Goal: Task Accomplishment & Management: Manage account settings

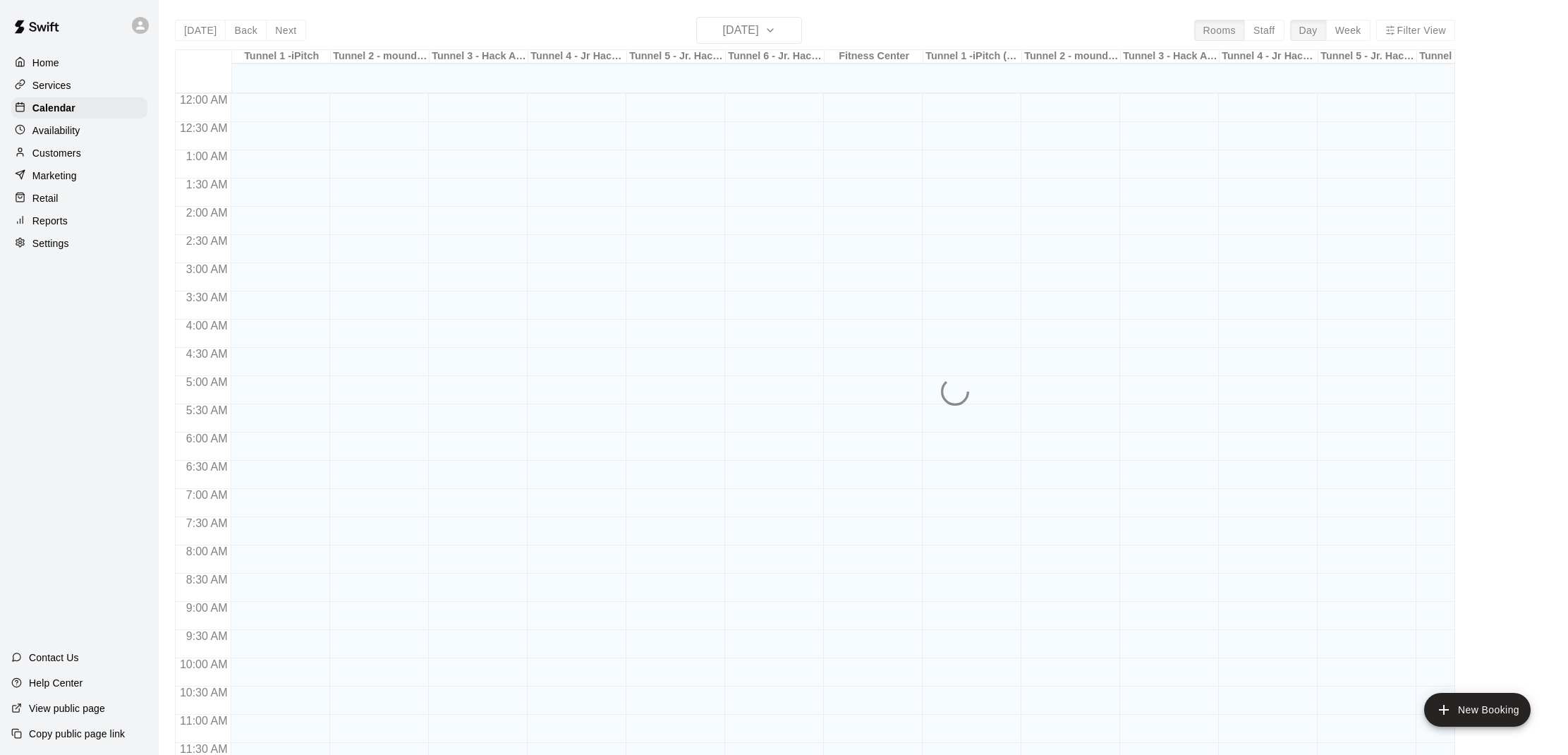
scroll to position [636, 0]
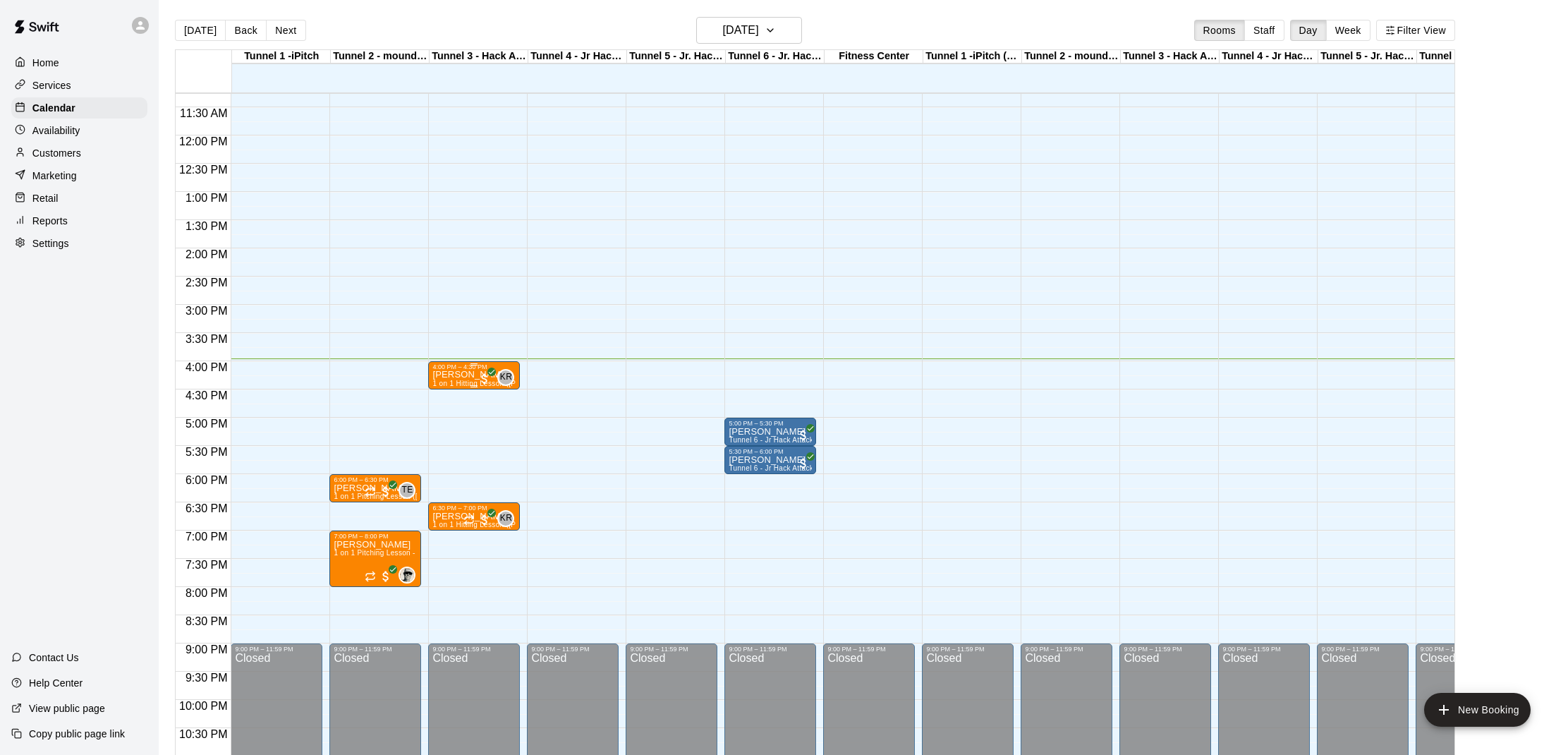
click at [452, 375] on p "[PERSON_NAME]" at bounding box center [474, 375] width 83 height 0
click at [449, 429] on img "edit" at bounding box center [447, 424] width 17 height 17
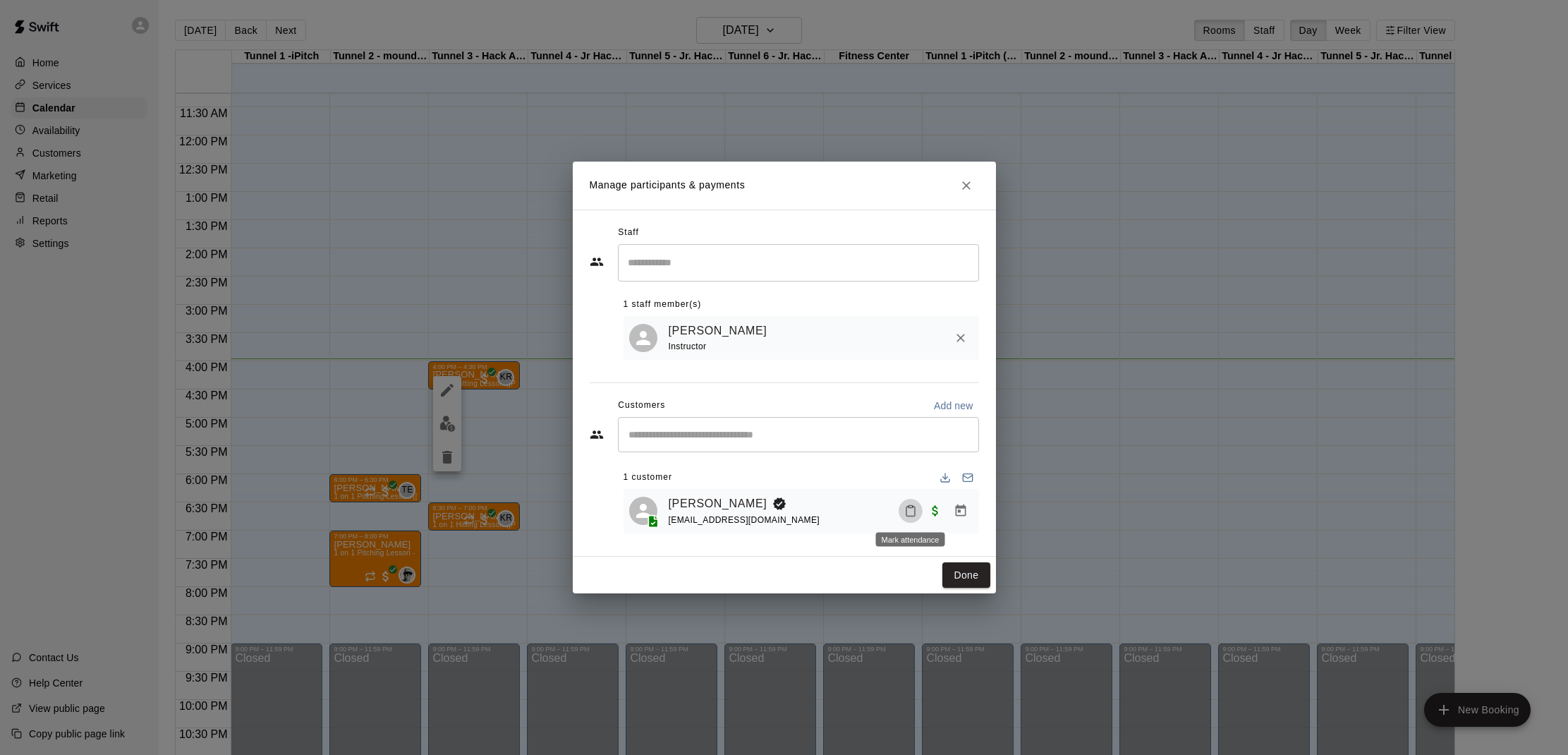
click at [911, 503] on button "Mark attendance" at bounding box center [910, 511] width 24 height 24
click at [929, 507] on rect at bounding box center [927, 506] width 4 height 2
click at [969, 571] on button "Done" at bounding box center [966, 575] width 47 height 26
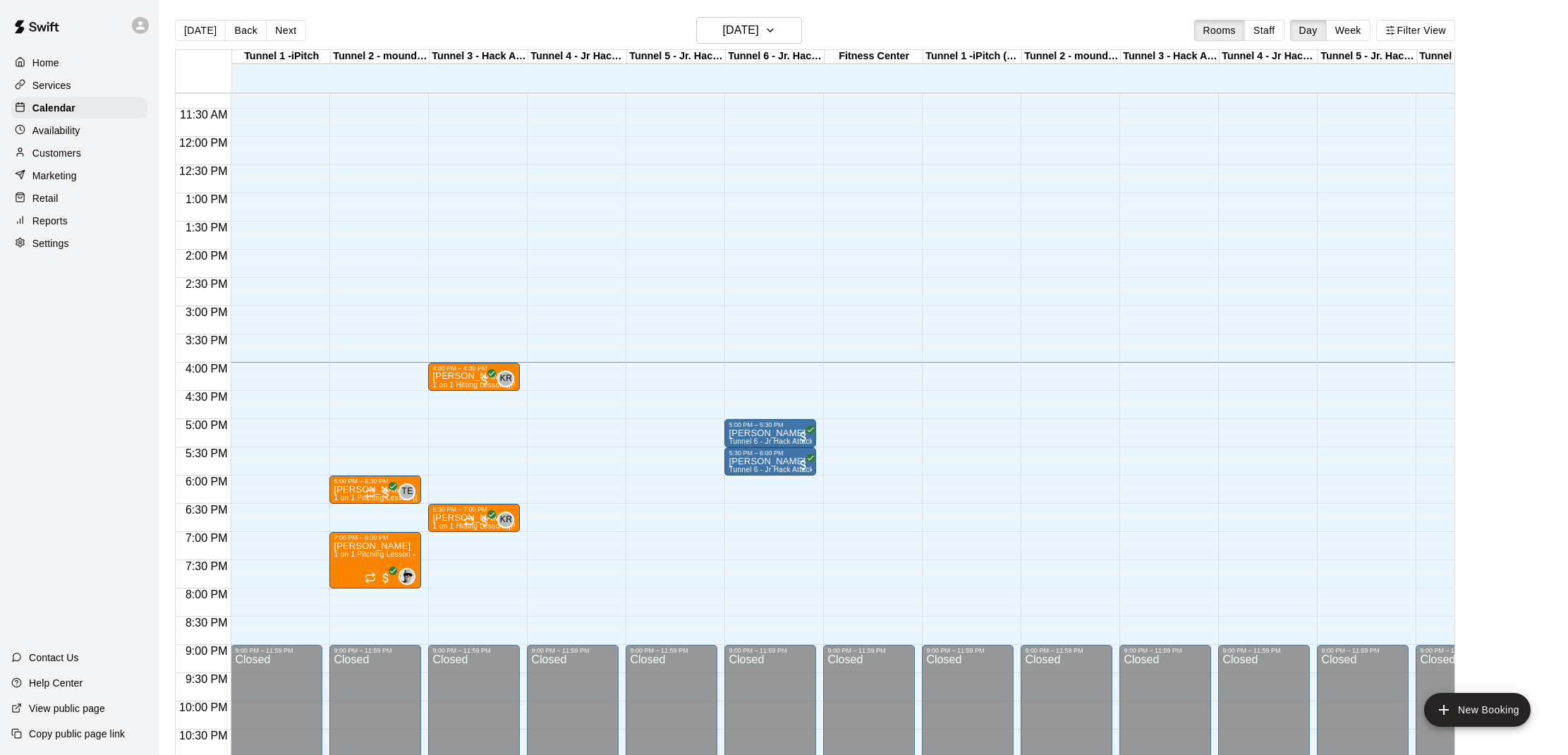
scroll to position [0, 2]
drag, startPoint x: 640, startPoint y: 364, endPoint x: 641, endPoint y: 382, distance: 18.0
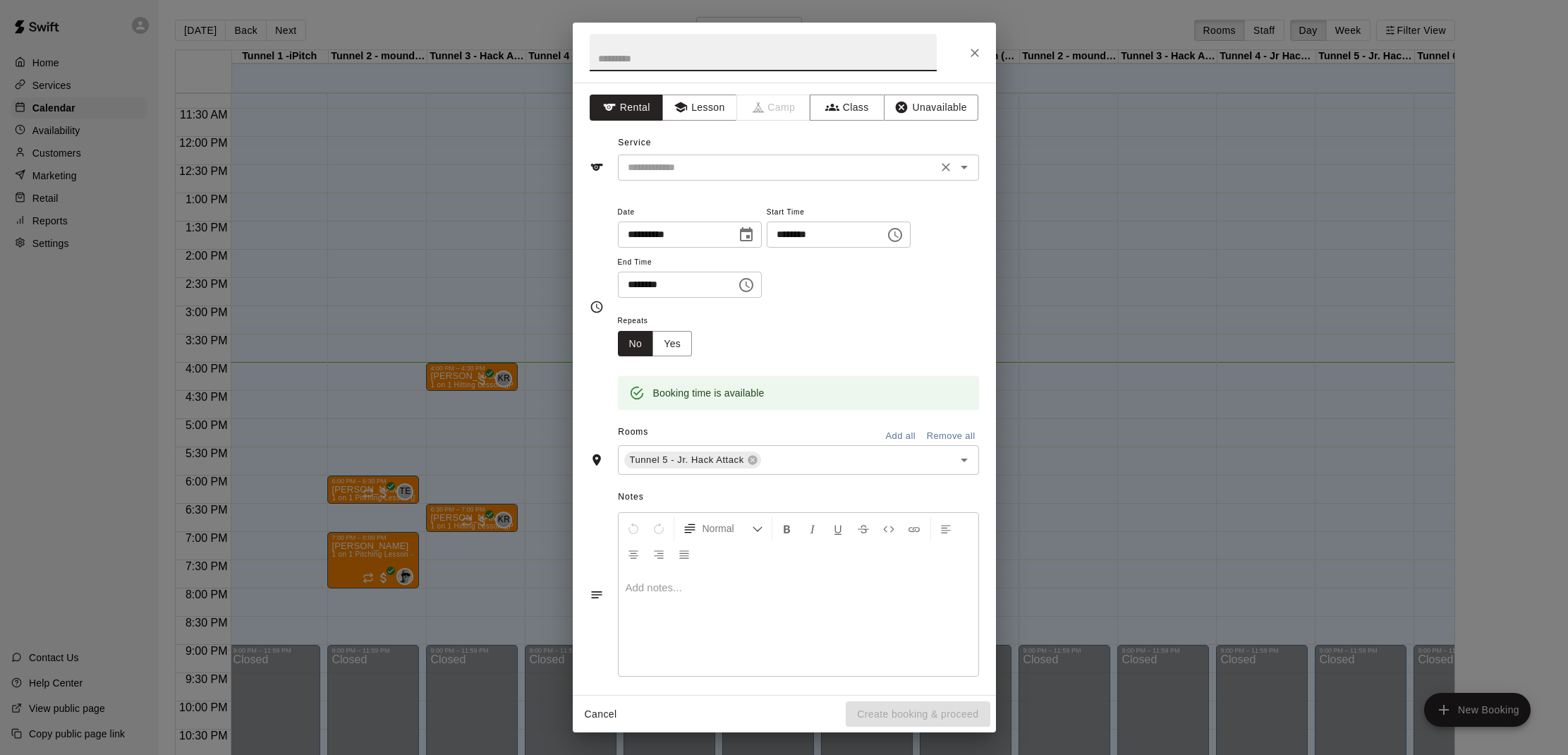
drag, startPoint x: 827, startPoint y: 150, endPoint x: 832, endPoint y: 158, distance: 9.4
click at [827, 150] on div "Service ​" at bounding box center [784, 156] width 390 height 49
click at [832, 163] on input "text" at bounding box center [777, 168] width 311 height 18
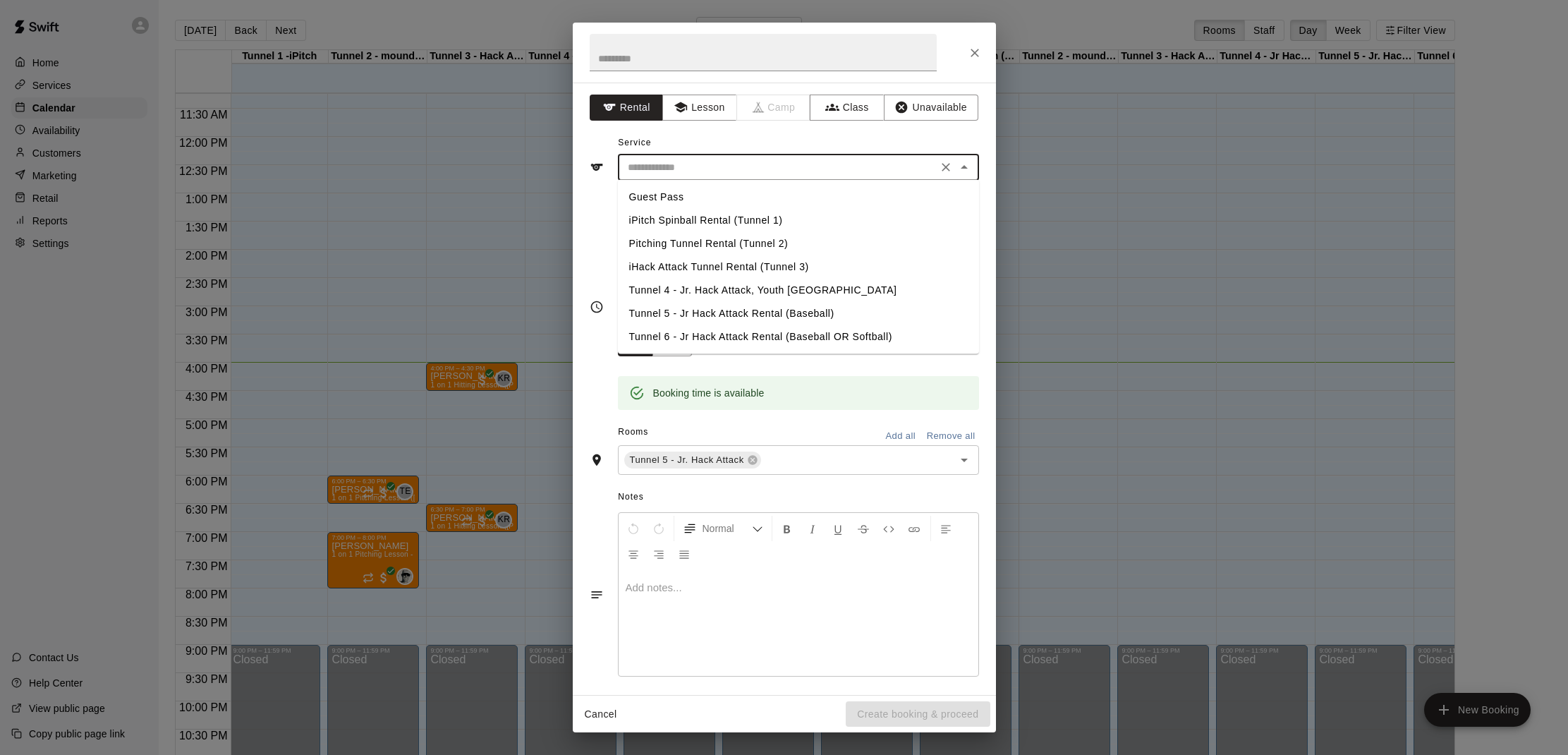
click at [738, 307] on li "Tunnel 5 - Jr Hack Attack Rental (Baseball)" at bounding box center [799, 314] width 361 height 23
type input "**********"
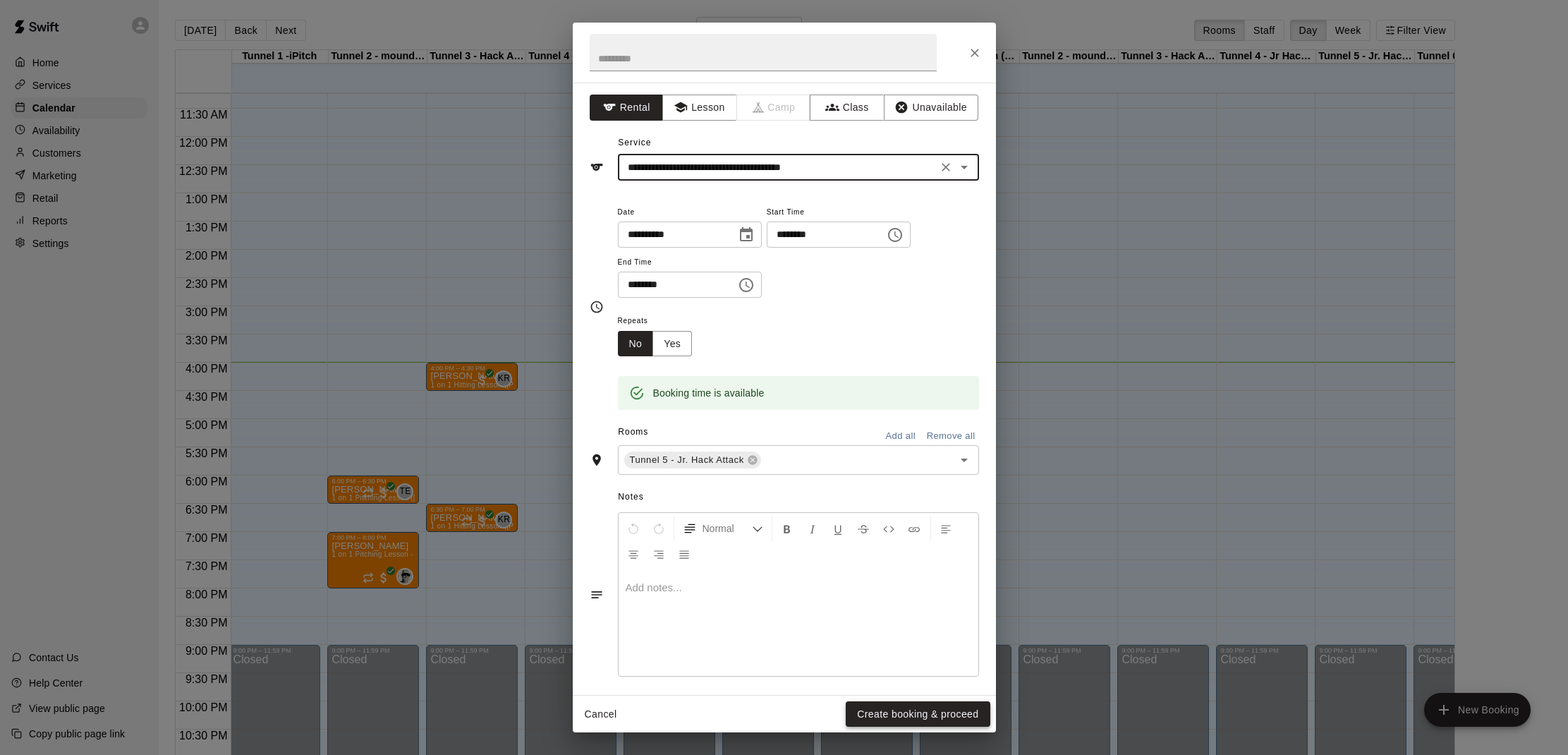
click at [914, 712] on button "Create booking & proceed" at bounding box center [917, 714] width 144 height 26
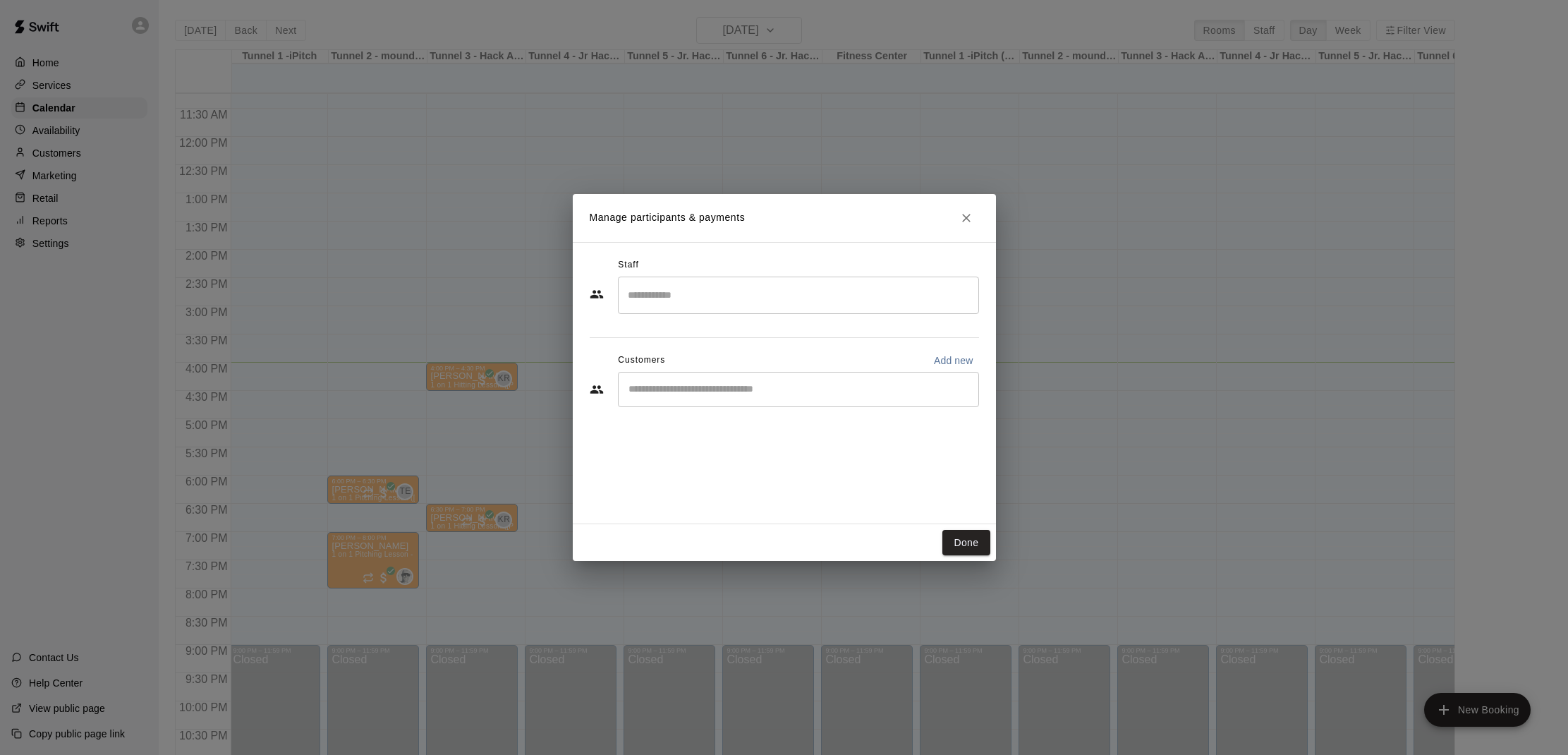
click at [694, 394] on input "Start typing to search customers..." at bounding box center [798, 390] width 349 height 14
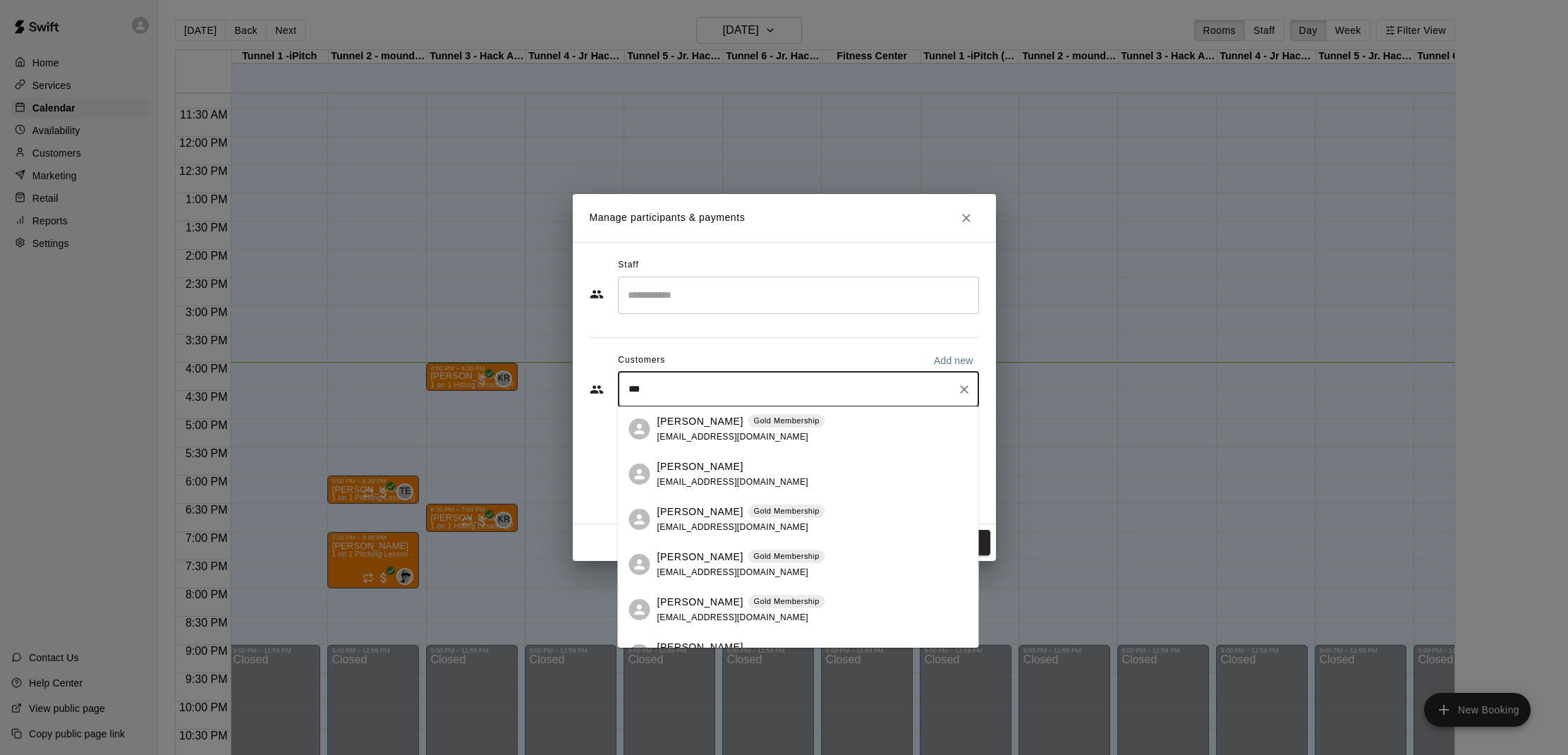
type input "****"
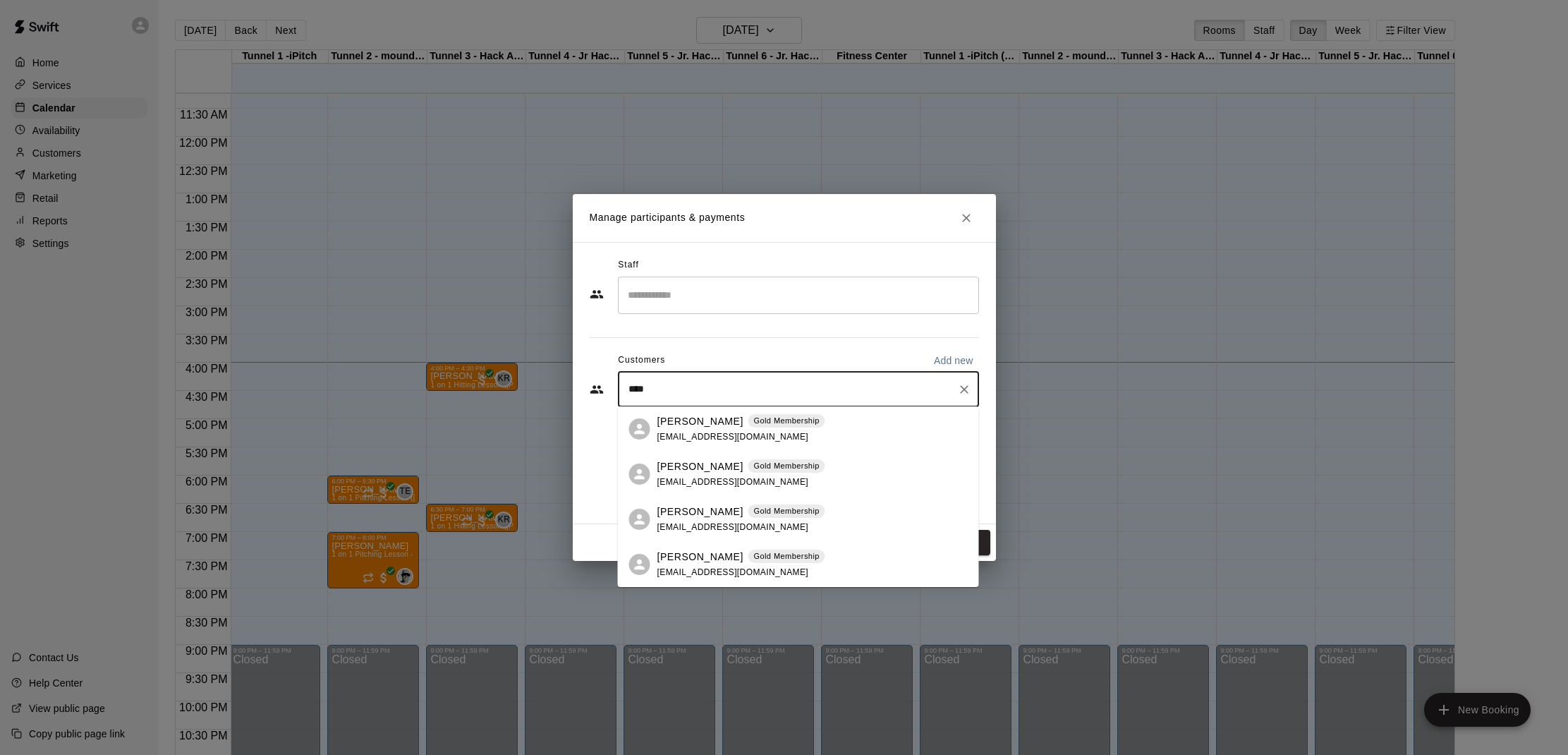
click at [732, 435] on span "[EMAIL_ADDRESS][DOMAIN_NAME]" at bounding box center [733, 436] width 152 height 10
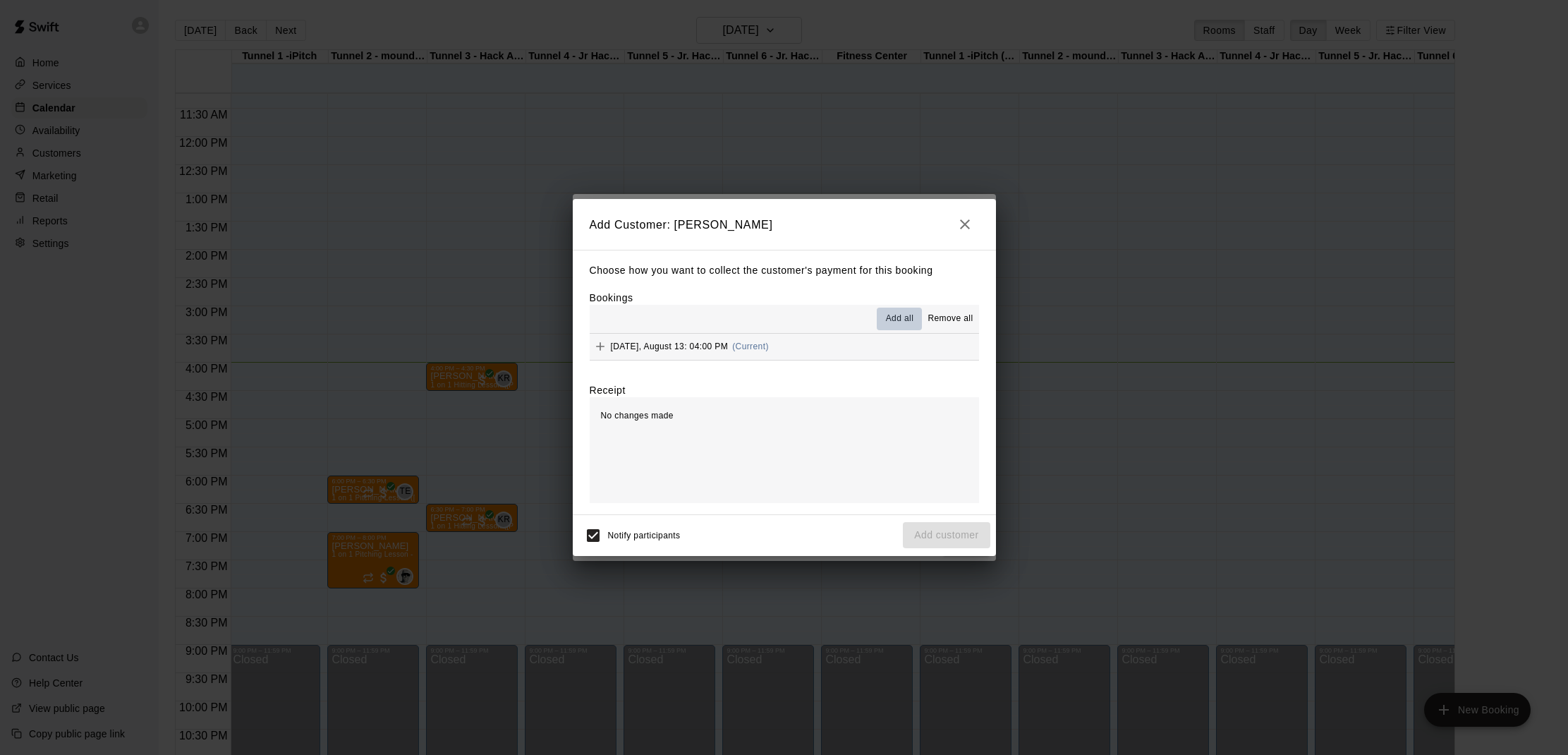
click at [897, 320] on span "Add all" at bounding box center [899, 319] width 28 height 14
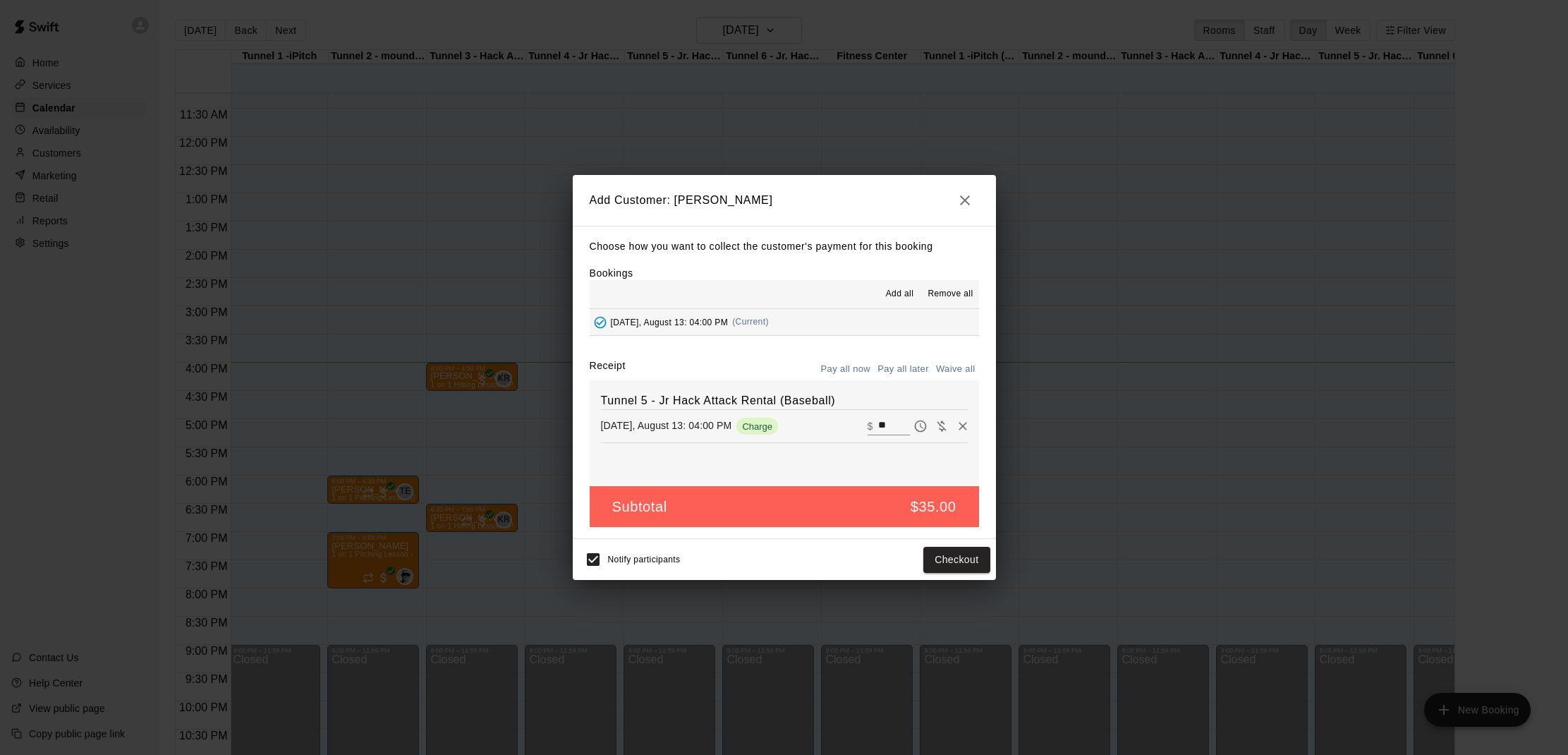
click at [943, 367] on button "Waive all" at bounding box center [955, 369] width 47 height 22
type input "*"
click at [949, 559] on button "Add customer" at bounding box center [946, 559] width 87 height 26
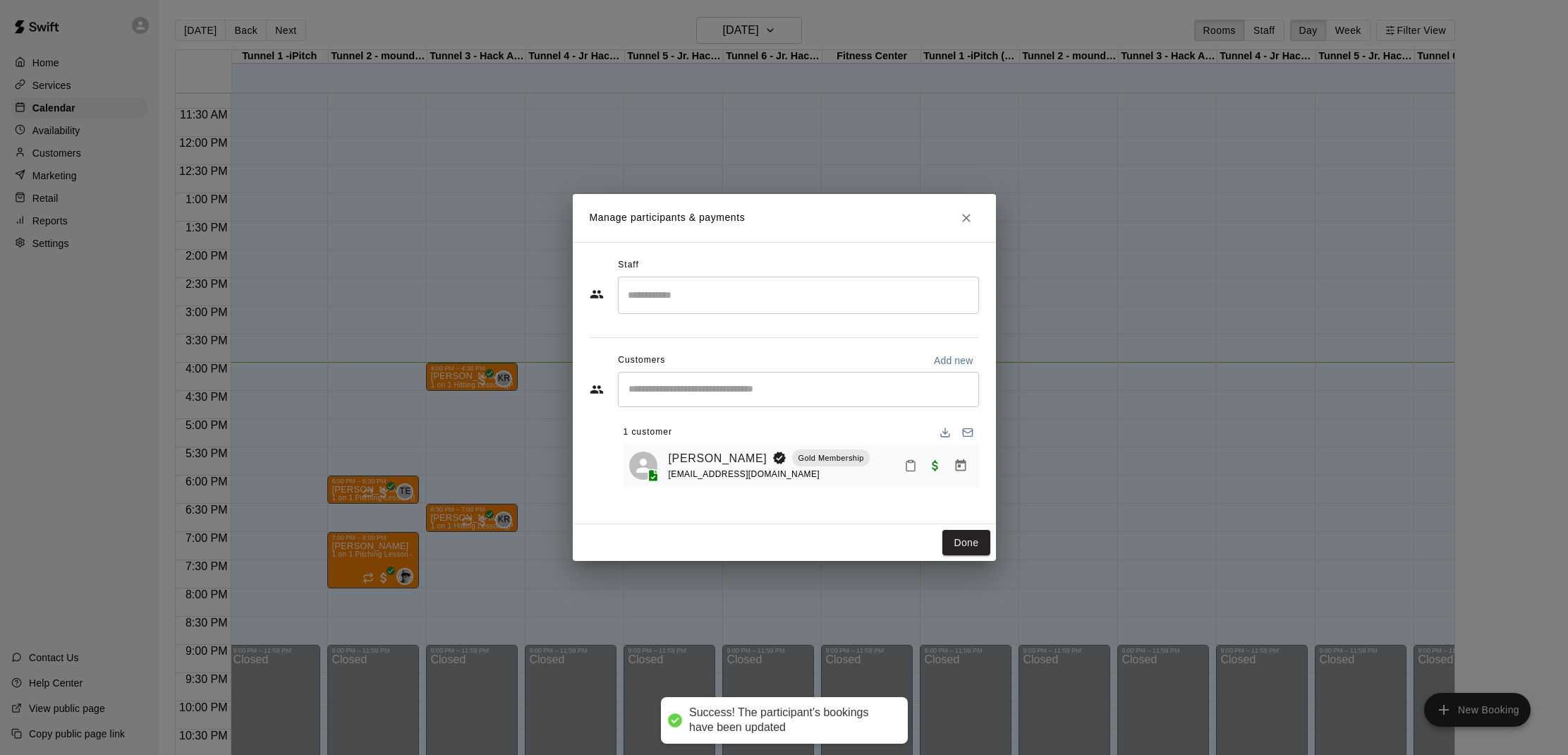
click at [914, 461] on icon "Mark attendance" at bounding box center [911, 466] width 13 height 13
click at [926, 462] on li "[PERSON_NAME] attended" at bounding box center [999, 470] width 165 height 22
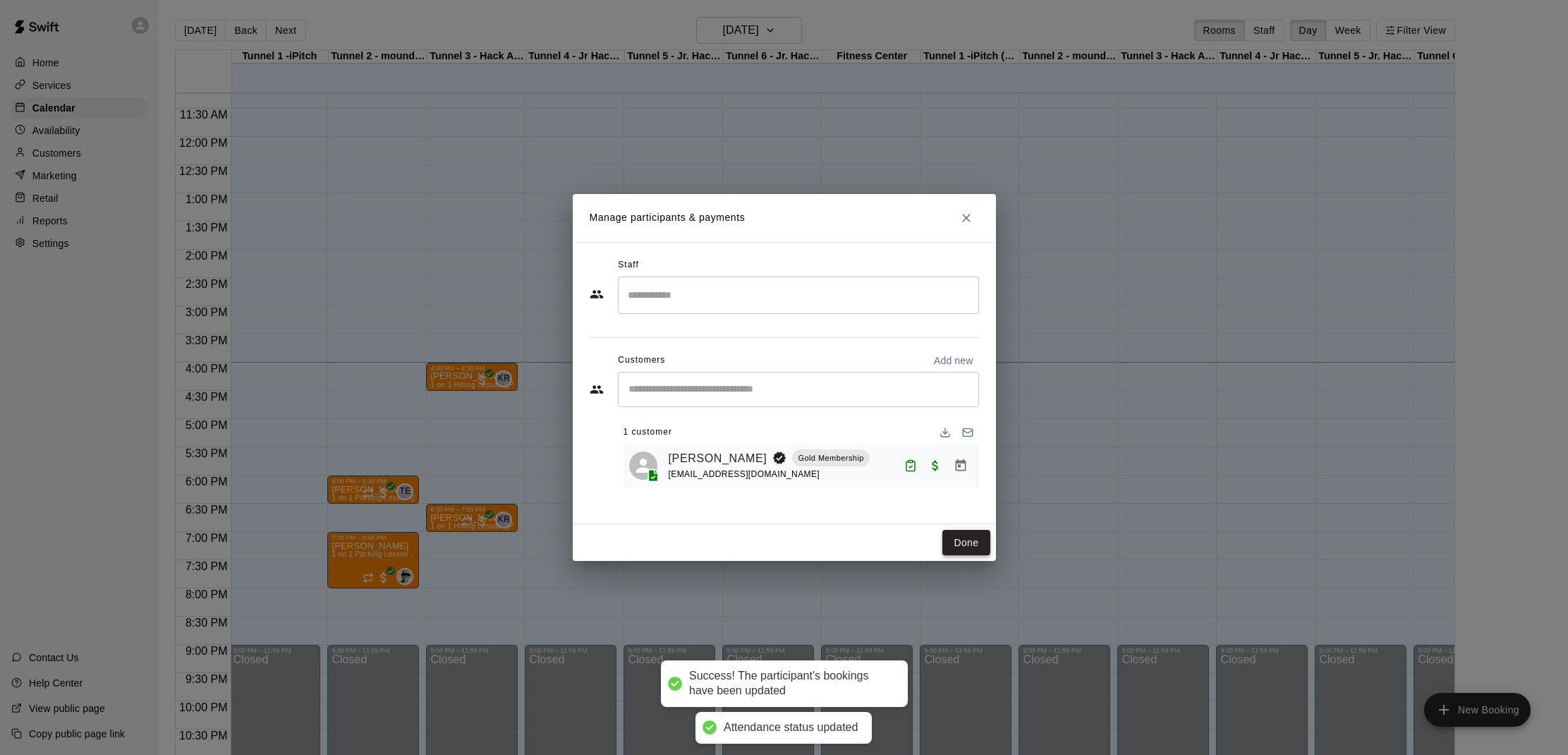
click at [958, 535] on button "Done" at bounding box center [966, 543] width 47 height 26
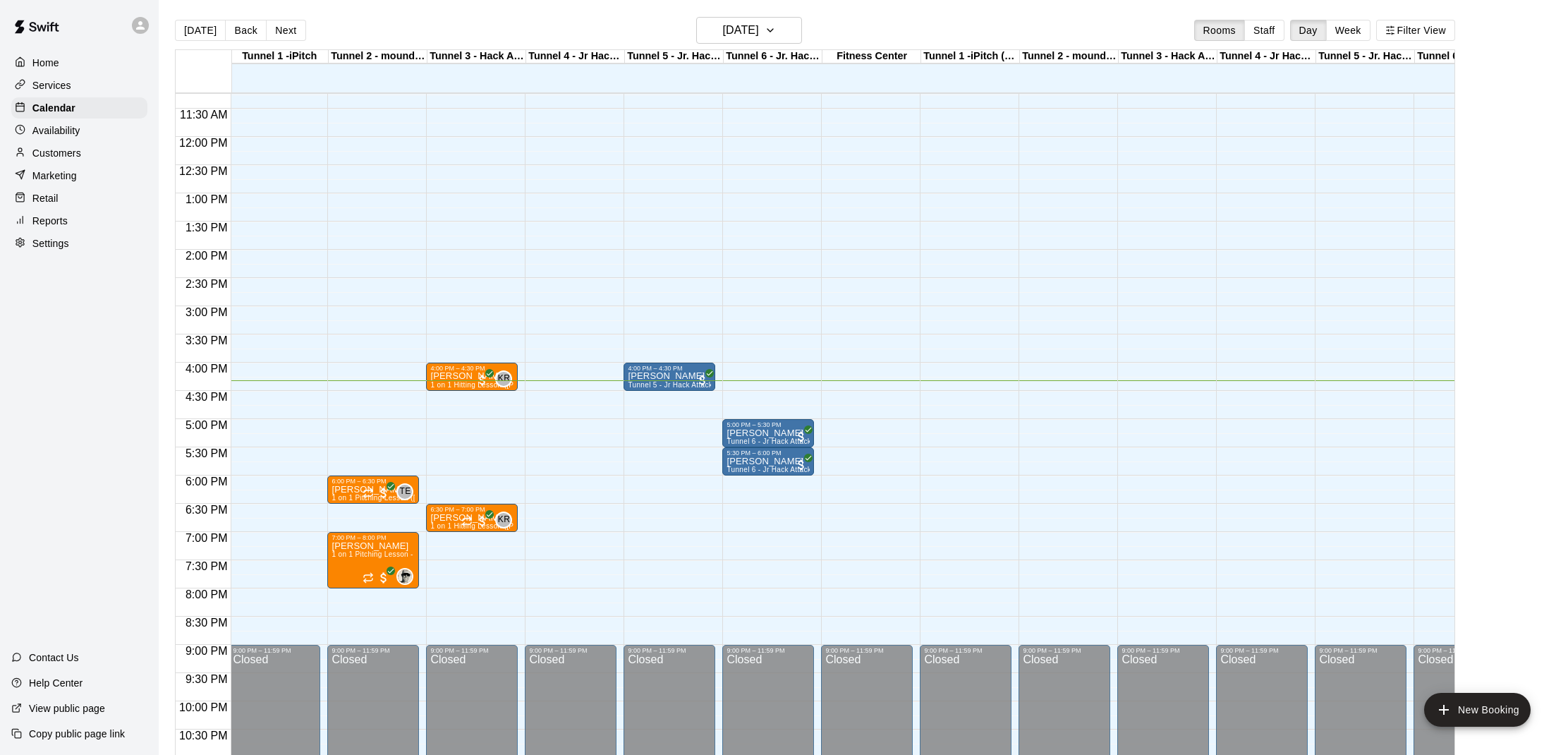
click at [1012, 311] on div "12:00 AM – 10:00 AM Closed 9:00 PM – 11:59 PM Closed" at bounding box center [966, 137] width 92 height 1355
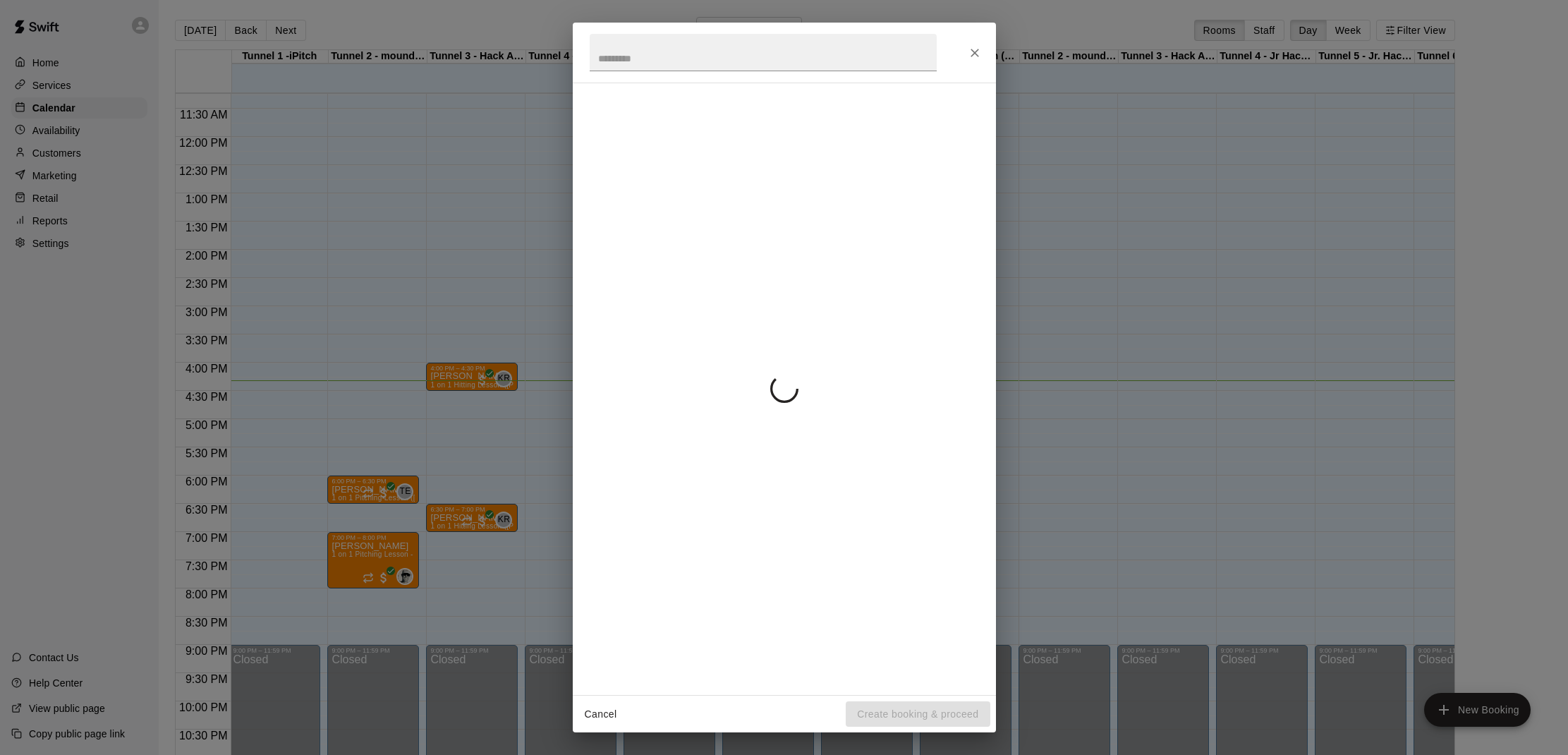
click at [1009, 314] on div "Cancel Create booking & proceed" at bounding box center [784, 378] width 1568 height 755
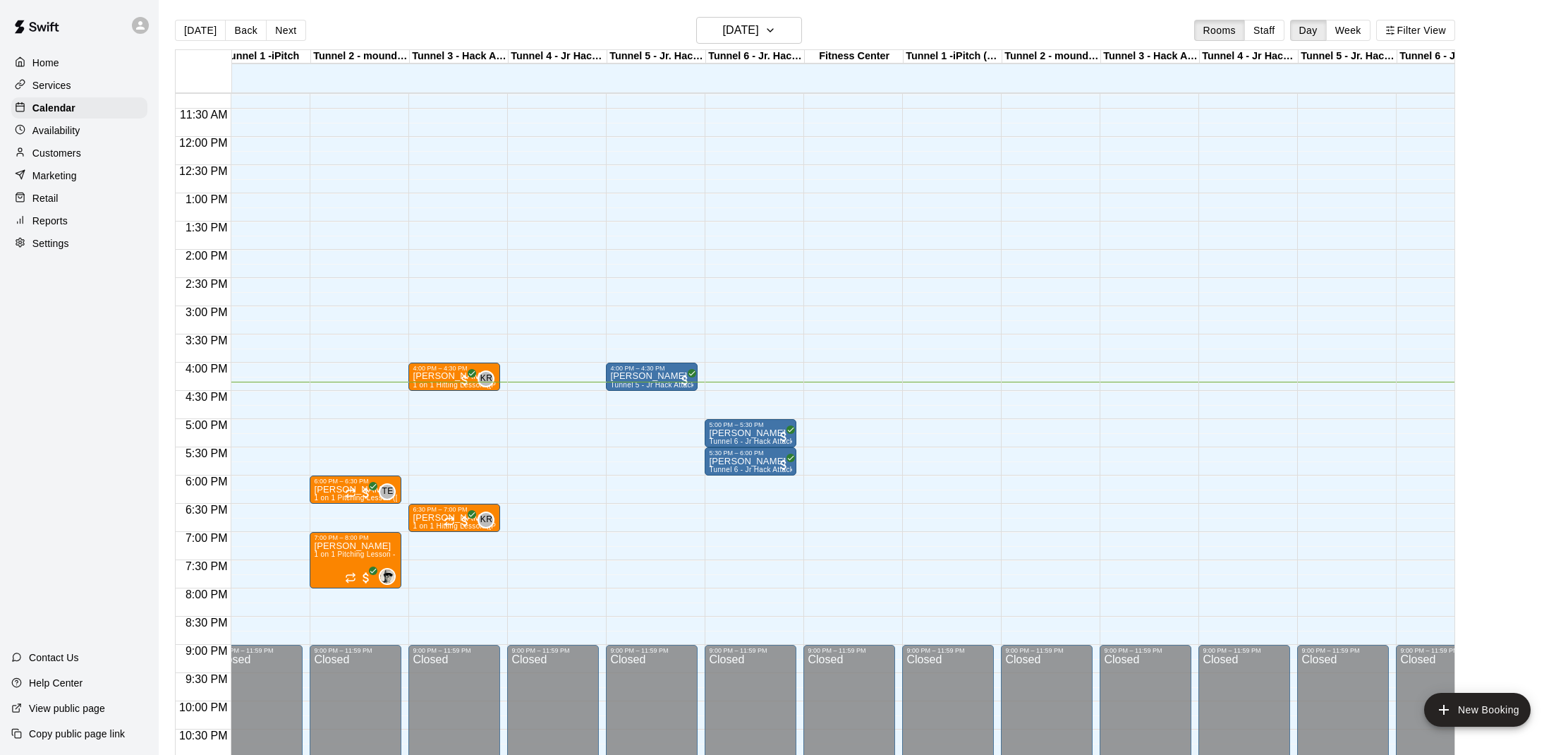
scroll to position [634, 22]
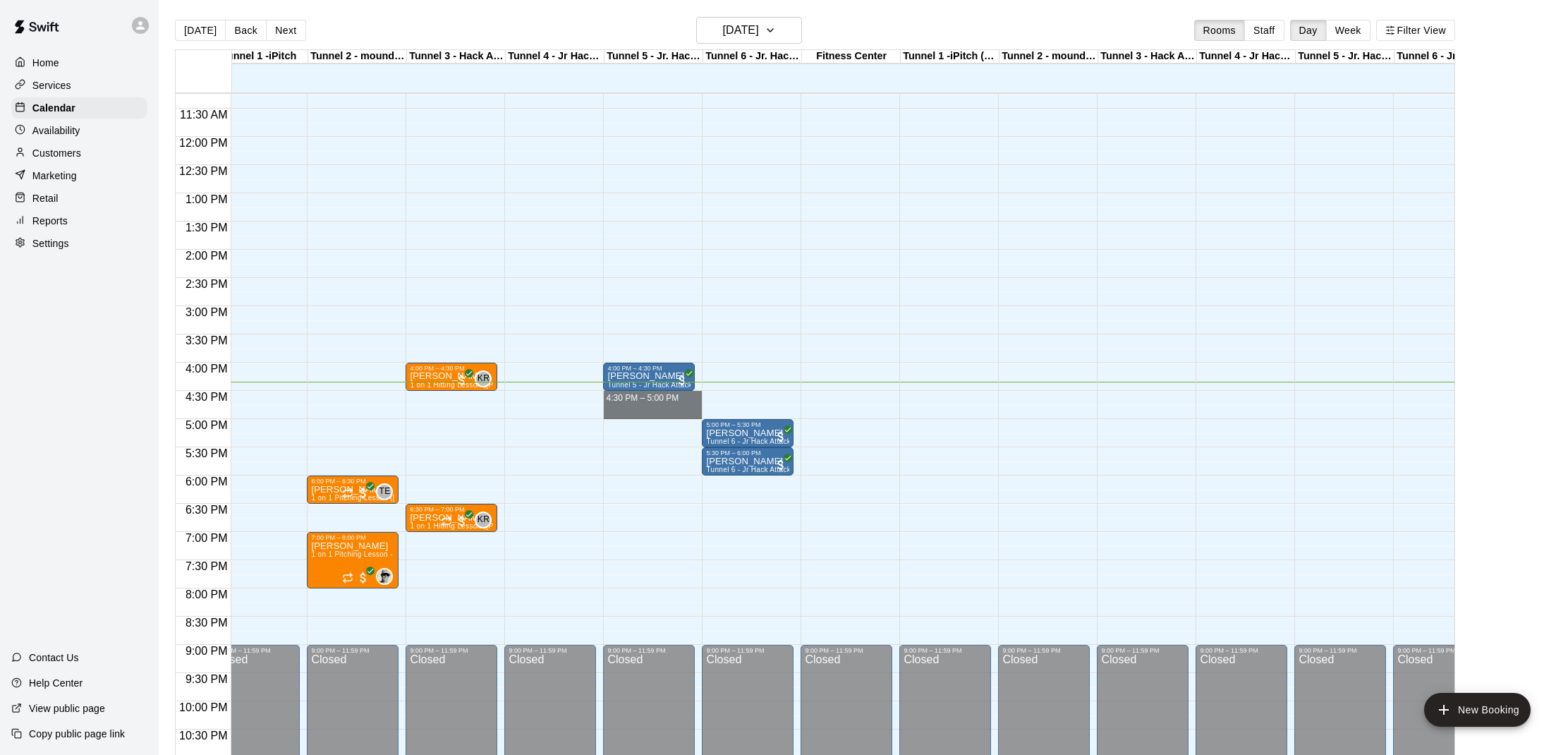
drag, startPoint x: 610, startPoint y: 393, endPoint x: 612, endPoint y: 409, distance: 16.1
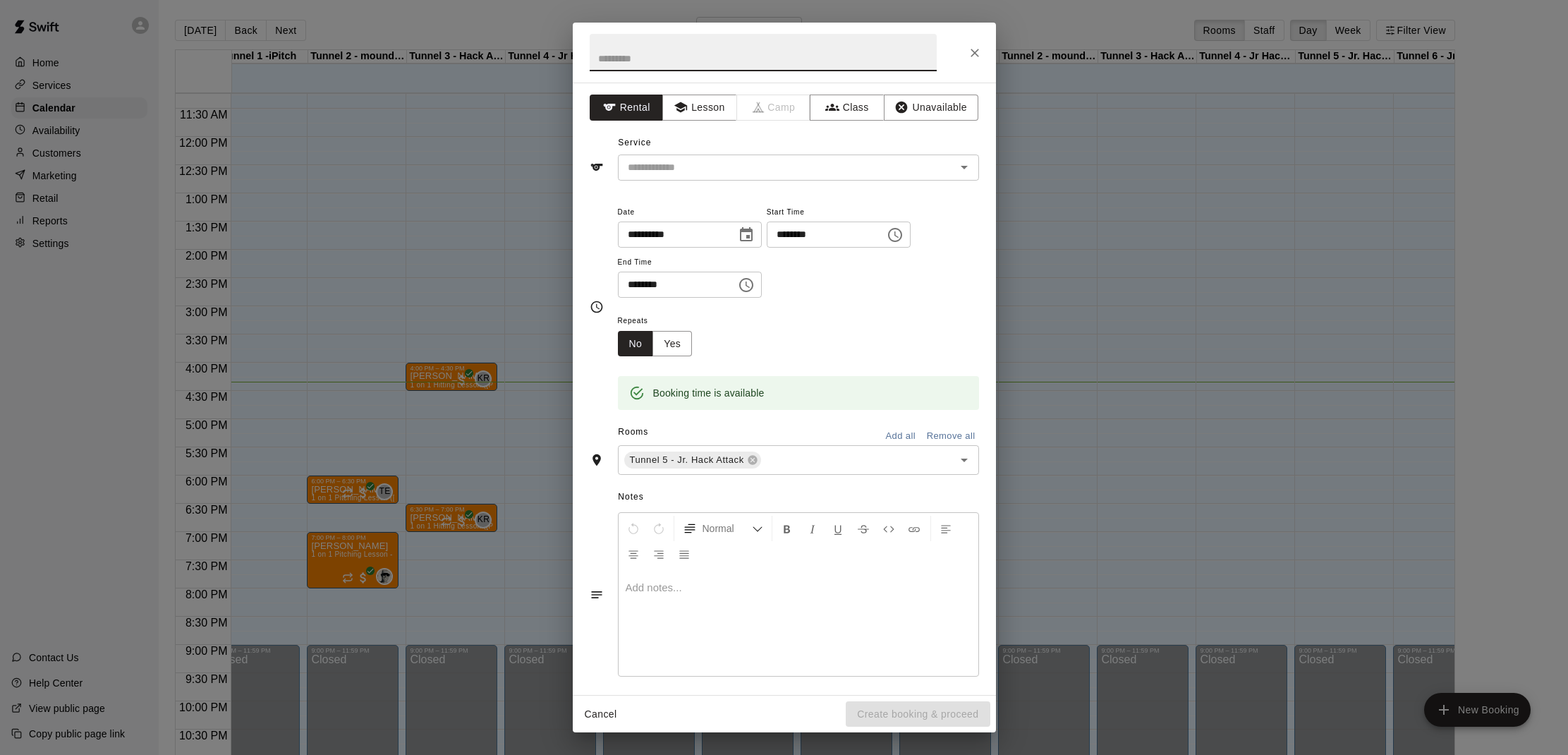
click at [819, 68] on input "text" at bounding box center [763, 52] width 347 height 37
drag, startPoint x: 973, startPoint y: 60, endPoint x: 907, endPoint y: 155, distance: 115.7
click at [972, 60] on button "Close" at bounding box center [974, 52] width 25 height 25
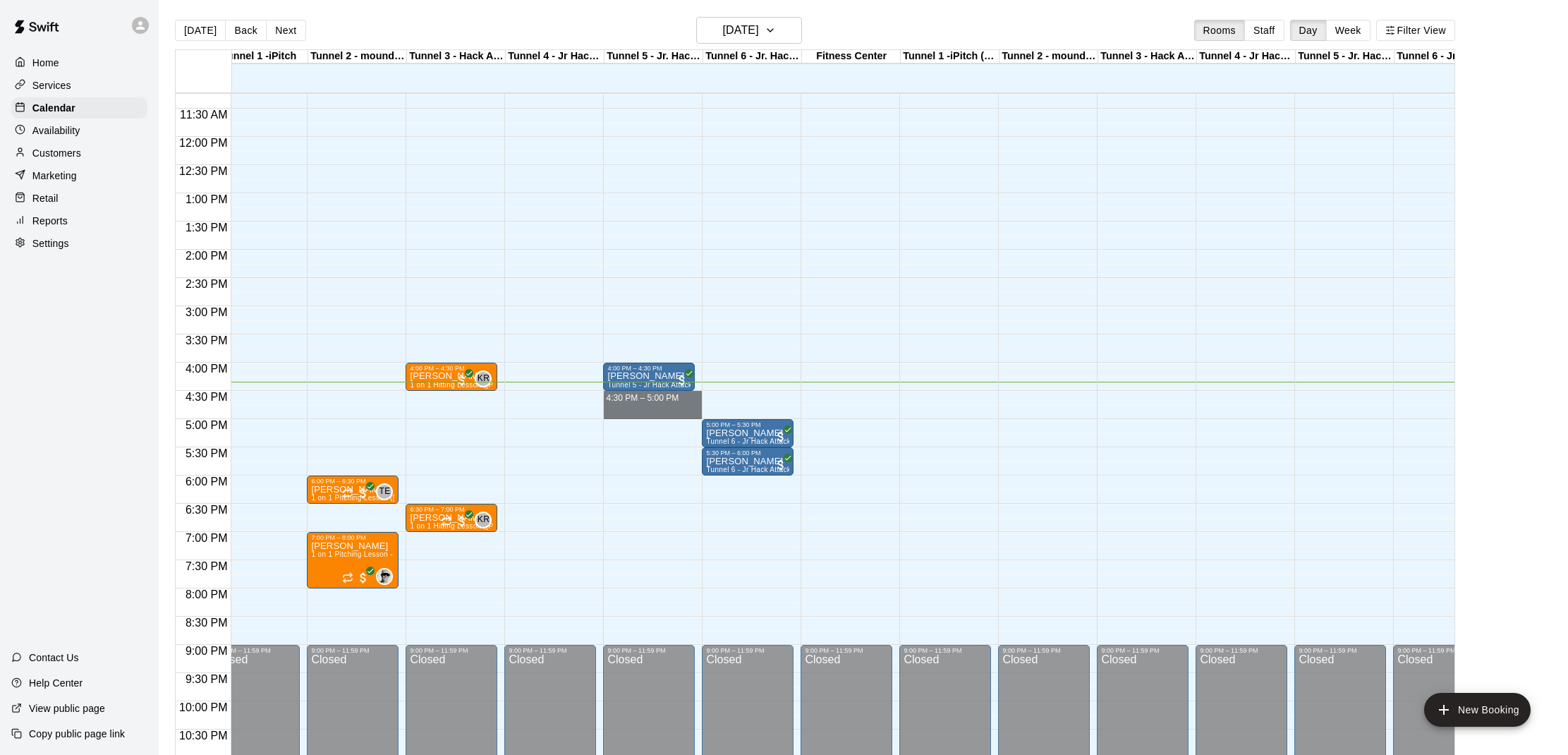
drag, startPoint x: 623, startPoint y: 393, endPoint x: 624, endPoint y: 407, distance: 14.0
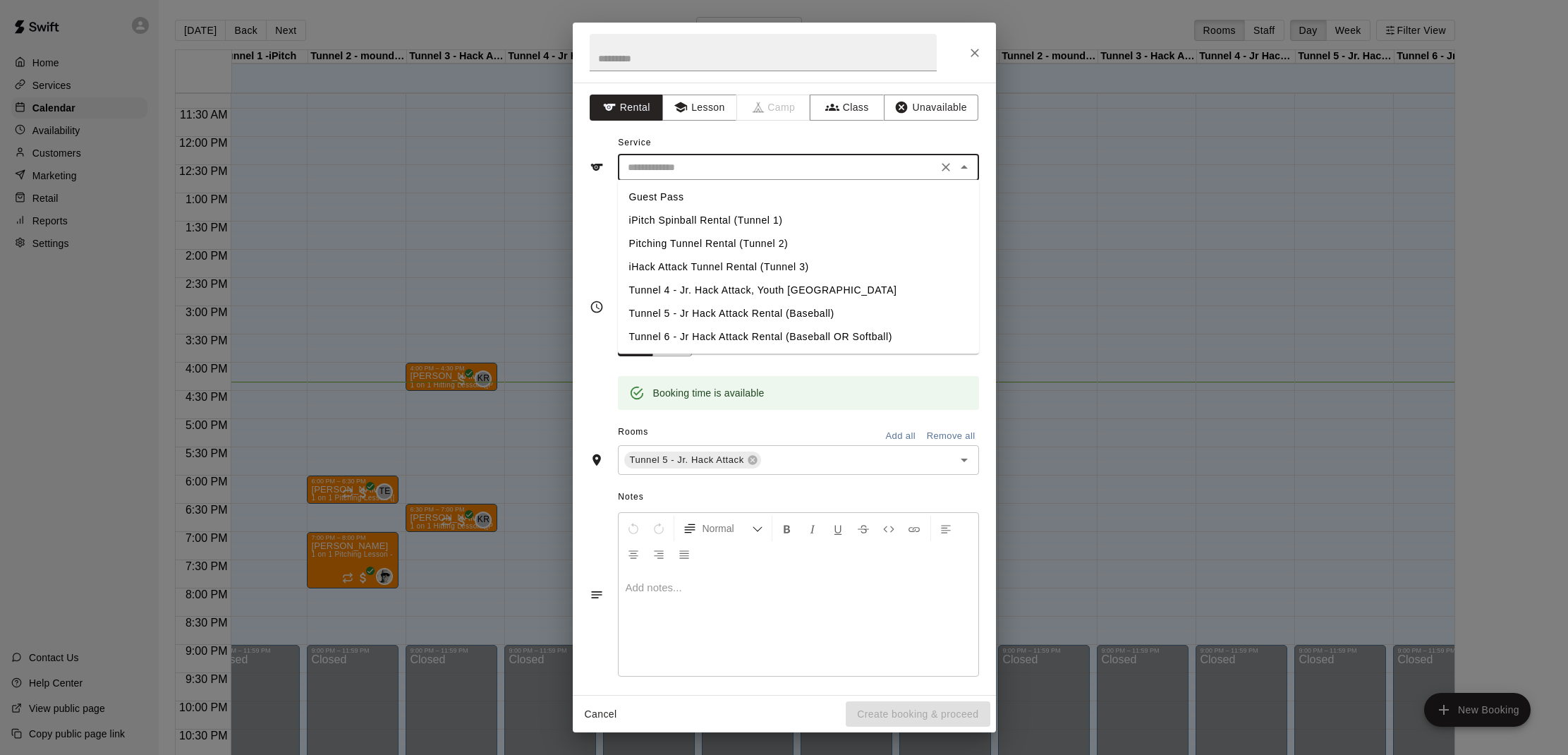
click at [739, 168] on input "text" at bounding box center [777, 168] width 311 height 18
click at [757, 316] on li "Tunnel 5 - Jr Hack Attack Rental (Baseball)" at bounding box center [799, 314] width 361 height 23
type input "**********"
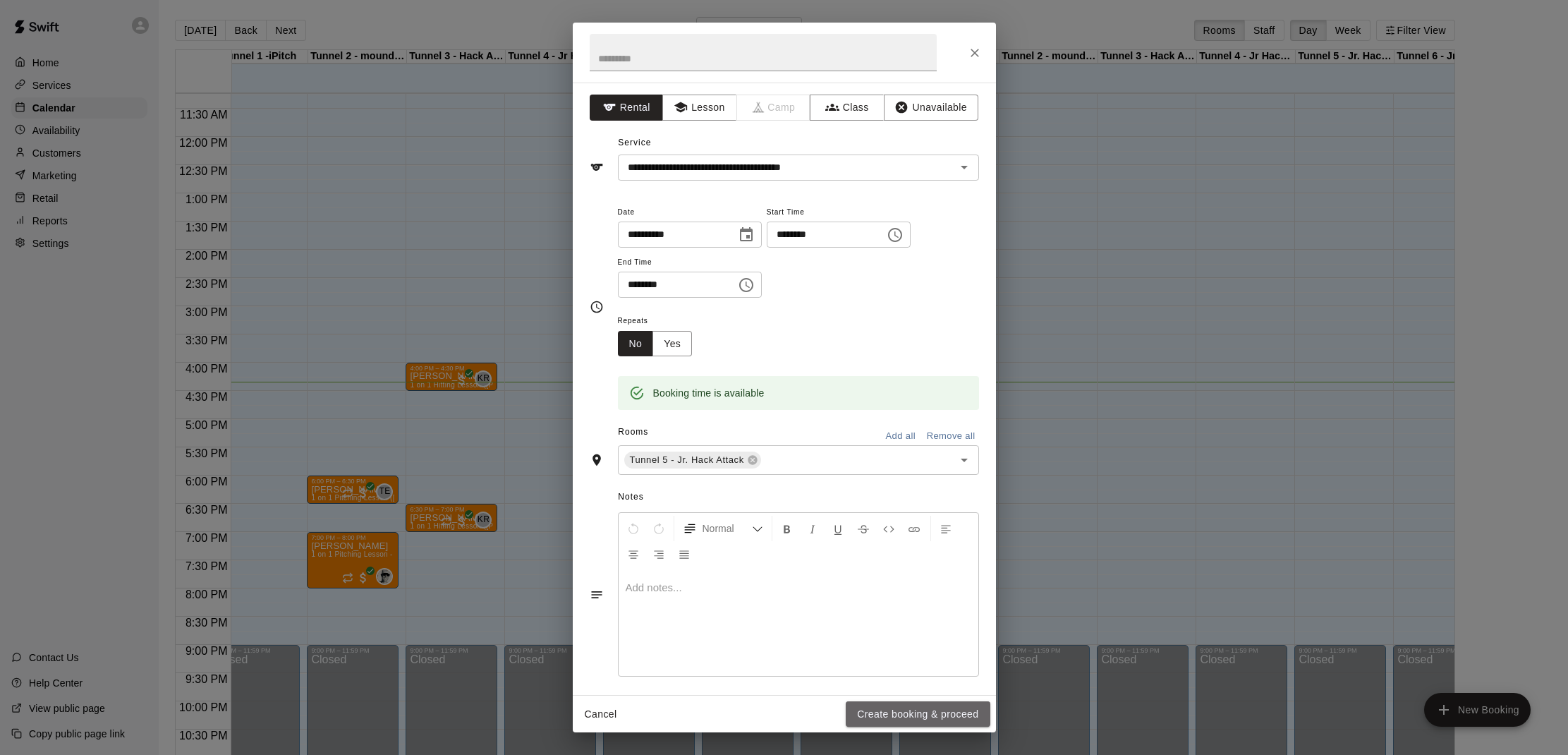
click at [894, 711] on button "Create booking & proceed" at bounding box center [917, 714] width 144 height 26
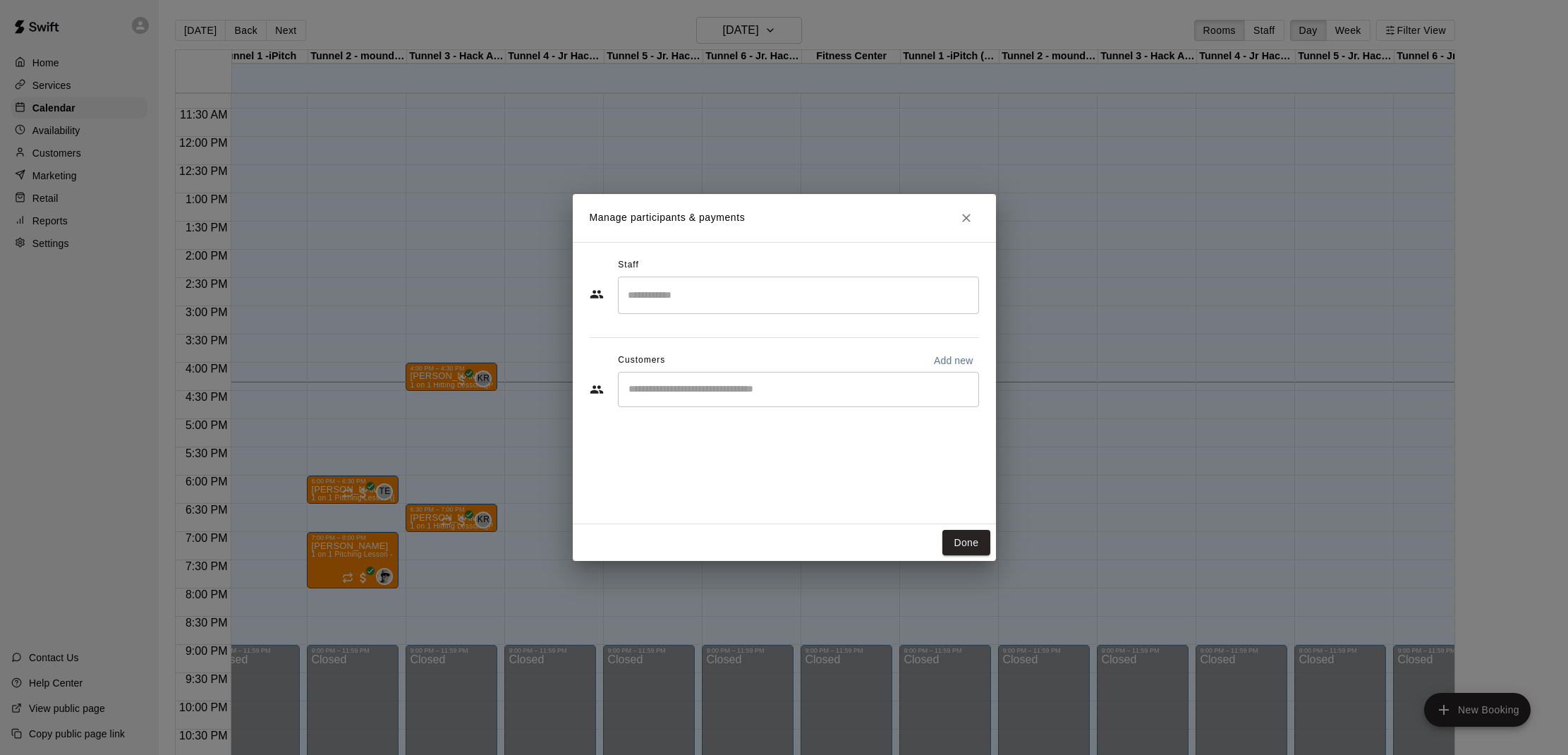
click at [912, 390] on input "Start typing to search customers..." at bounding box center [798, 390] width 349 height 14
type input "****"
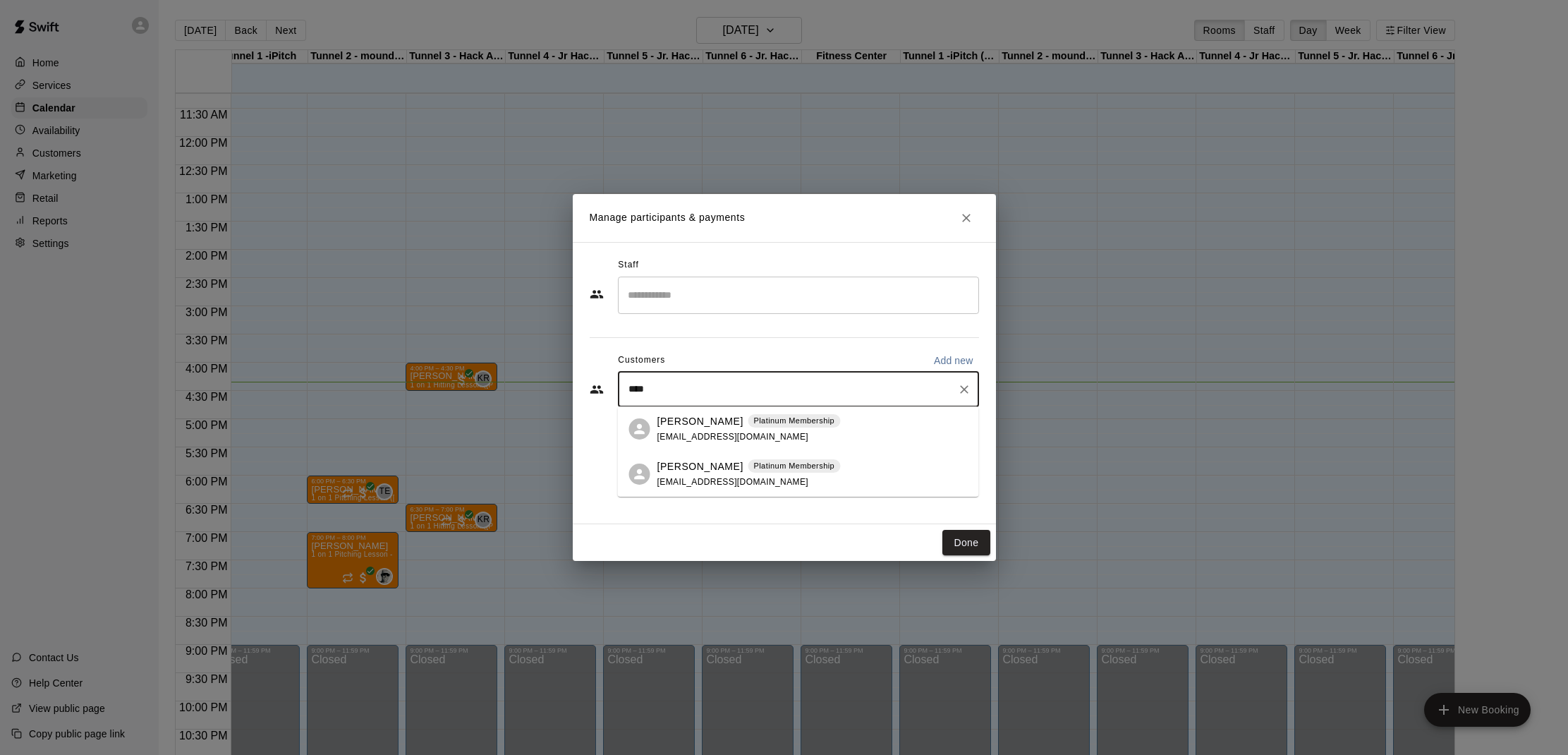
click at [757, 476] on div "[PERSON_NAME] Platinum Membership [EMAIL_ADDRESS][DOMAIN_NAME]" at bounding box center [748, 475] width 183 height 30
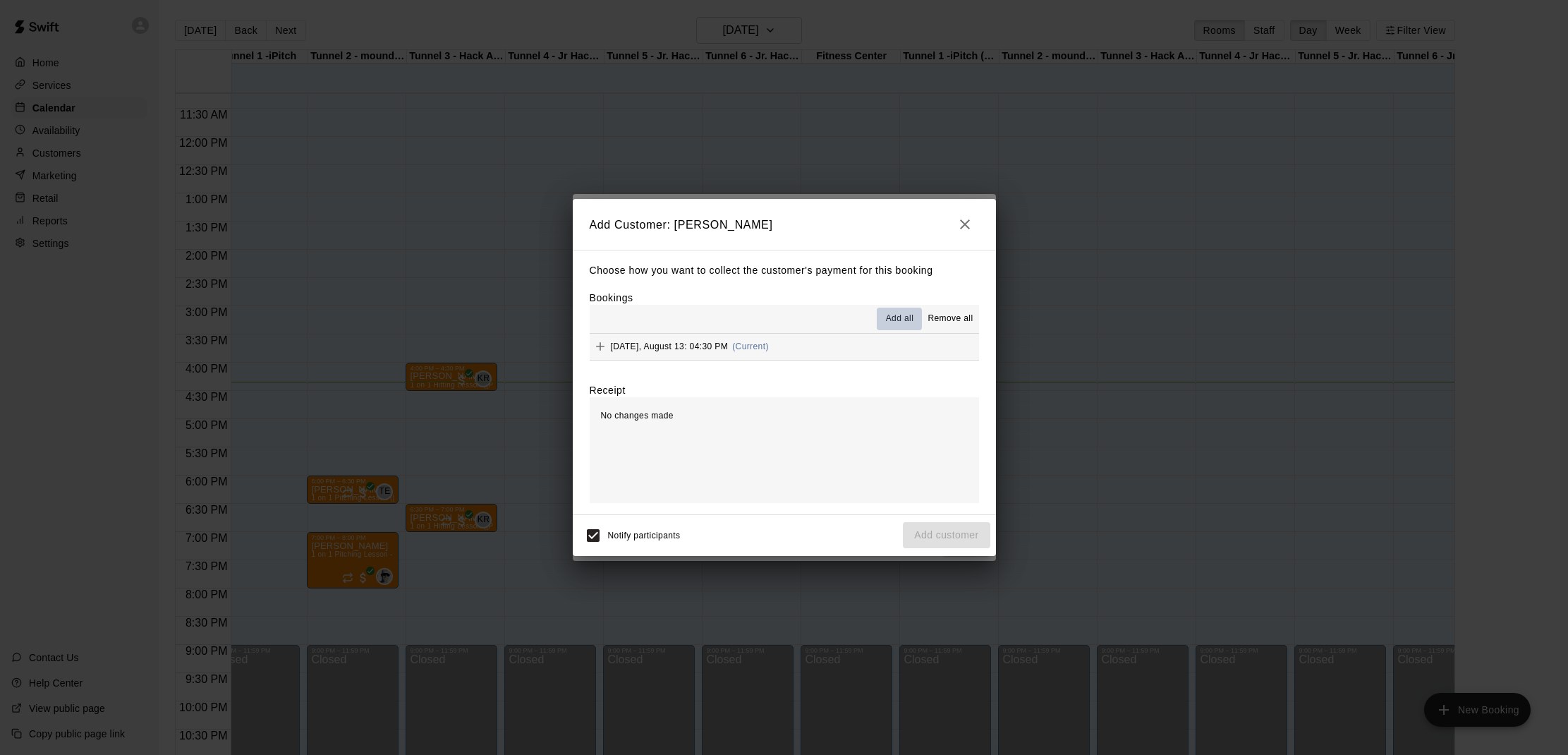
click at [898, 320] on span "Add all" at bounding box center [899, 319] width 28 height 14
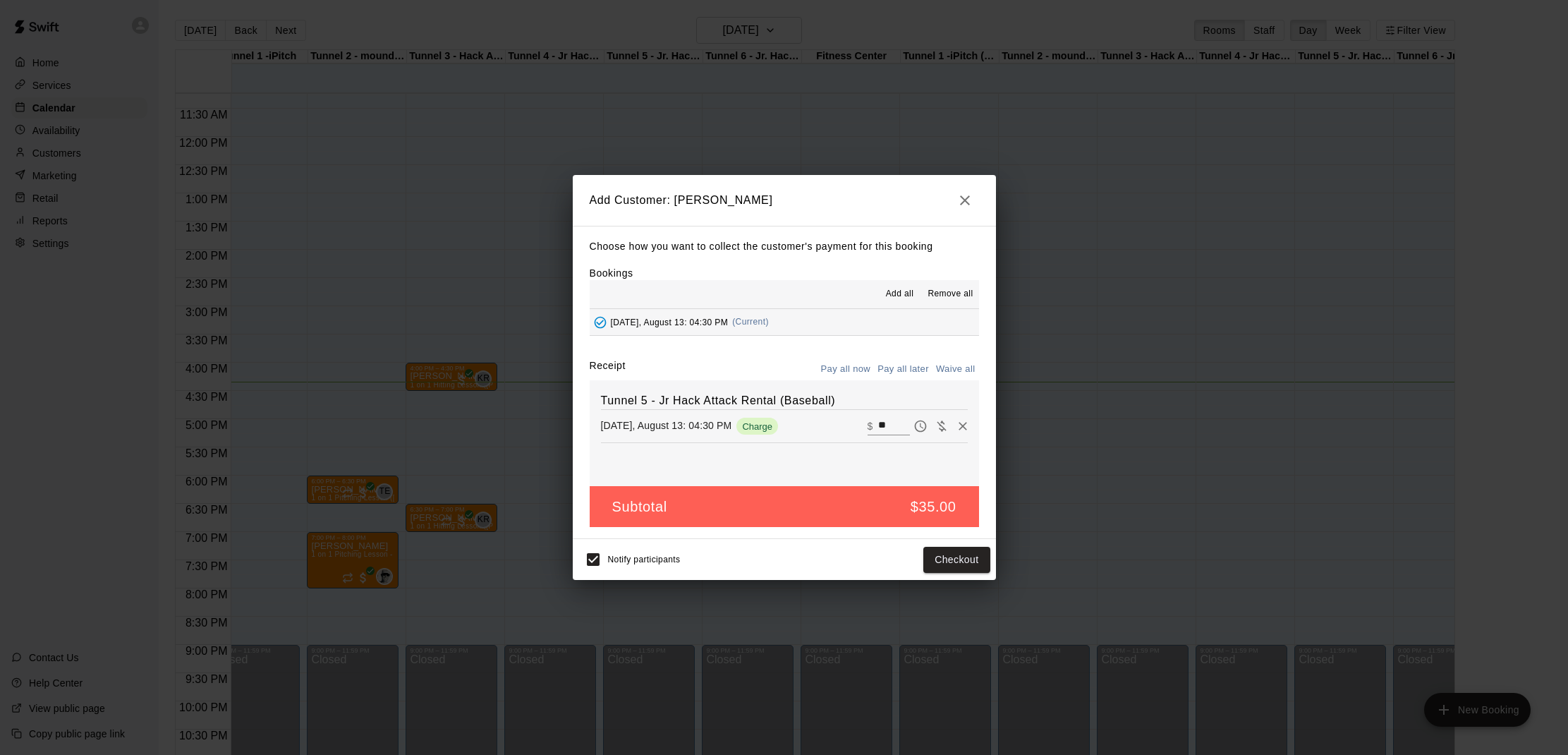
click at [950, 368] on button "Waive all" at bounding box center [955, 369] width 47 height 22
type input "*"
click at [936, 562] on button "Add customer" at bounding box center [946, 559] width 87 height 26
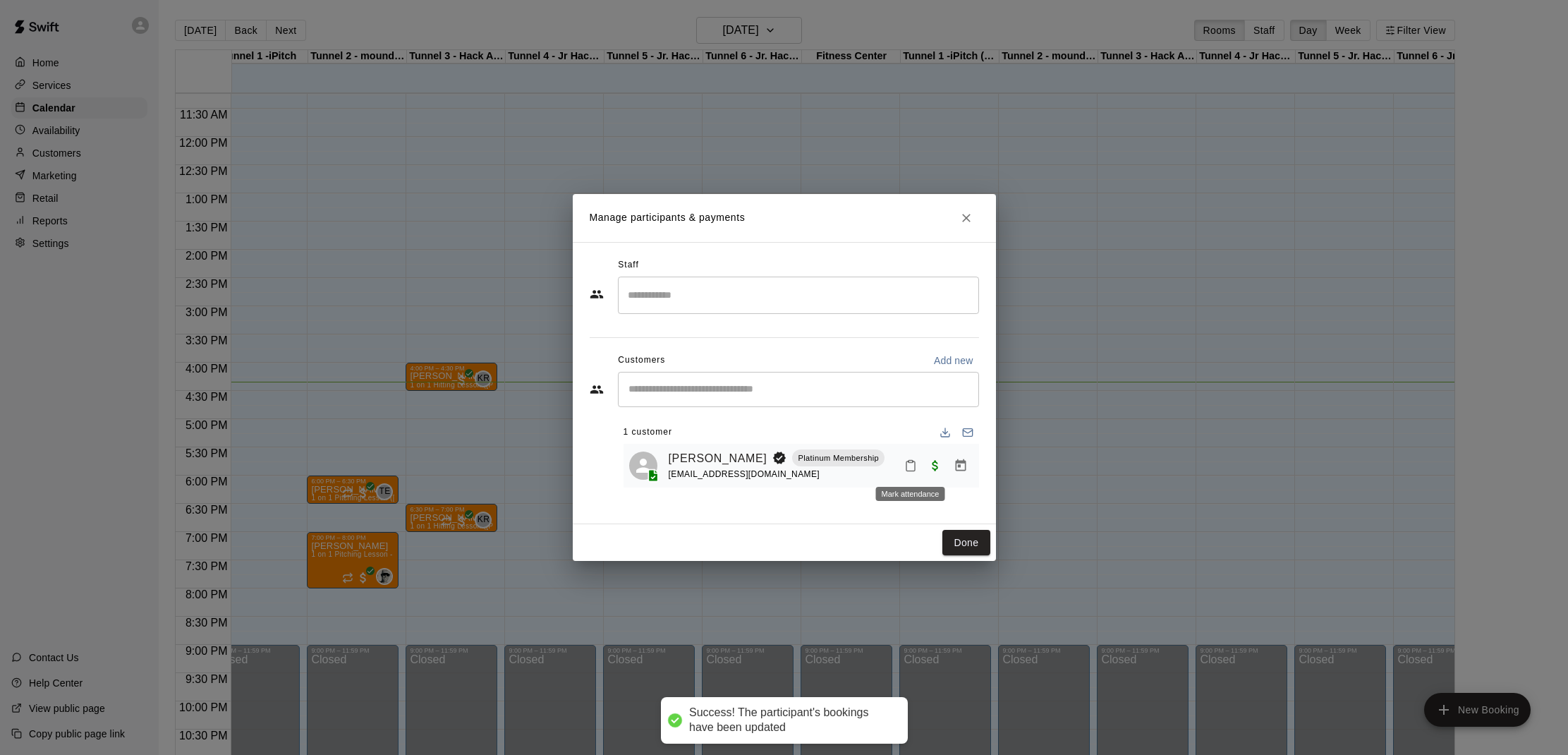
click at [907, 463] on icon "Mark attendance" at bounding box center [911, 467] width 9 height 10
click at [920, 464] on li "[PERSON_NAME] attended" at bounding box center [1001, 472] width 165 height 22
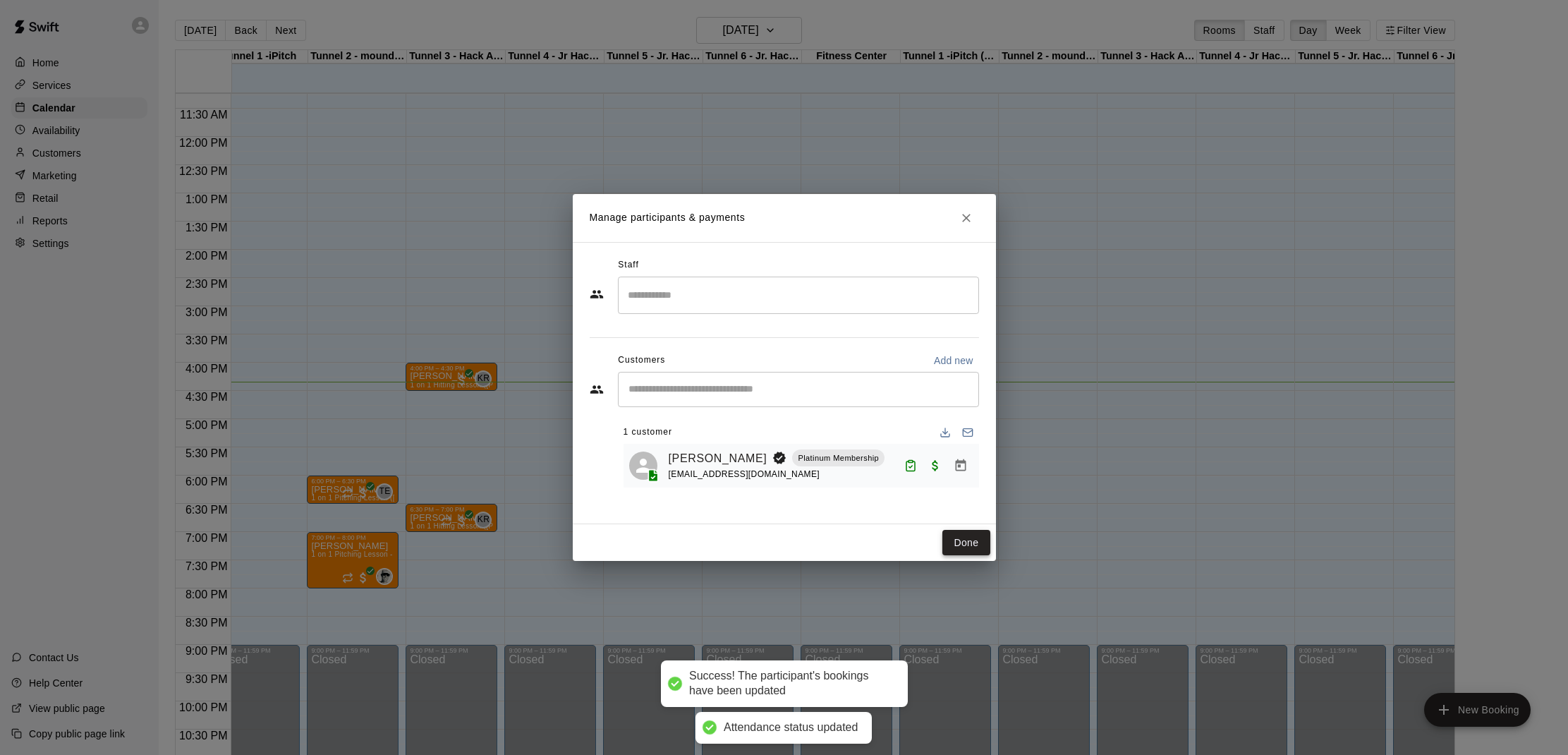
click at [954, 541] on button "Done" at bounding box center [966, 543] width 47 height 26
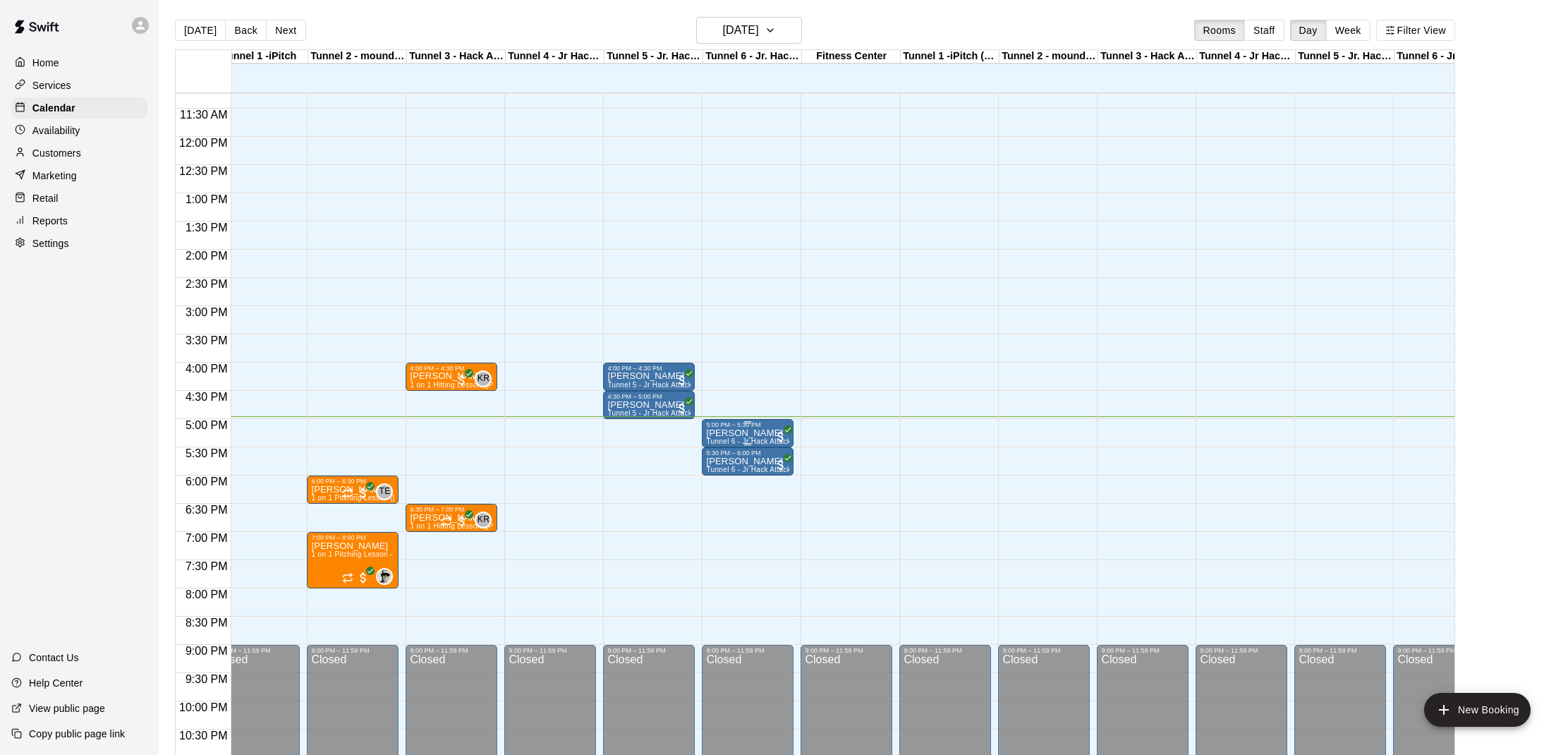
click at [735, 433] on p "[PERSON_NAME]" at bounding box center [748, 433] width 83 height 0
click at [835, 434] on div at bounding box center [784, 378] width 1568 height 755
click at [738, 433] on p "[PERSON_NAME]" at bounding box center [748, 433] width 83 height 0
click at [720, 488] on img "edit" at bounding box center [721, 482] width 17 height 17
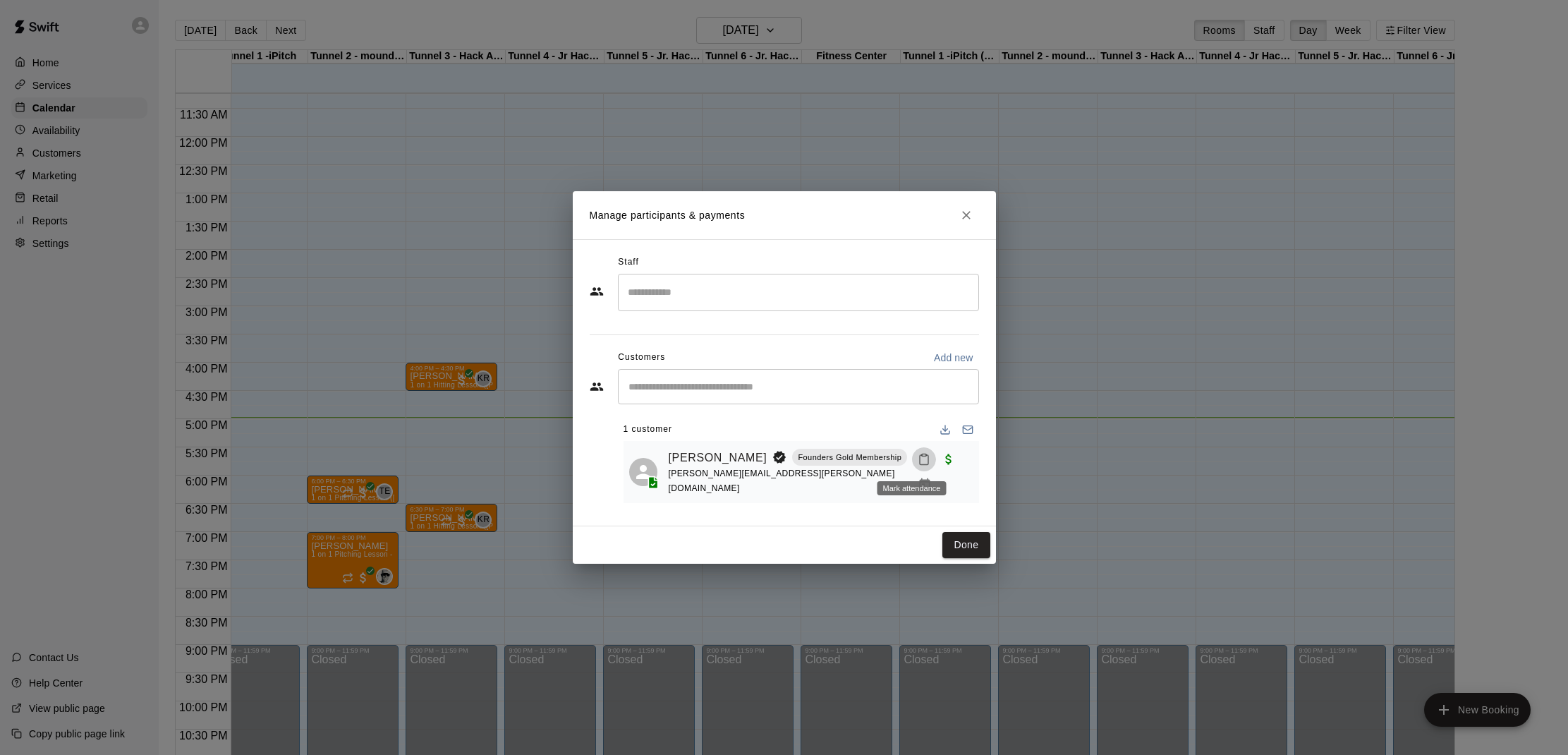
click at [918, 457] on icon "Mark attendance" at bounding box center [925, 459] width 13 height 13
click at [922, 465] on li "[PERSON_NAME] attended" at bounding box center [999, 464] width 165 height 22
click at [967, 545] on button "Done" at bounding box center [966, 545] width 47 height 26
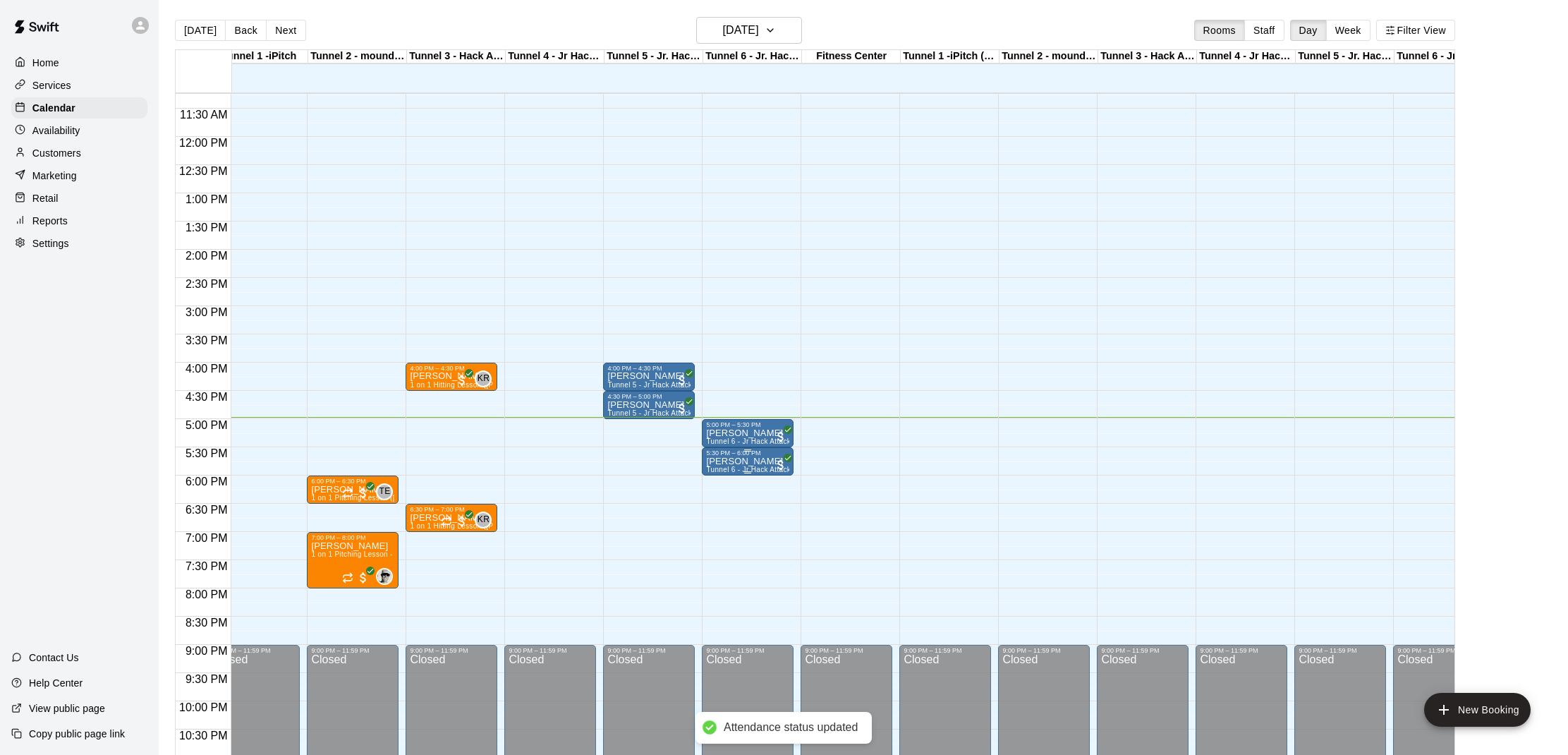
click at [721, 462] on p "[PERSON_NAME]" at bounding box center [748, 462] width 83 height 0
click at [720, 507] on img "edit" at bounding box center [721, 511] width 17 height 17
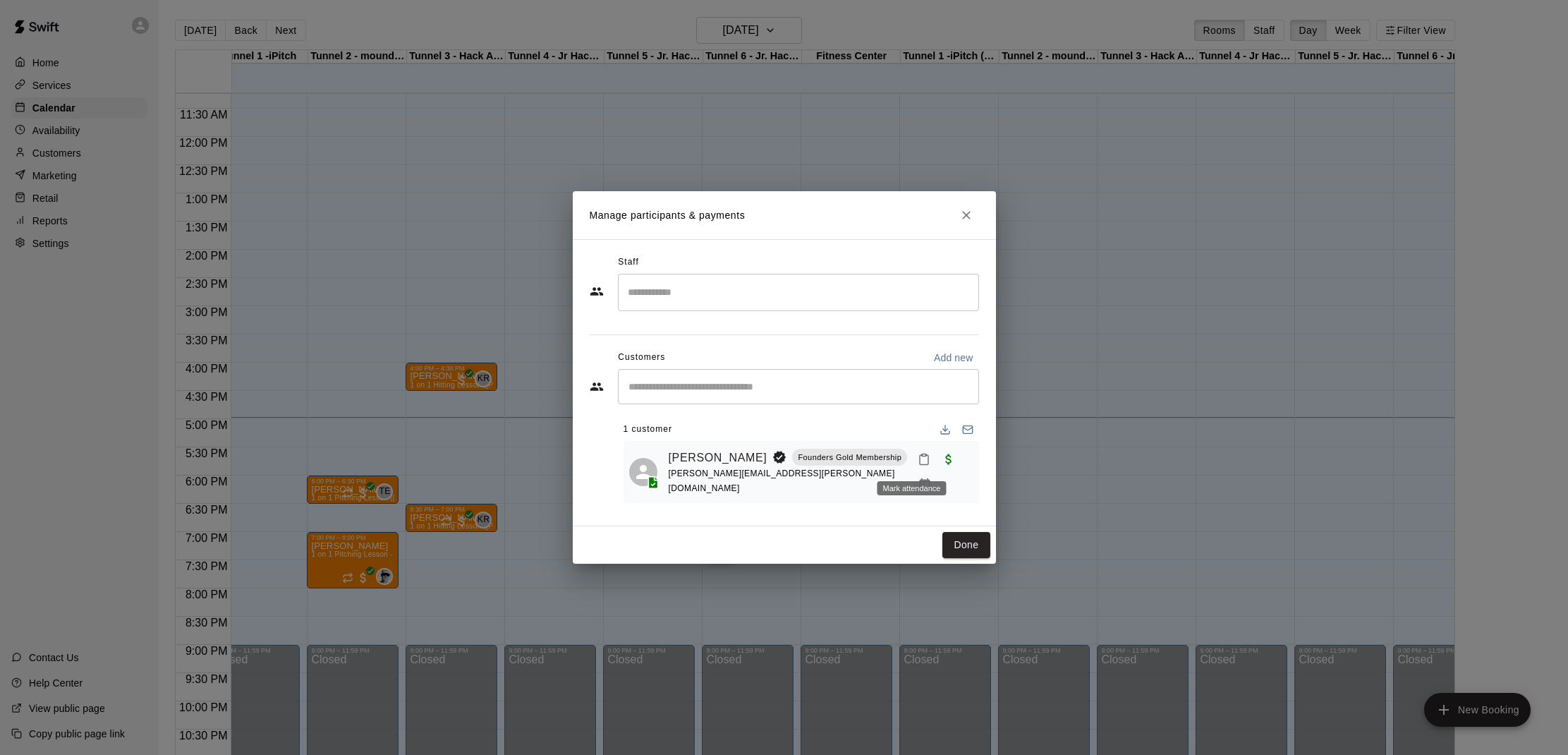
click at [918, 453] on icon "Mark attendance" at bounding box center [925, 459] width 13 height 13
click at [949, 464] on p "[PERSON_NAME] attended" at bounding box center [1008, 465] width 125 height 14
click at [963, 548] on button "Done" at bounding box center [966, 545] width 47 height 26
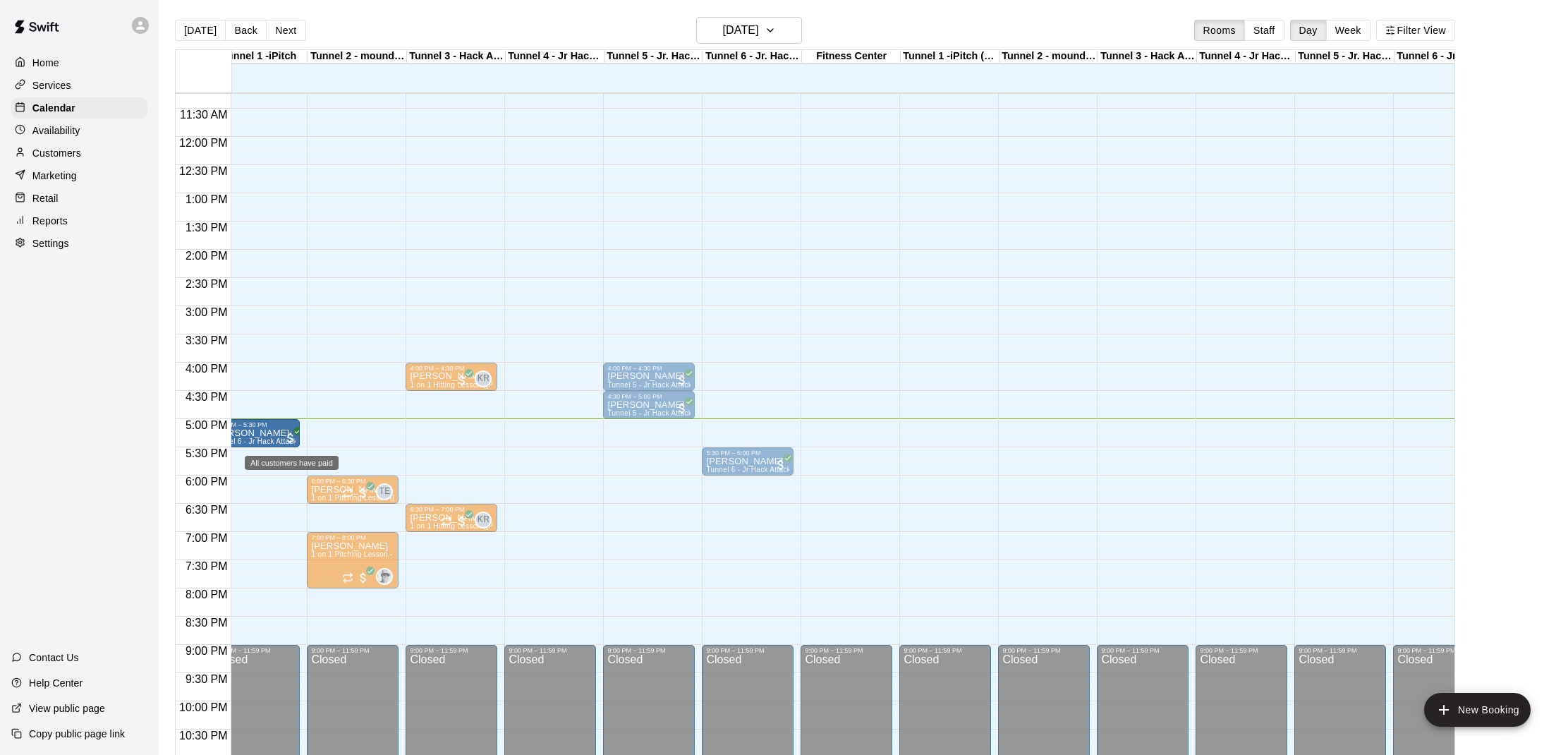
drag, startPoint x: 735, startPoint y: 431, endPoint x: 288, endPoint y: 435, distance: 447.0
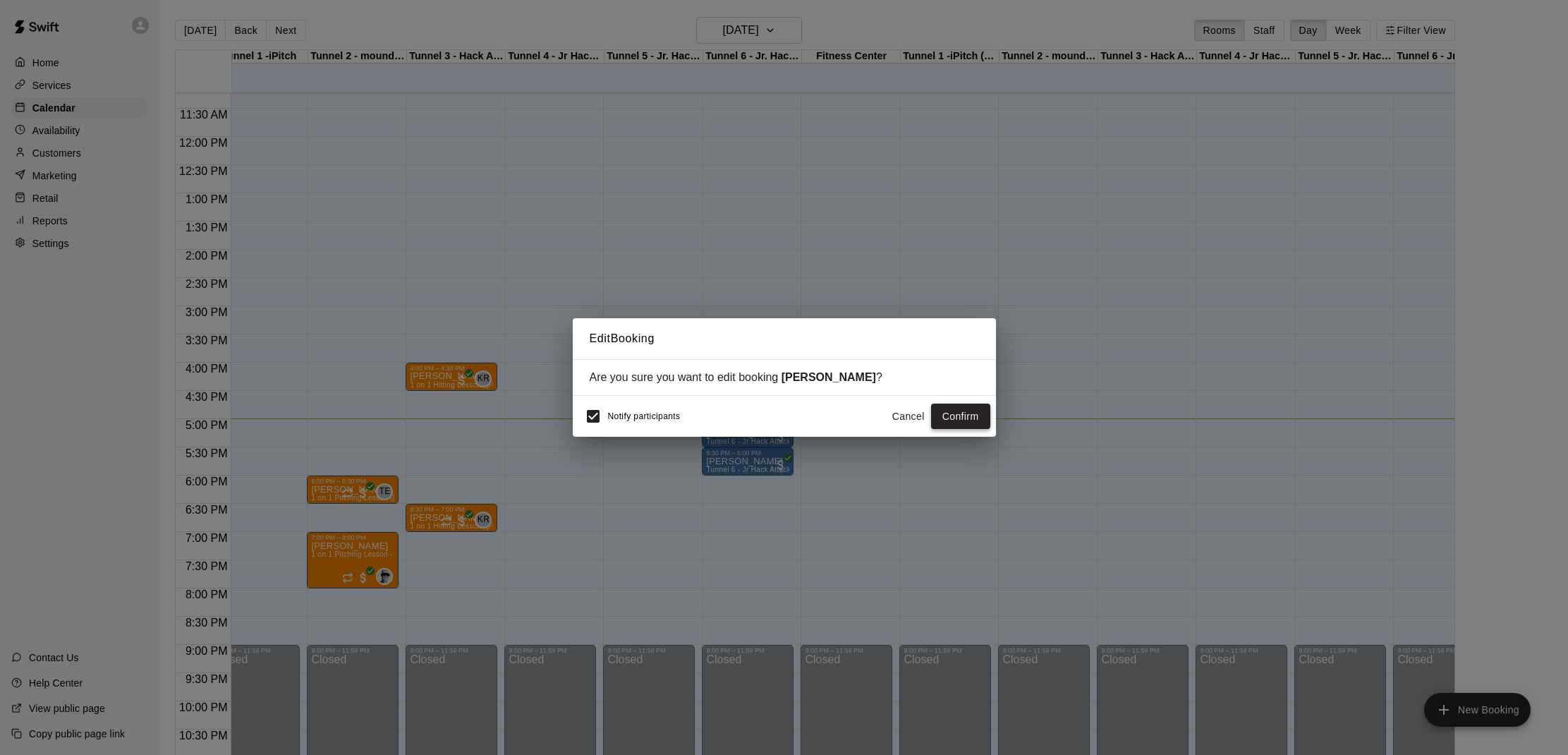
click at [958, 421] on button "Confirm" at bounding box center [960, 416] width 59 height 26
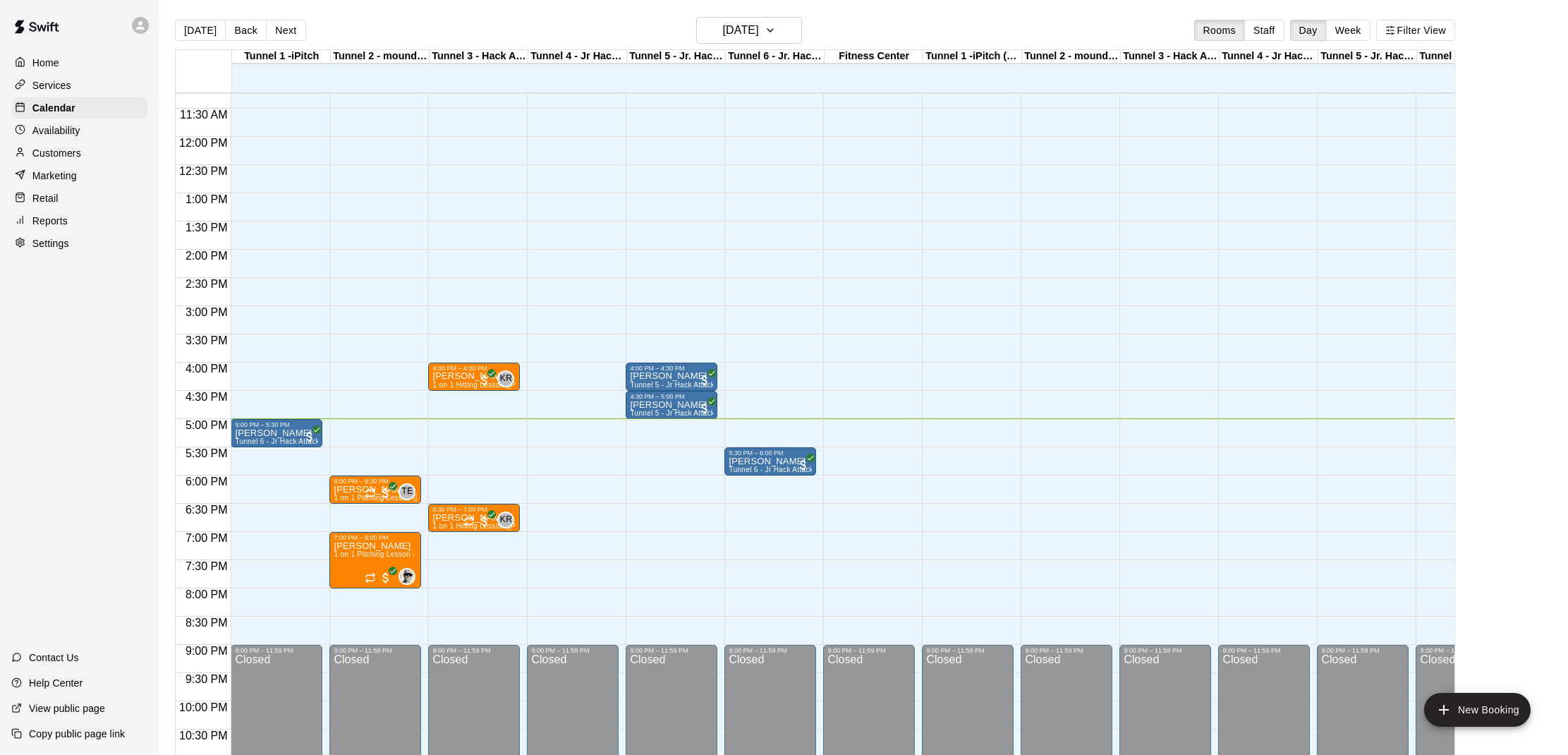
scroll to position [634, 0]
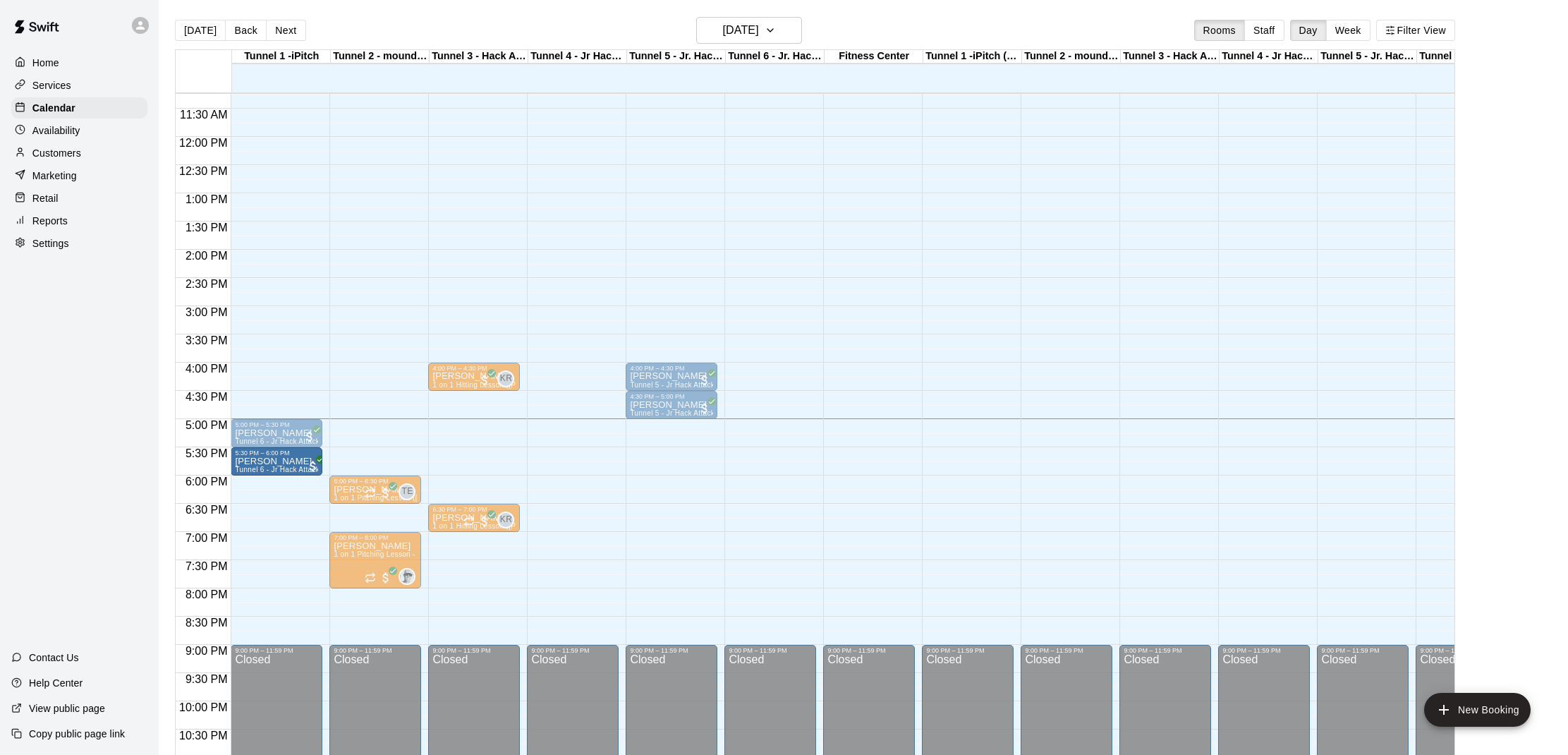
drag, startPoint x: 768, startPoint y: 464, endPoint x: 287, endPoint y: 470, distance: 481.0
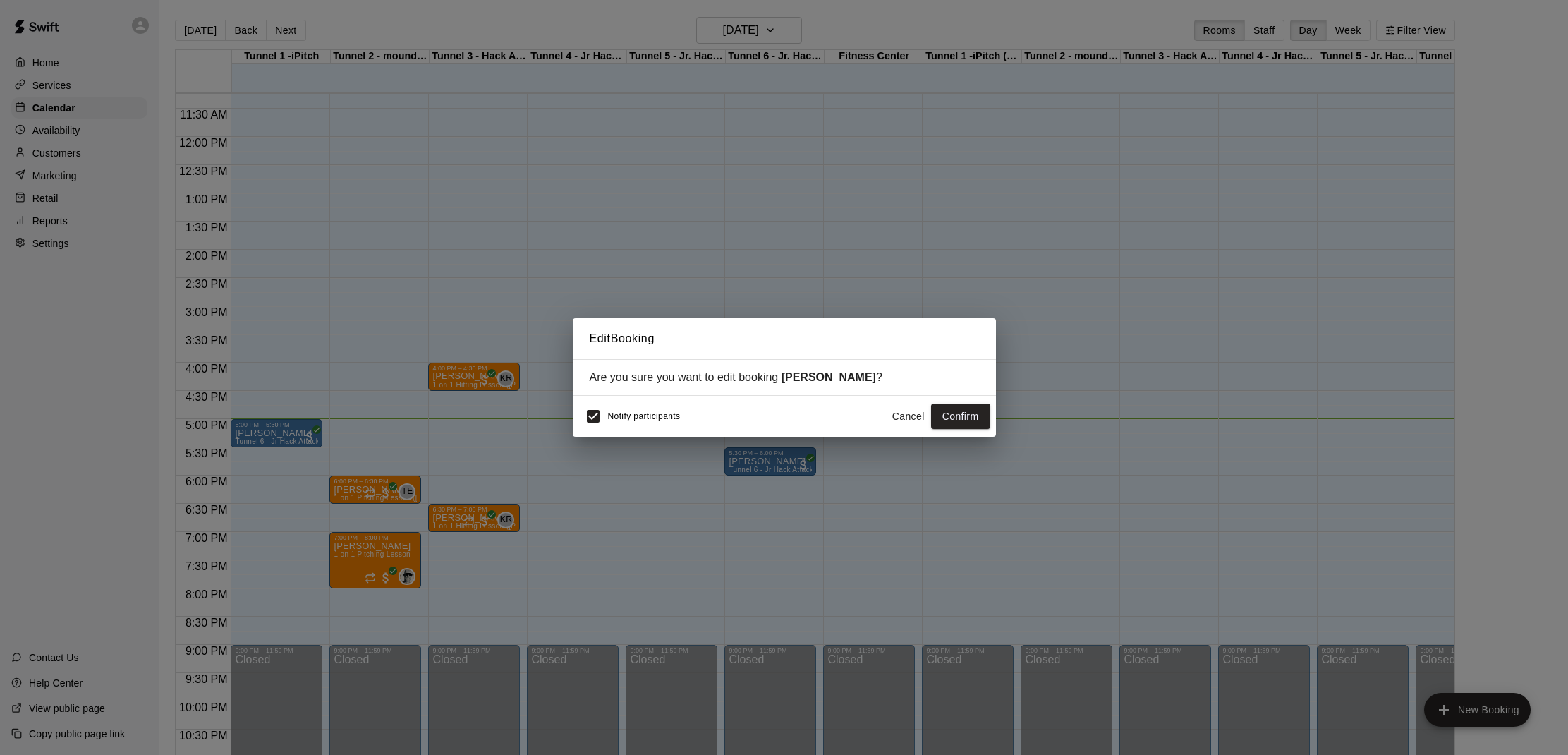
click at [894, 421] on button "Cancel" at bounding box center [908, 416] width 45 height 26
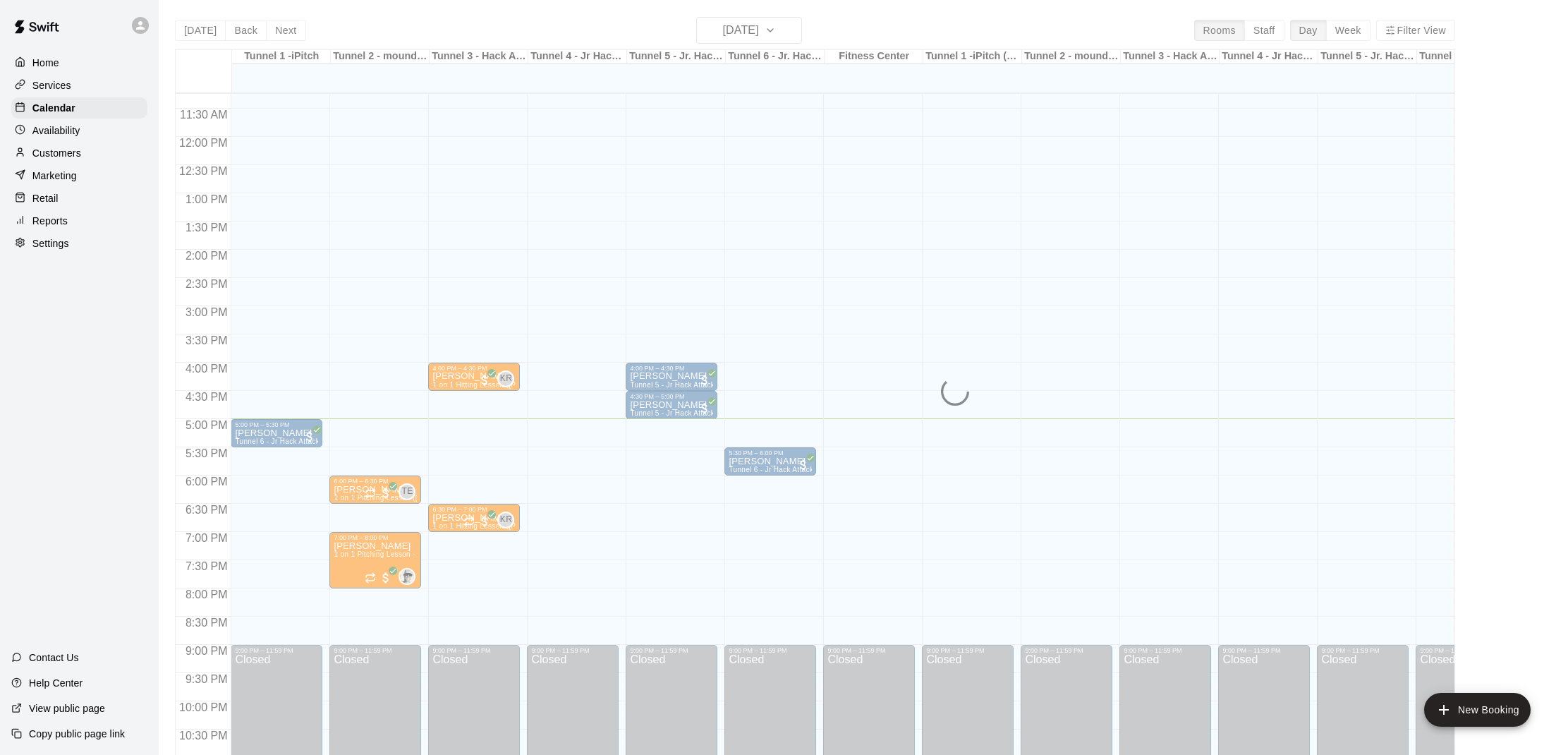
scroll to position [636, 0]
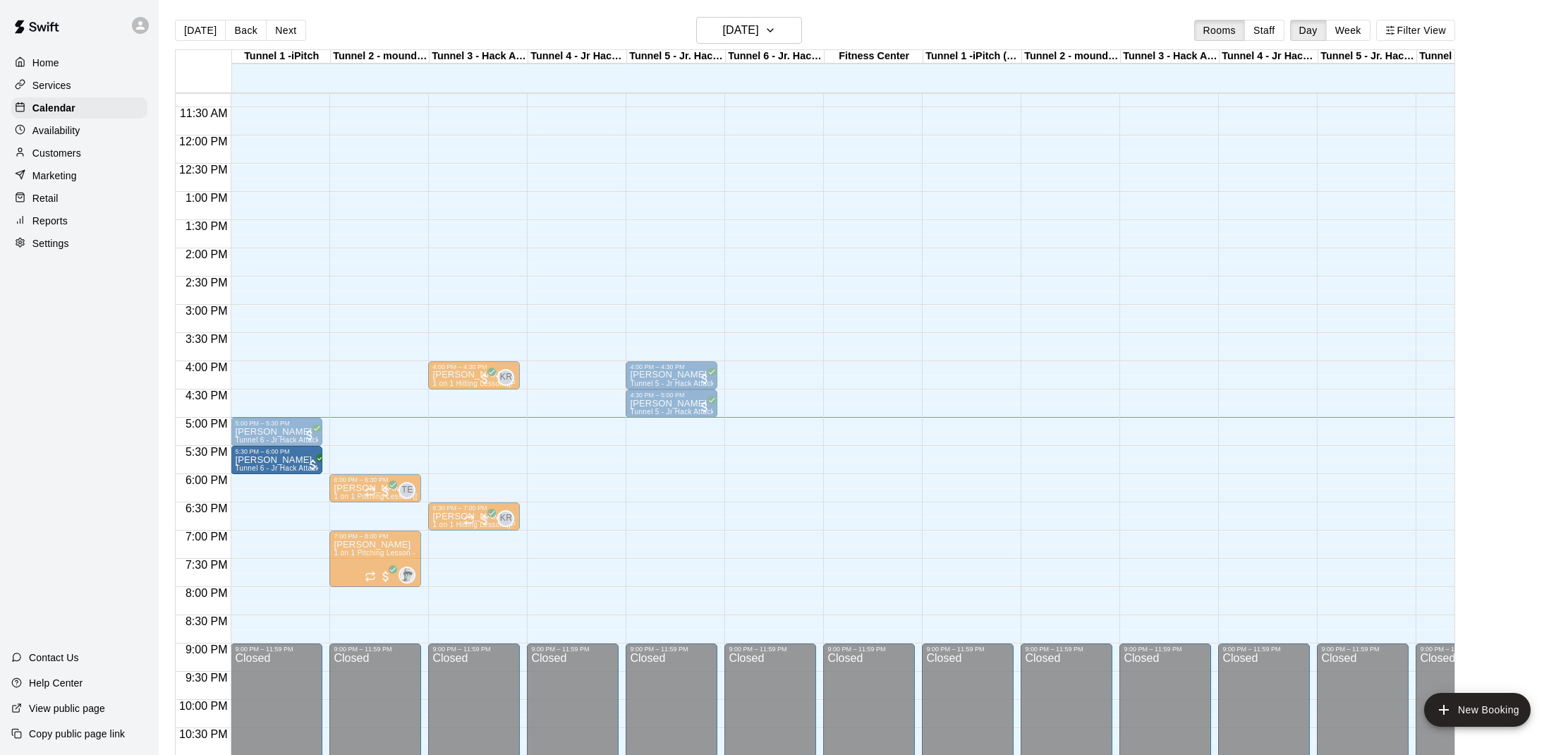
drag, startPoint x: 749, startPoint y: 457, endPoint x: 280, endPoint y: 461, distance: 469.0
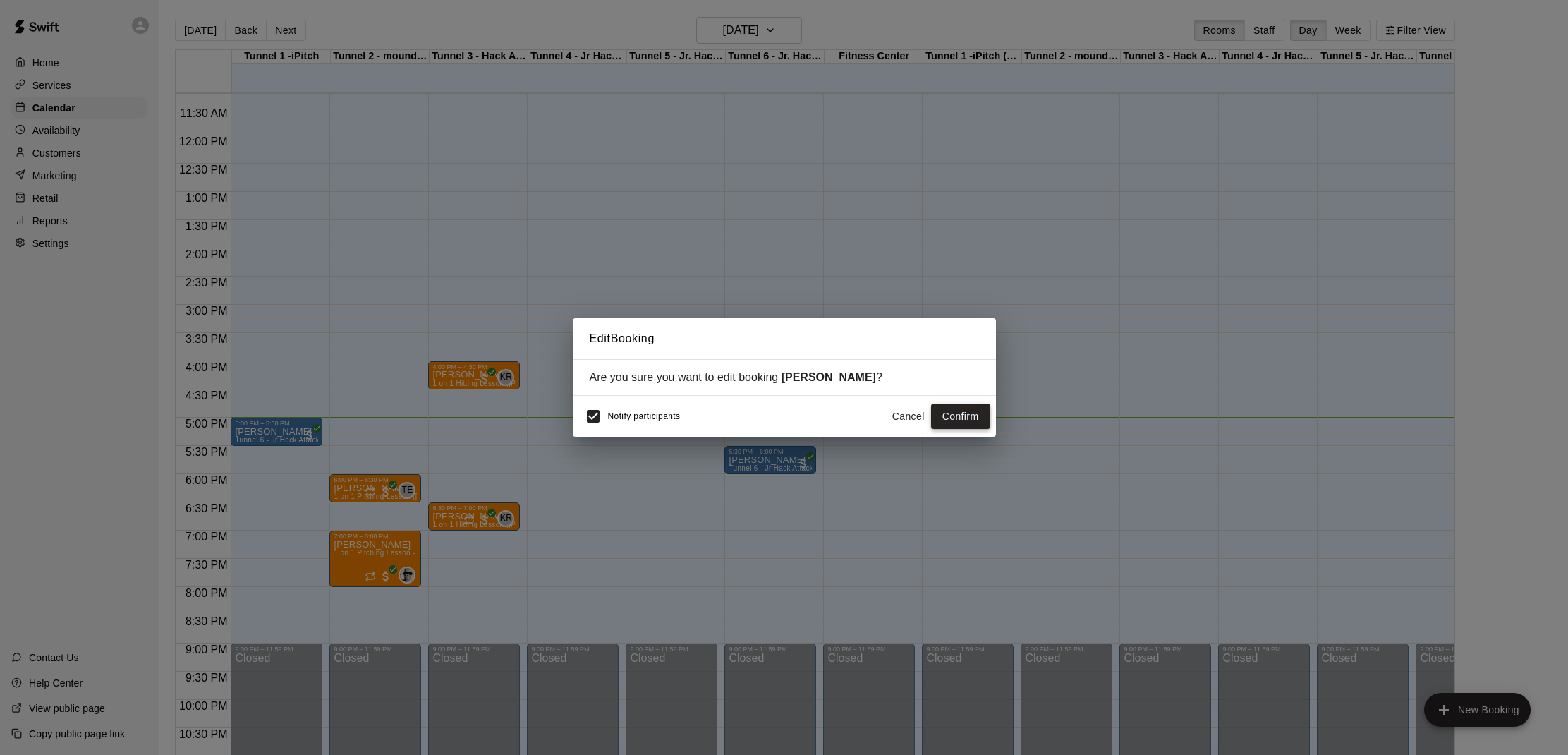
click at [967, 423] on button "Confirm" at bounding box center [960, 416] width 59 height 26
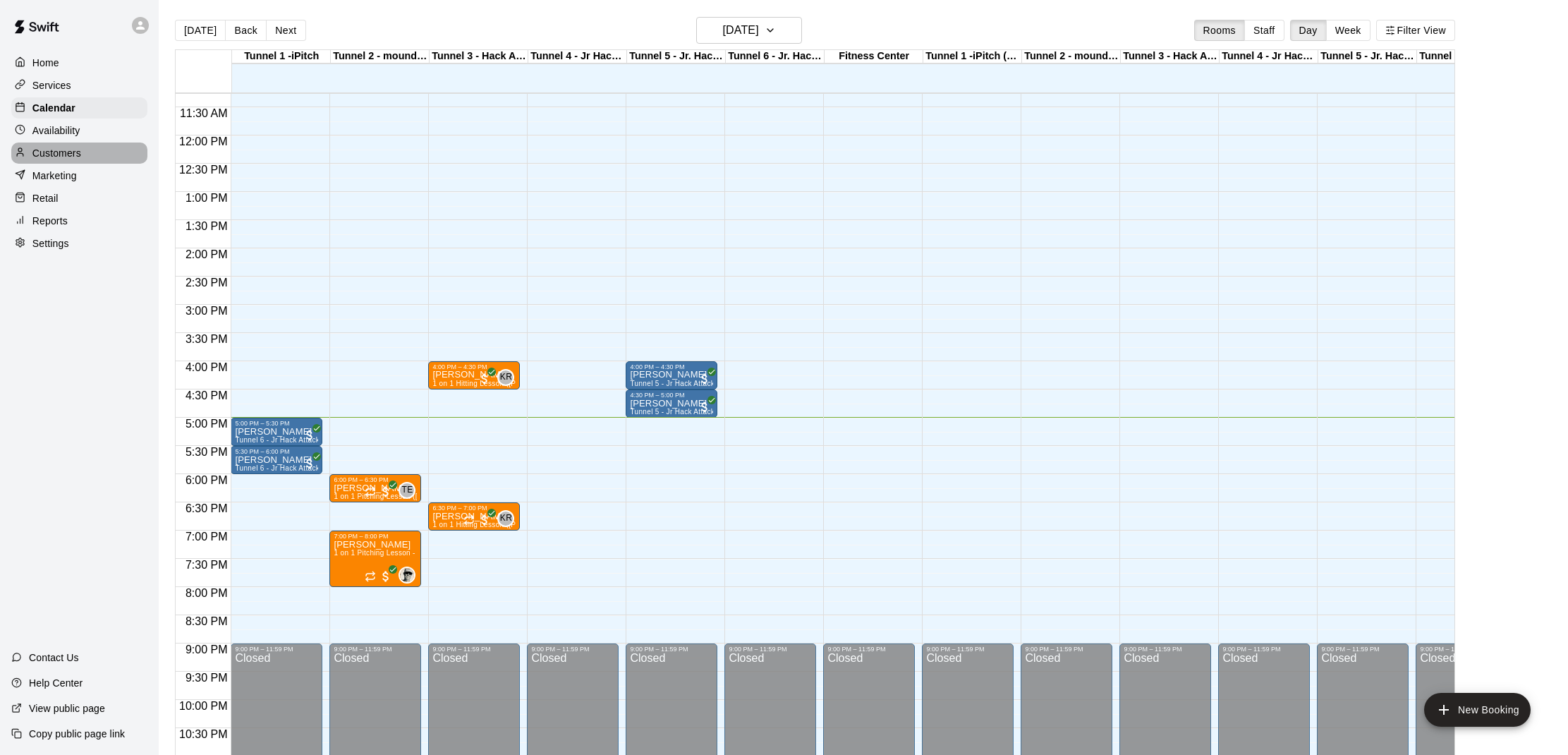
click at [55, 149] on p "Customers" at bounding box center [57, 153] width 49 height 14
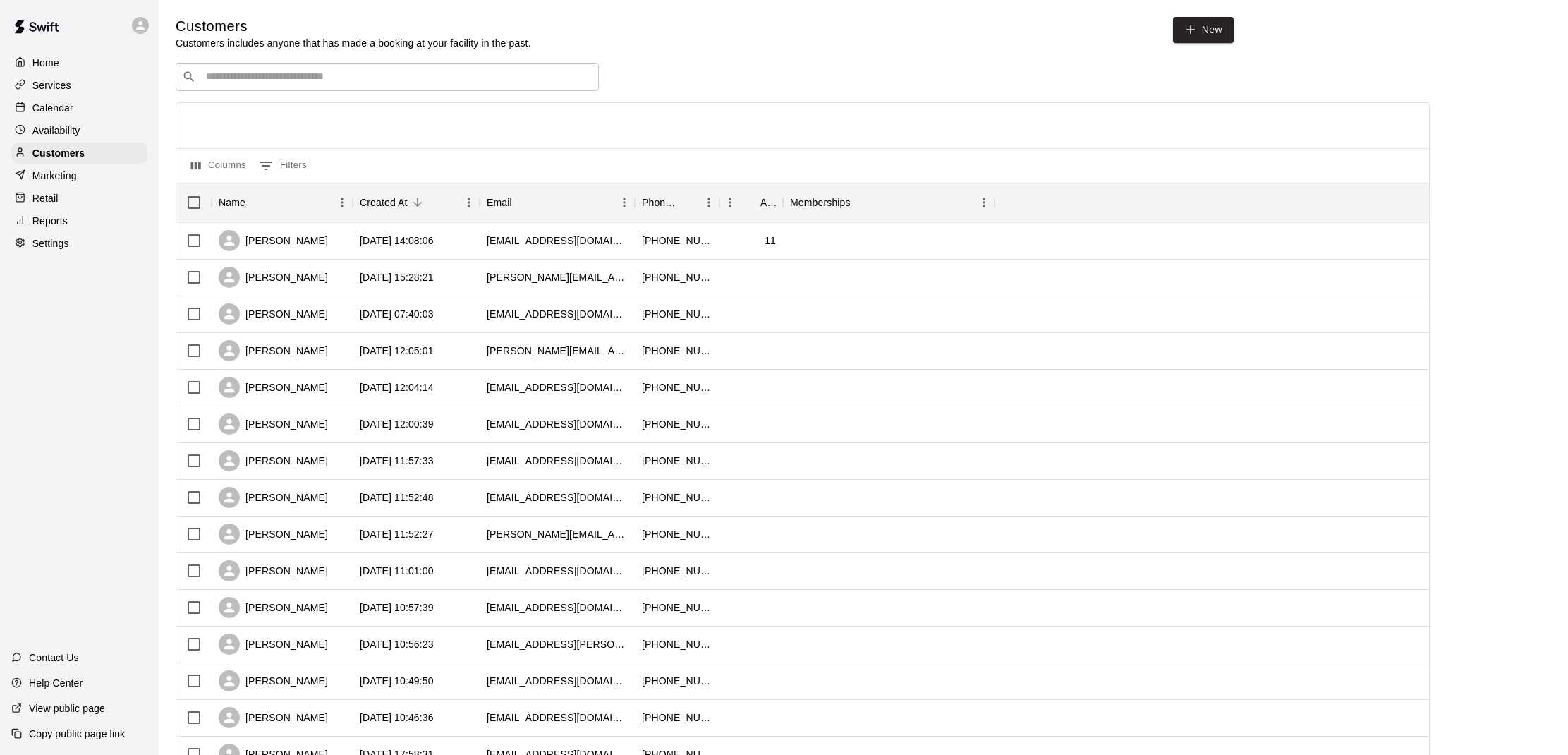
click at [585, 91] on div "​ ​ Columns 0 Filters Name Created At Email Phone Number Age Memberships [PERSO…" at bounding box center [802, 620] width 1255 height 1115
type input "****"
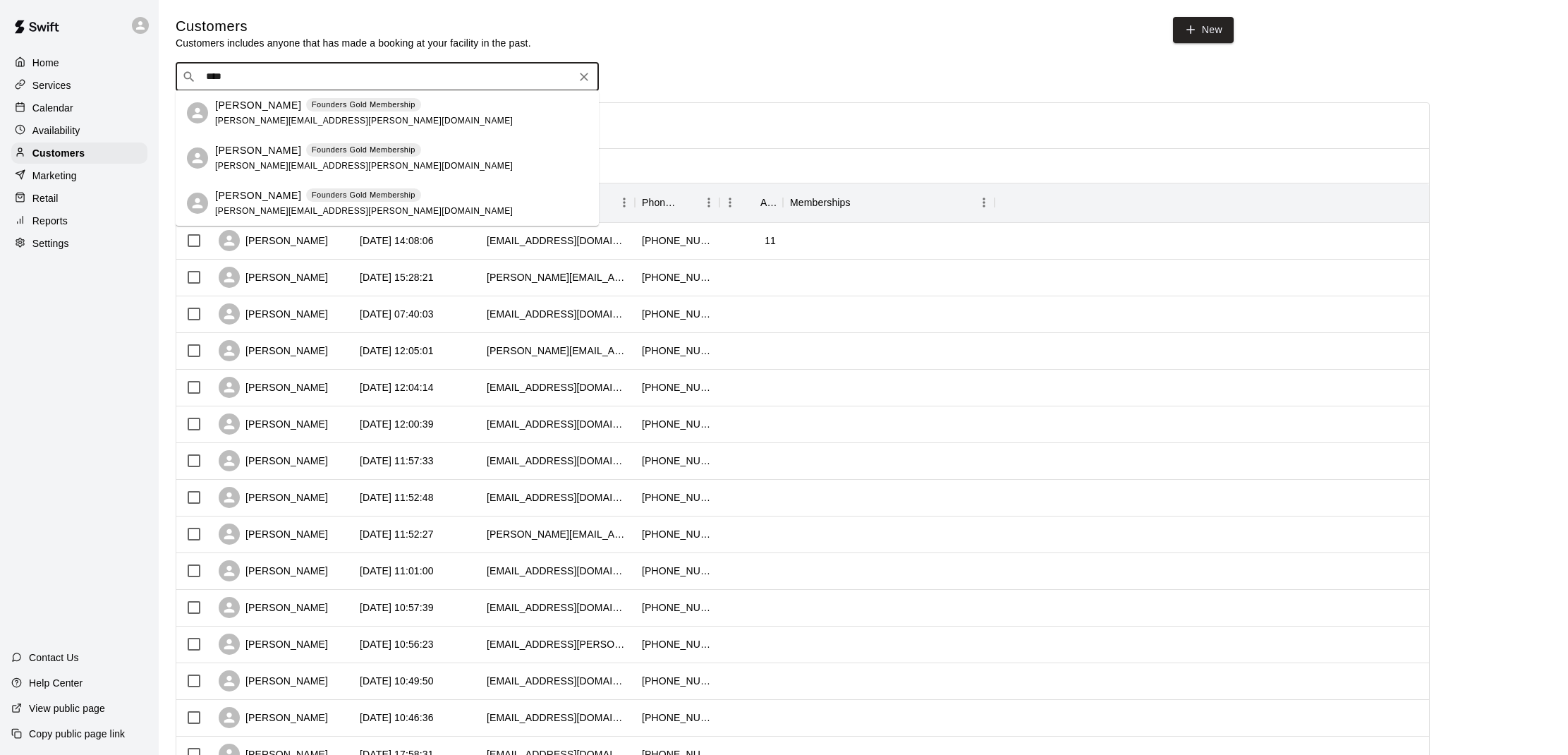
click at [586, 78] on icon "Clear" at bounding box center [584, 77] width 9 height 9
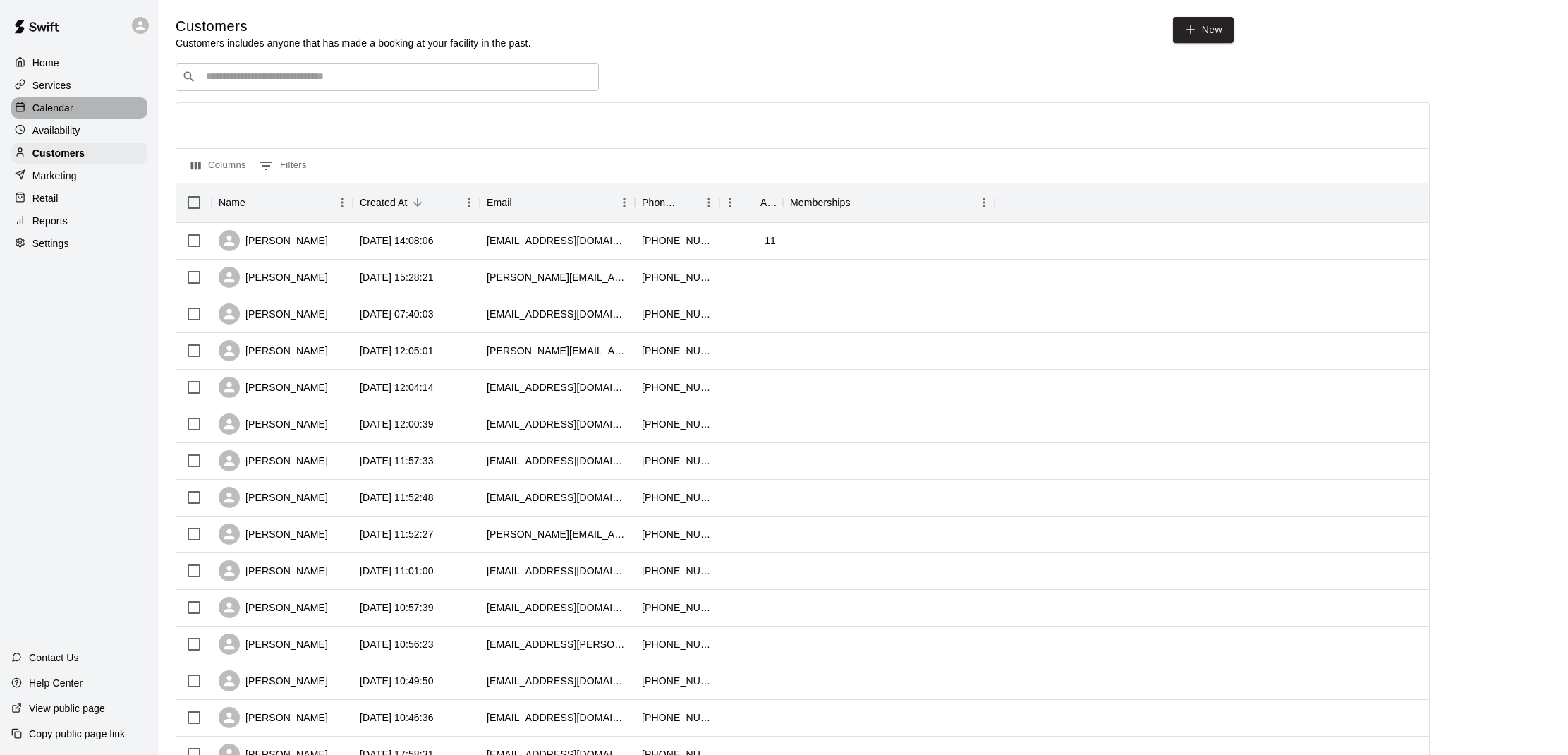
click at [69, 106] on p "Calendar" at bounding box center [52, 108] width 41 height 14
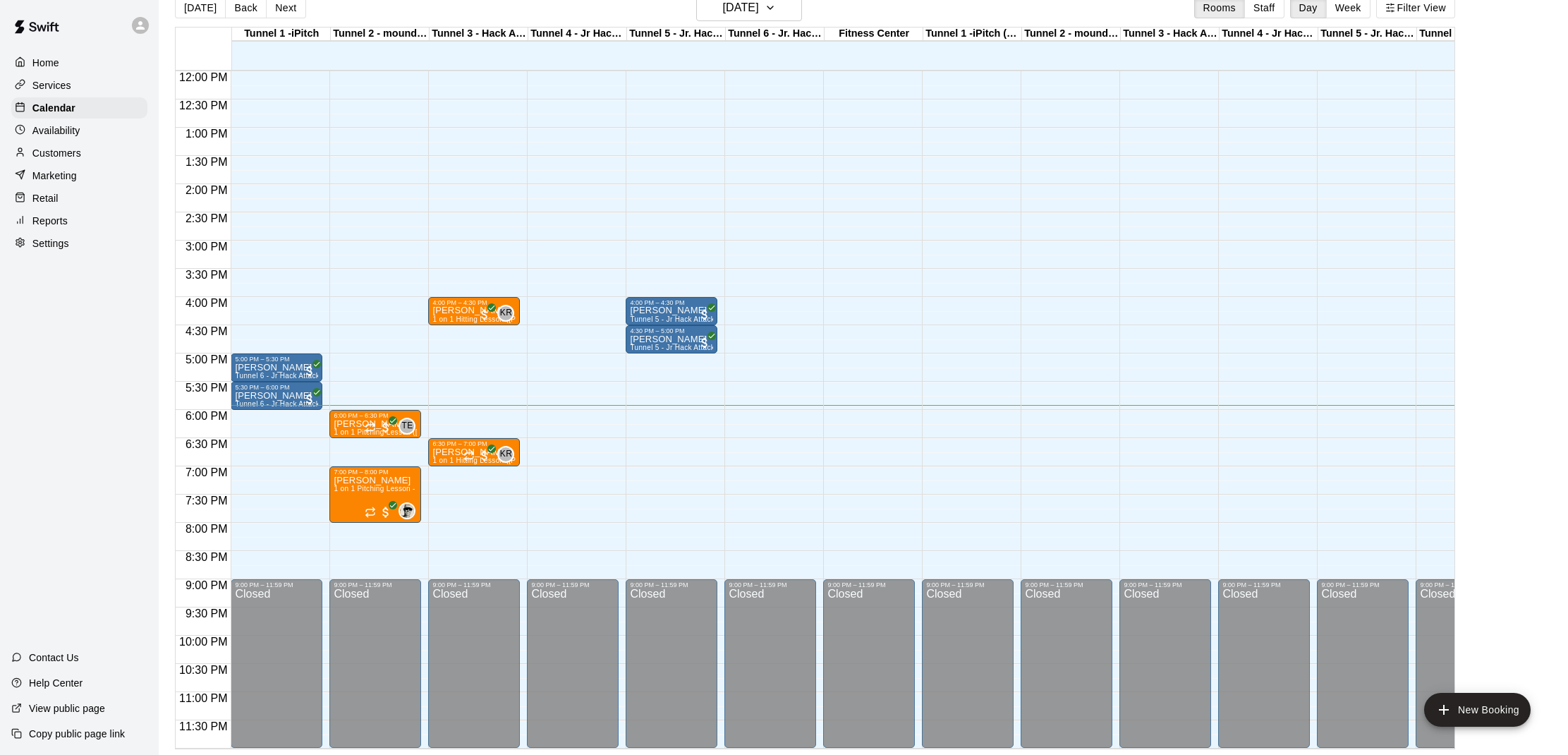
scroll to position [22, 0]
click at [364, 424] on p "[PERSON_NAME]" at bounding box center [375, 424] width 83 height 0
click at [352, 473] on img "edit" at bounding box center [349, 472] width 17 height 17
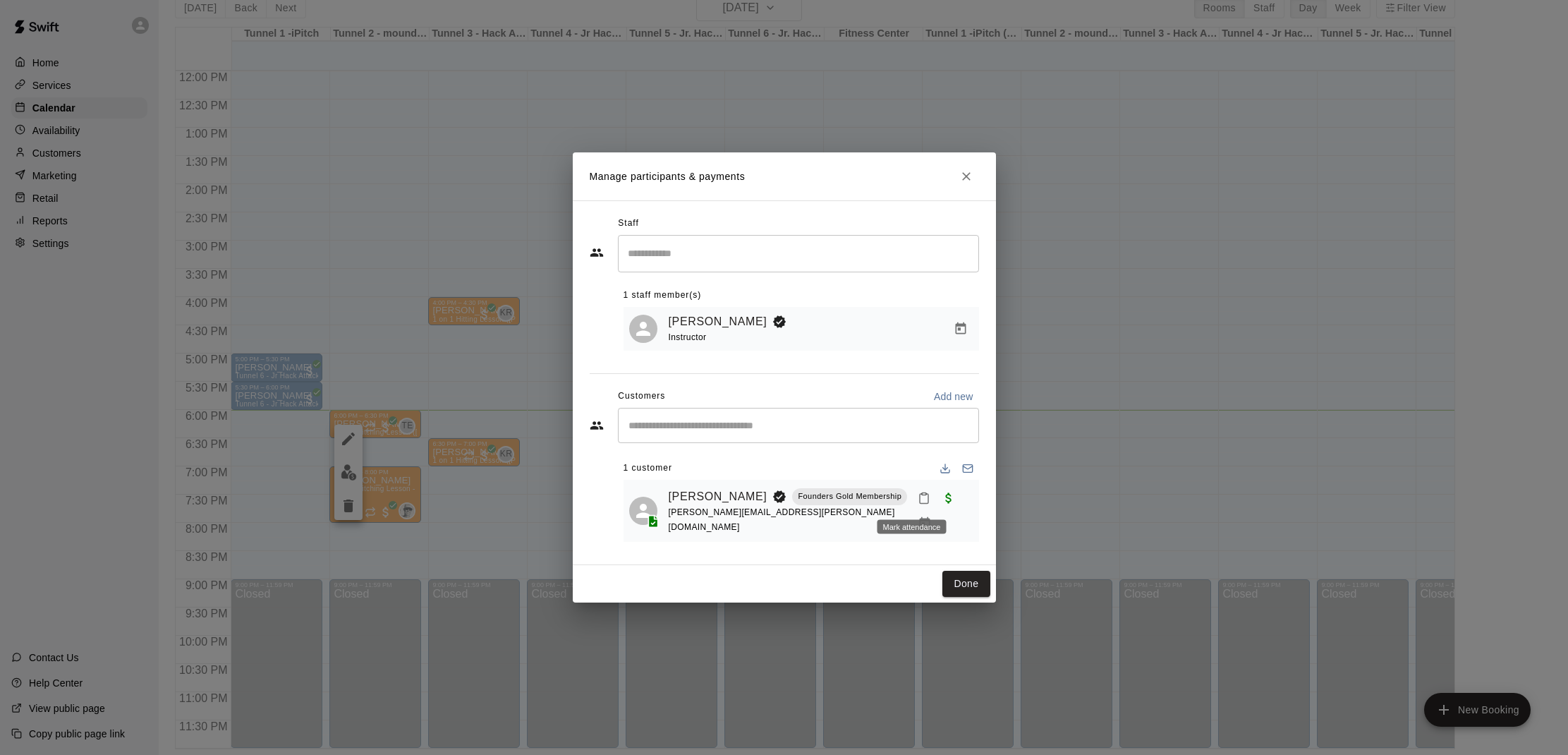
click at [918, 495] on icon "Mark attendance" at bounding box center [925, 498] width 13 height 13
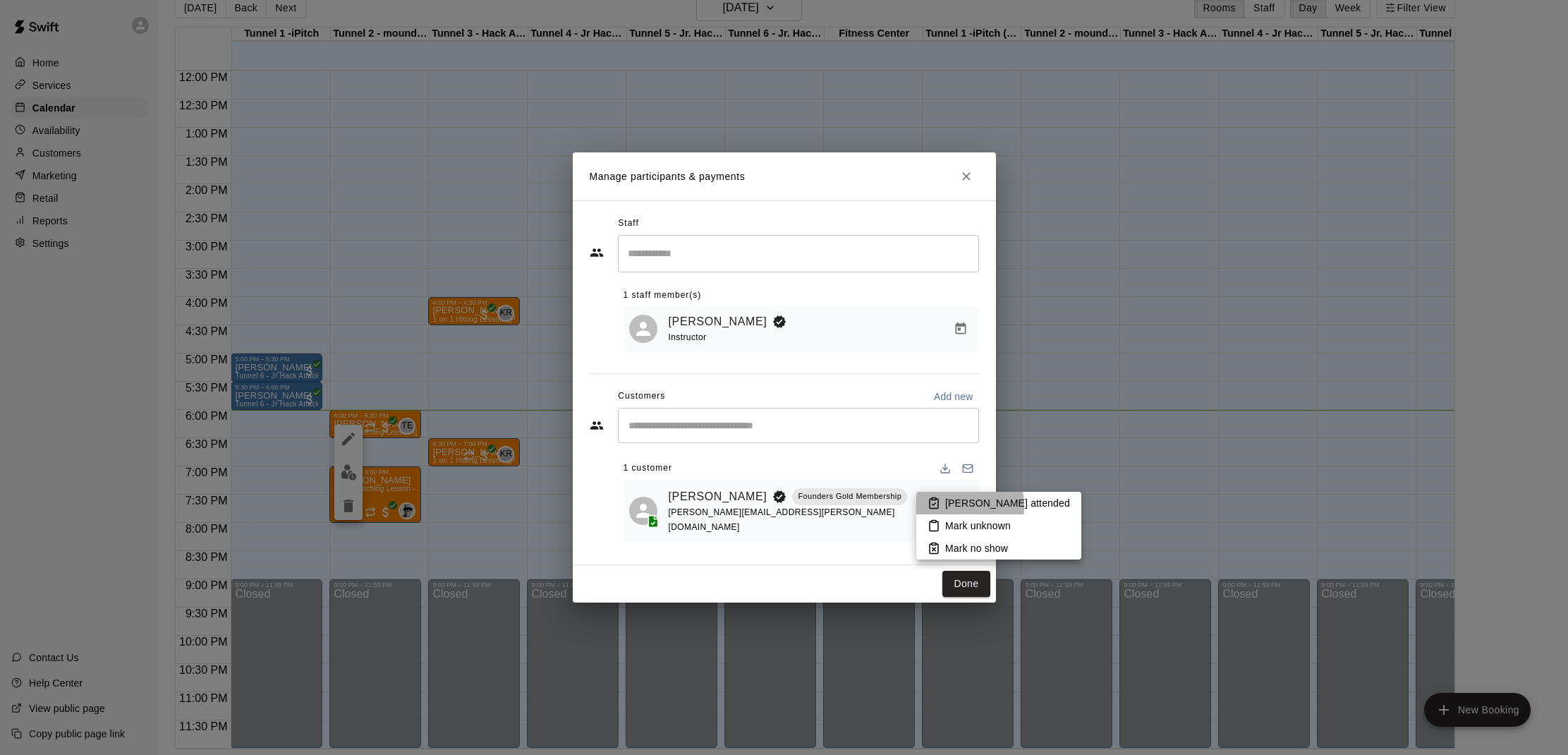
click at [945, 506] on p "[PERSON_NAME] attended" at bounding box center [1008, 503] width 125 height 14
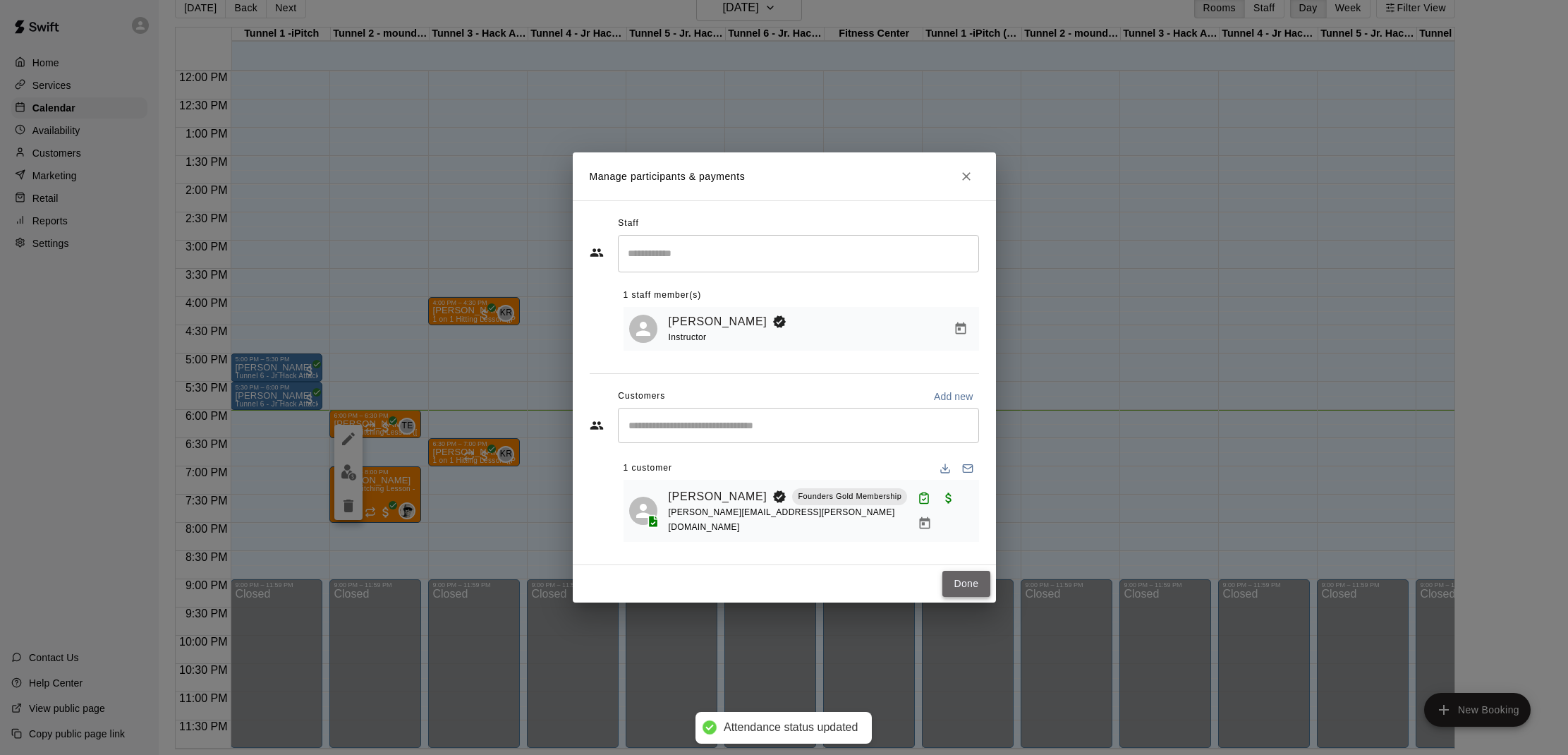
click at [968, 583] on button "Done" at bounding box center [966, 584] width 47 height 26
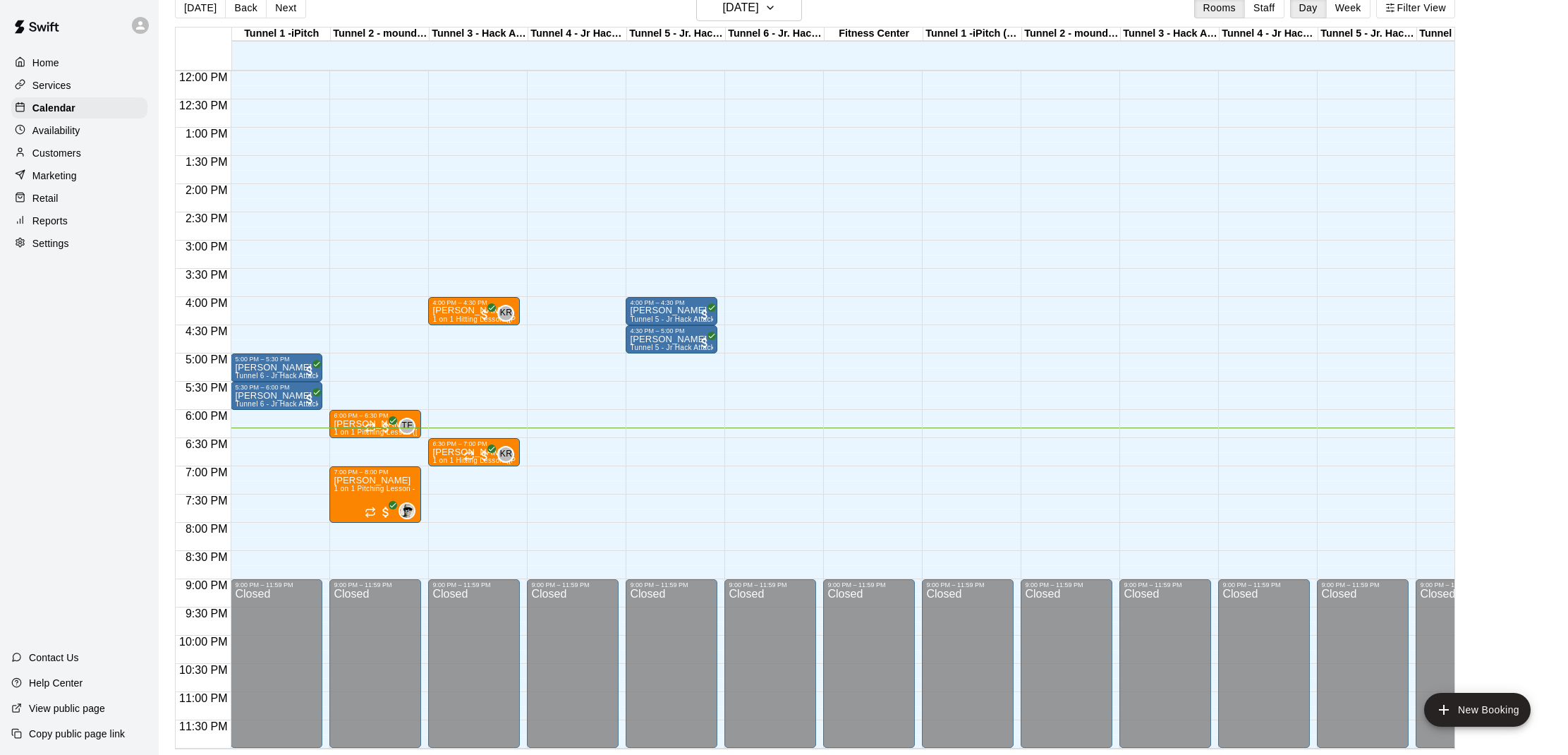
click at [1047, 547] on div "12:00 AM – 10:00 AM Closed 9:00 PM – 11:59 PM Closed" at bounding box center [1067, 71] width 92 height 1355
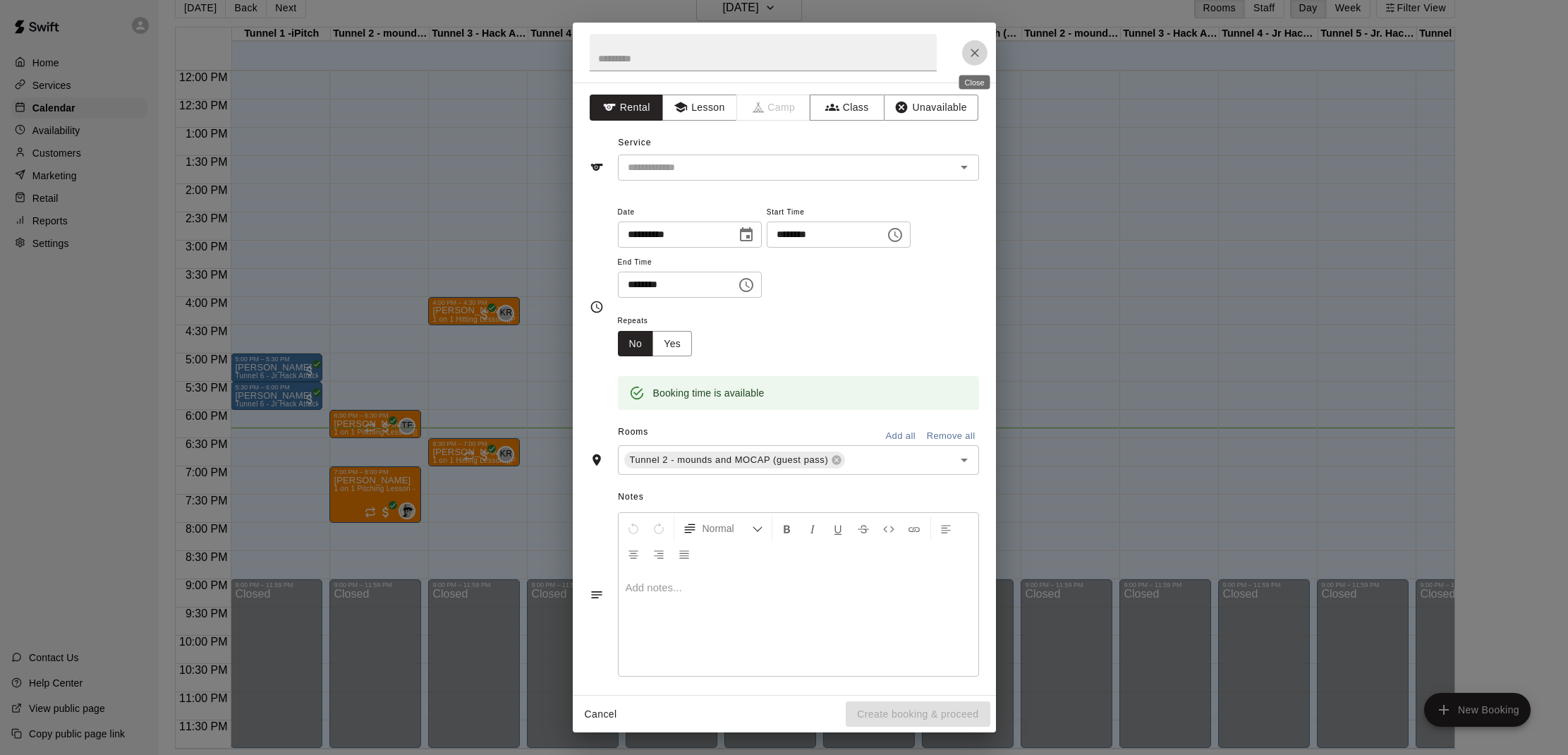
click at [973, 55] on icon "Close" at bounding box center [975, 53] width 14 height 14
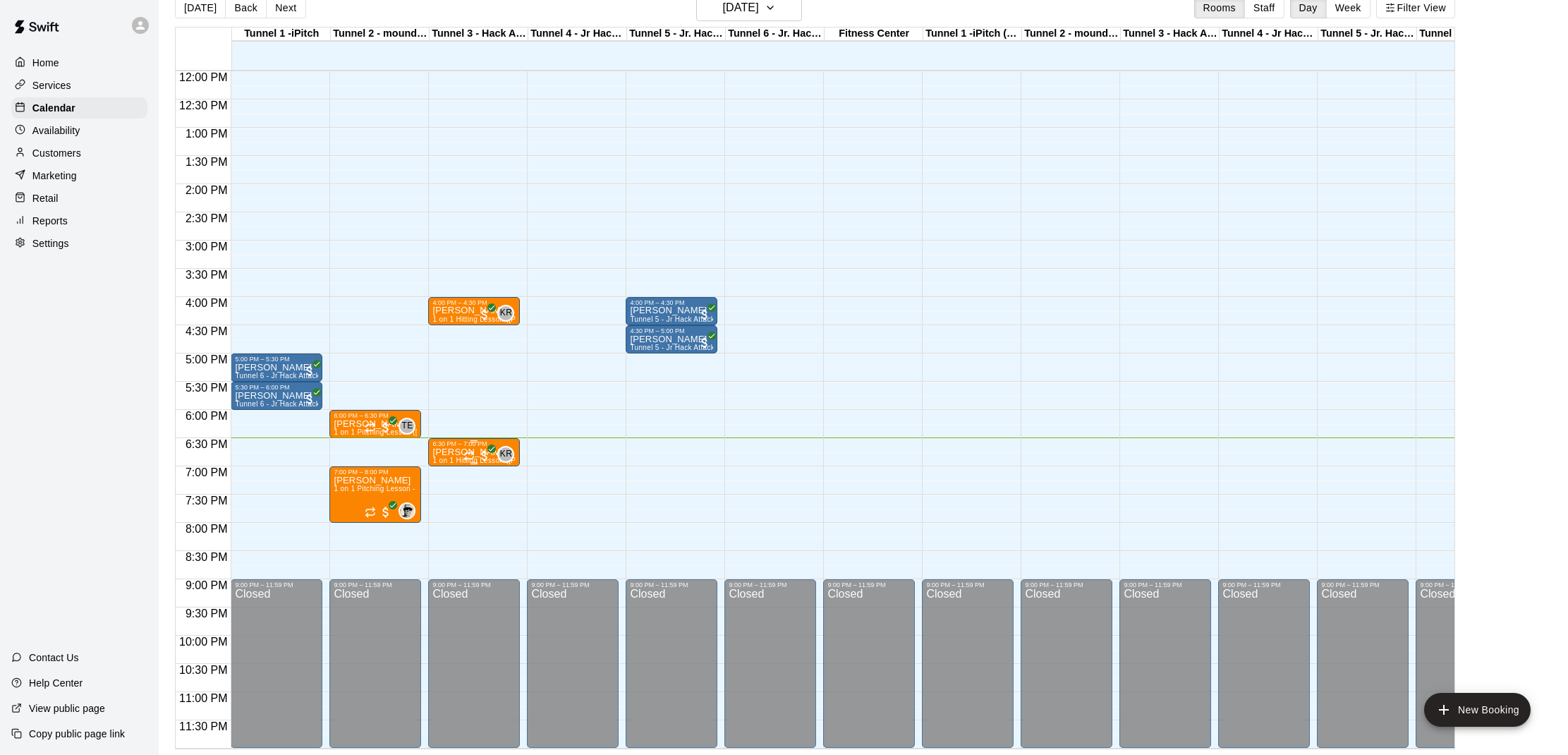
click at [450, 445] on div "6:30 PM – 7:00 PM" at bounding box center [474, 444] width 83 height 7
click at [444, 490] on img "edit" at bounding box center [447, 488] width 17 height 17
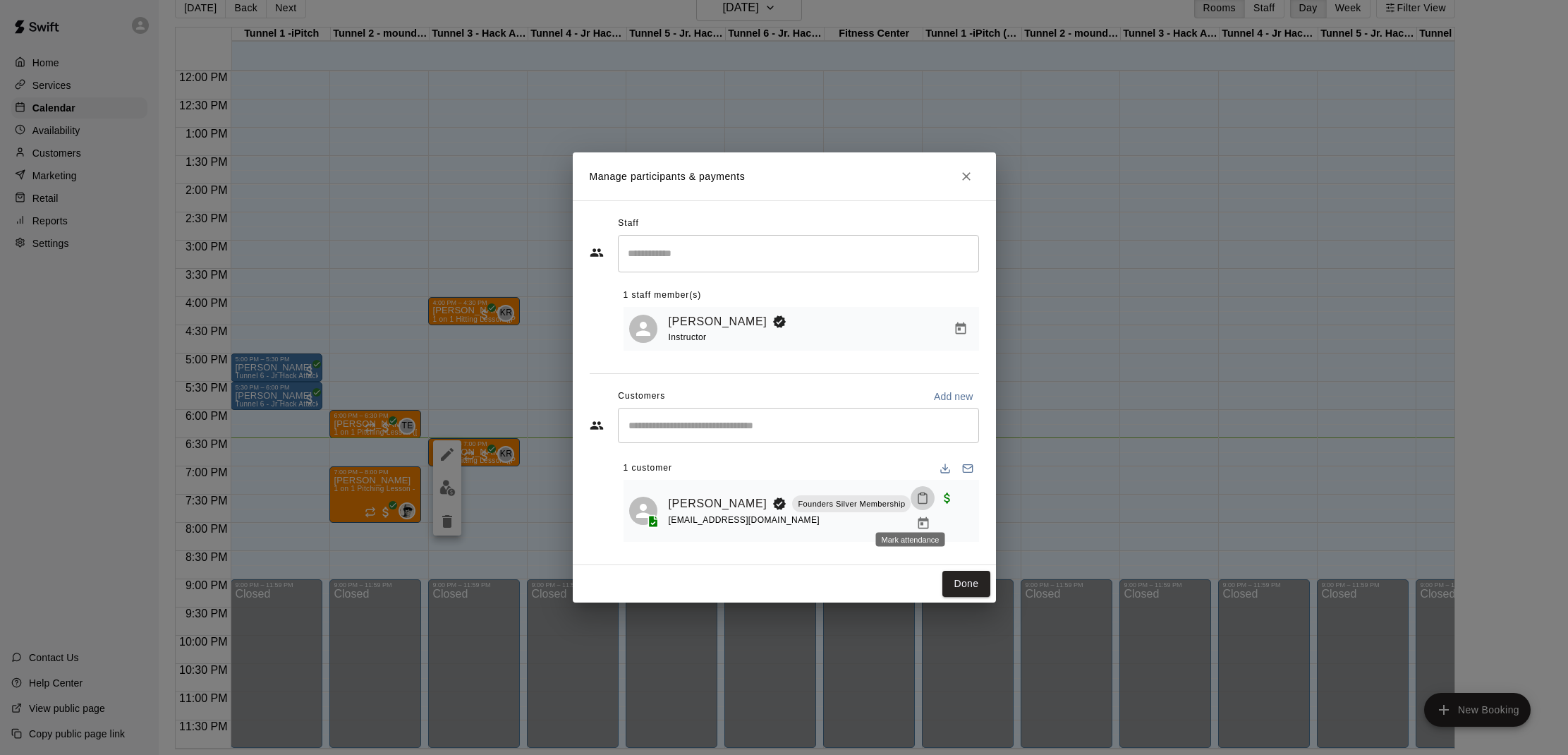
click at [911, 508] on button "Mark attendance" at bounding box center [922, 498] width 24 height 24
drag, startPoint x: 932, startPoint y: 506, endPoint x: 936, endPoint y: 524, distance: 18.4
click at [932, 508] on icon at bounding box center [927, 511] width 9 height 10
click at [956, 571] on button "Done" at bounding box center [966, 584] width 47 height 26
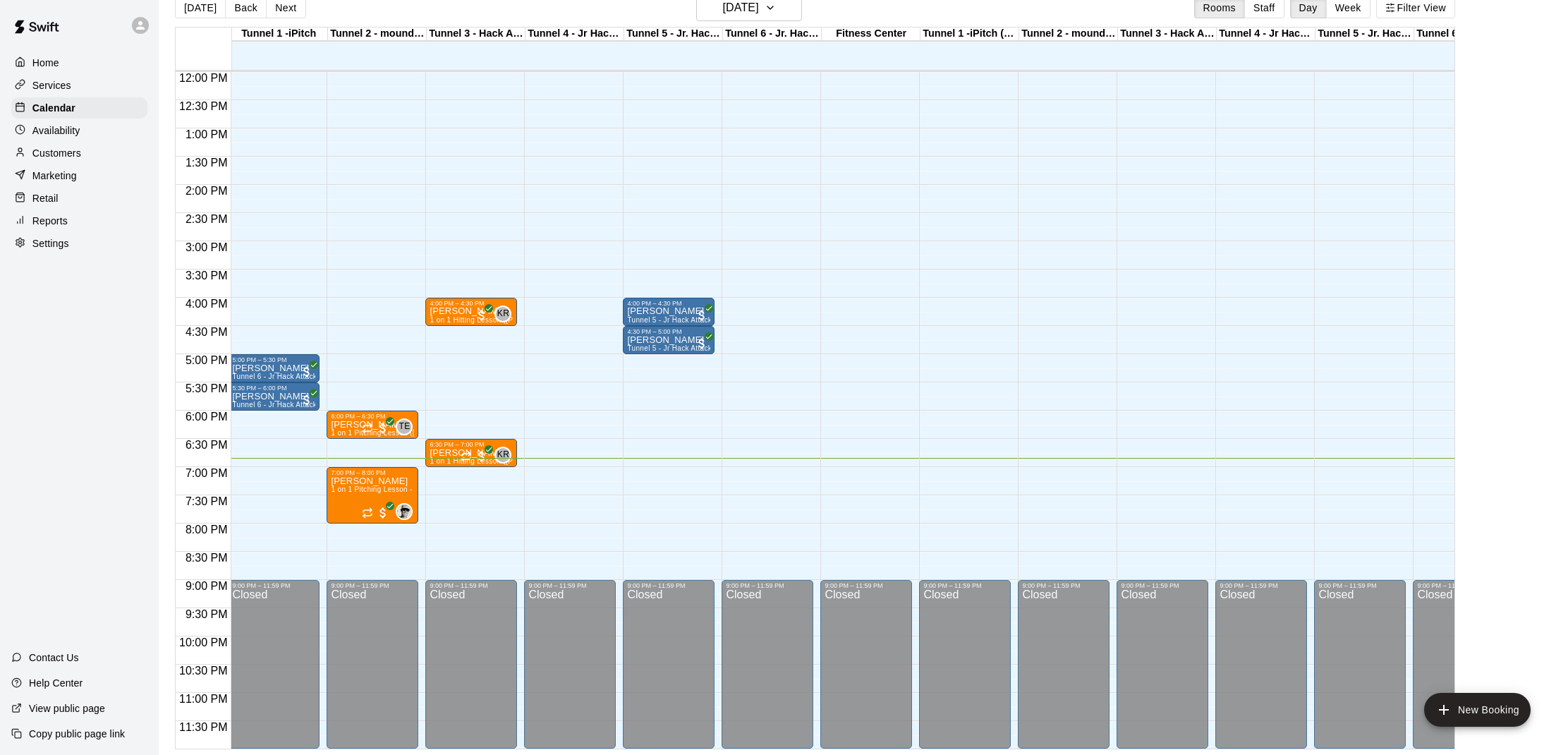
scroll to position [0, 0]
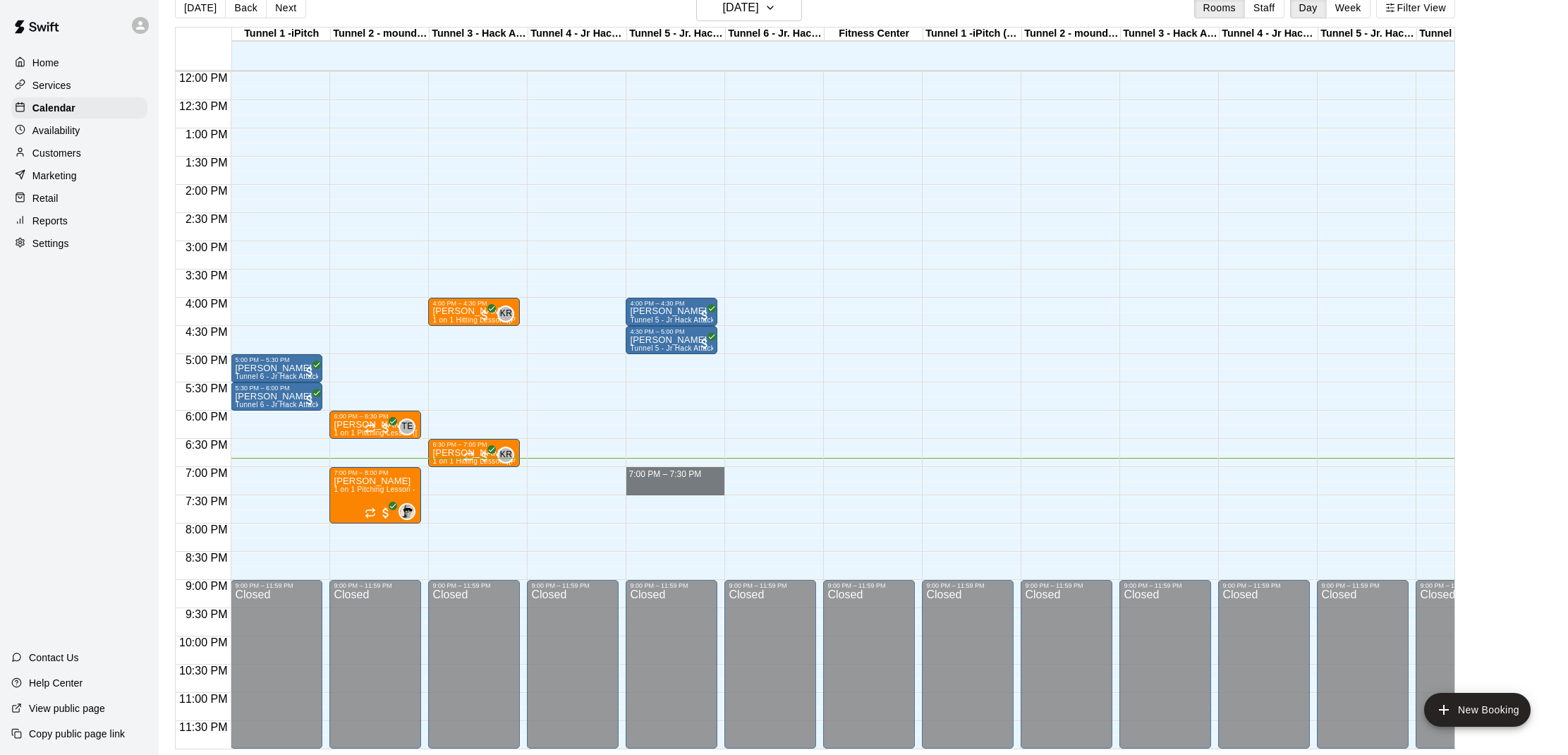
drag, startPoint x: 643, startPoint y: 469, endPoint x: 643, endPoint y: 485, distance: 16.0
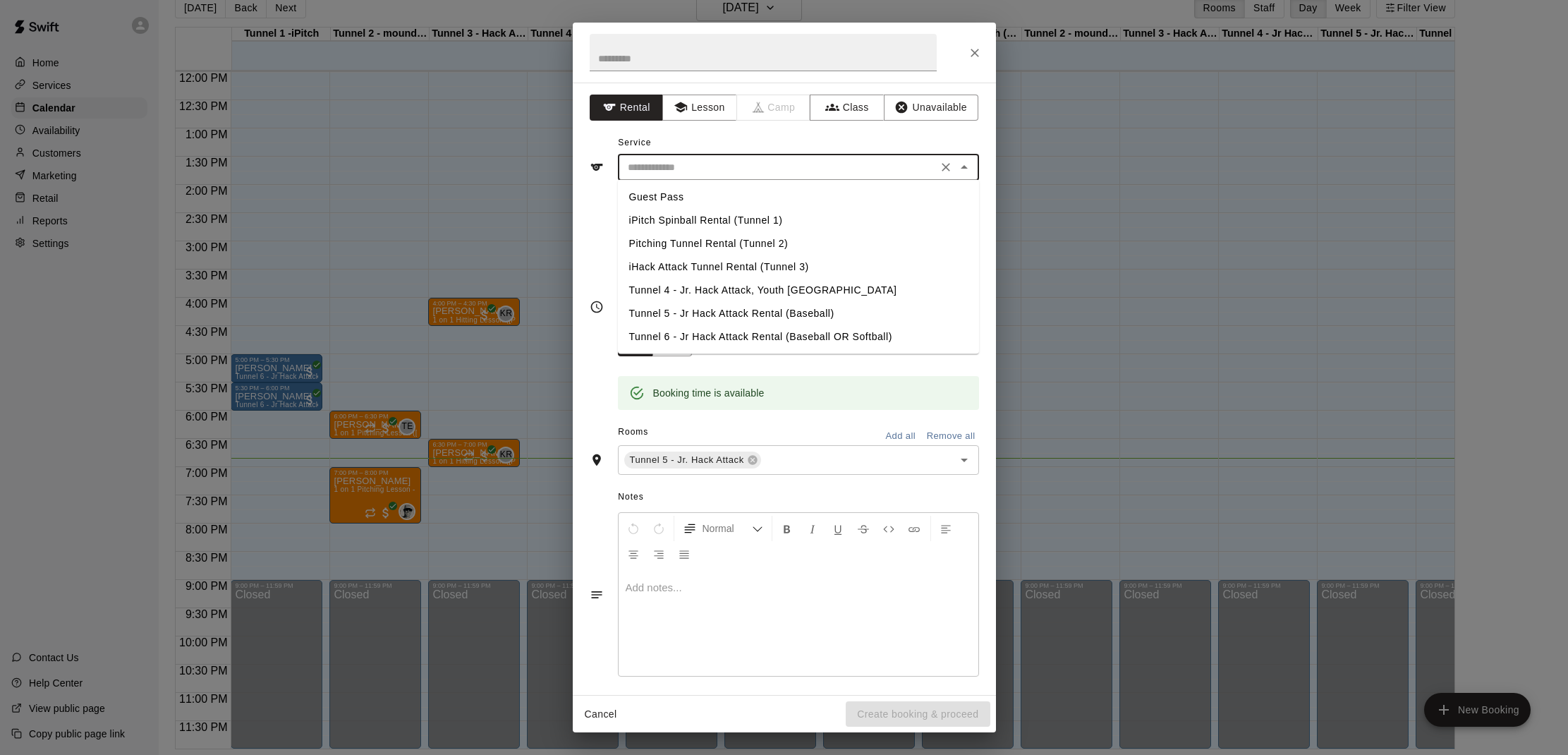
click at [712, 164] on input "text" at bounding box center [777, 168] width 311 height 18
click at [748, 308] on li "Tunnel 5 - Jr Hack Attack Rental (Baseball)" at bounding box center [799, 314] width 361 height 23
type input "**********"
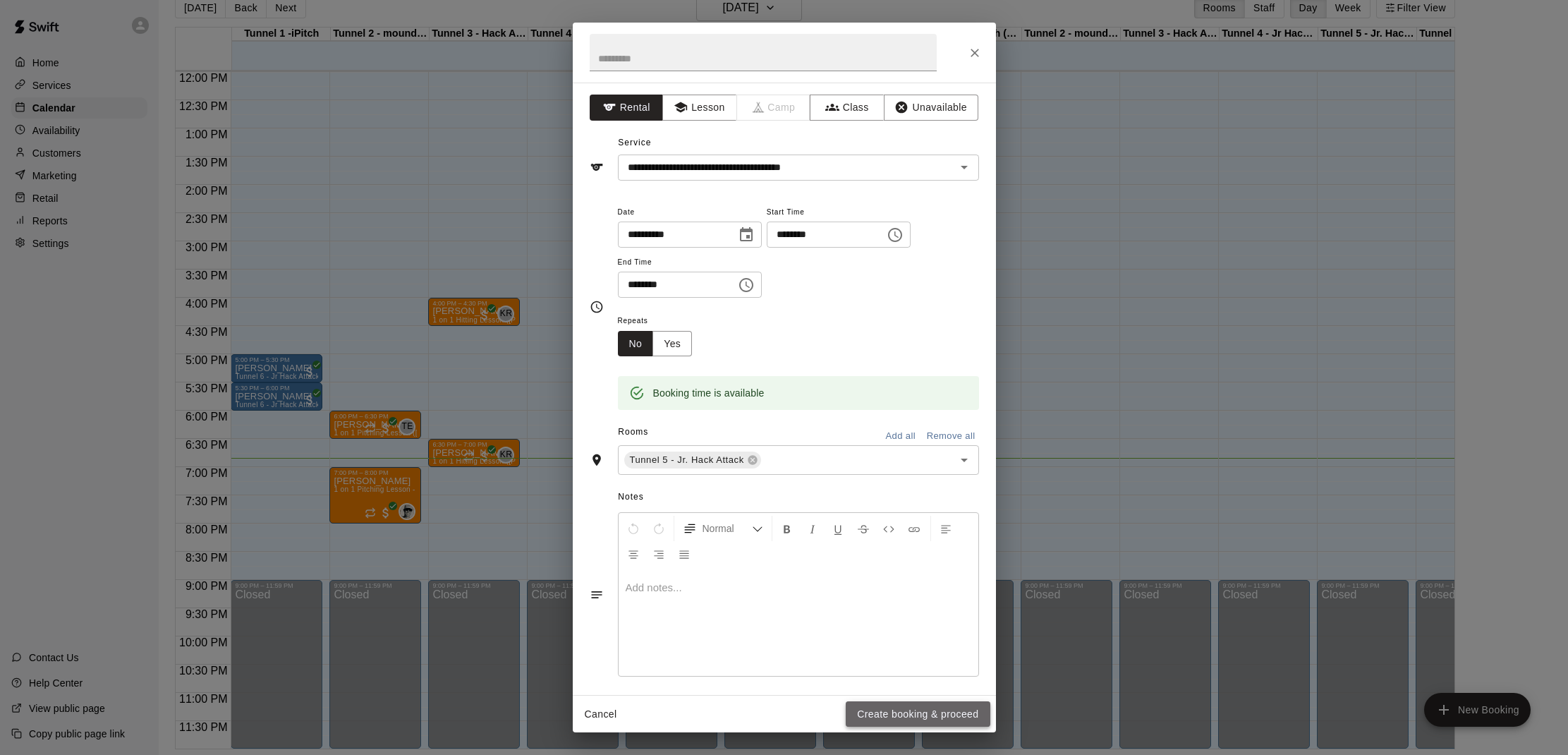
click at [910, 715] on button "Create booking & proceed" at bounding box center [917, 714] width 144 height 26
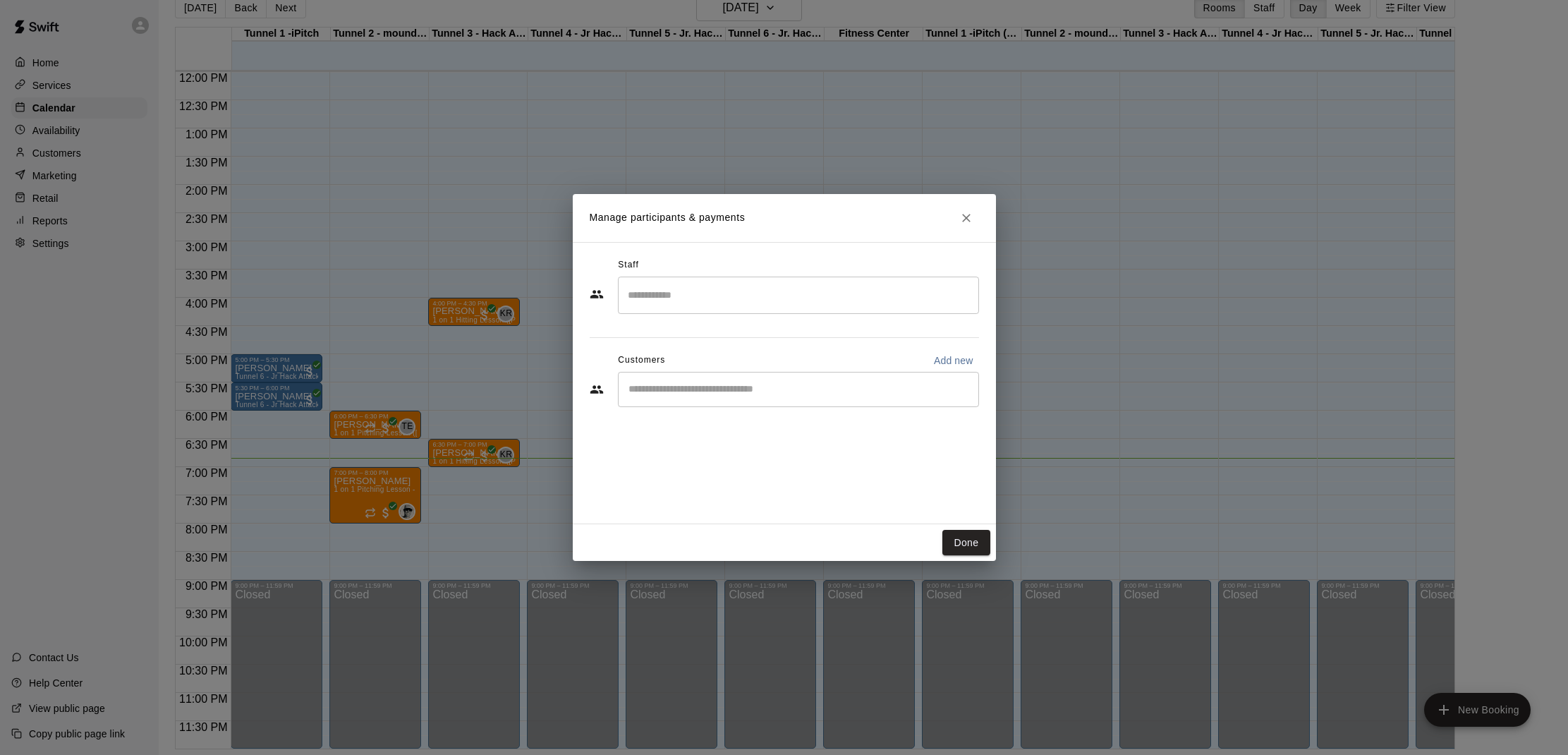
click at [694, 395] on input "Start typing to search customers..." at bounding box center [798, 390] width 349 height 14
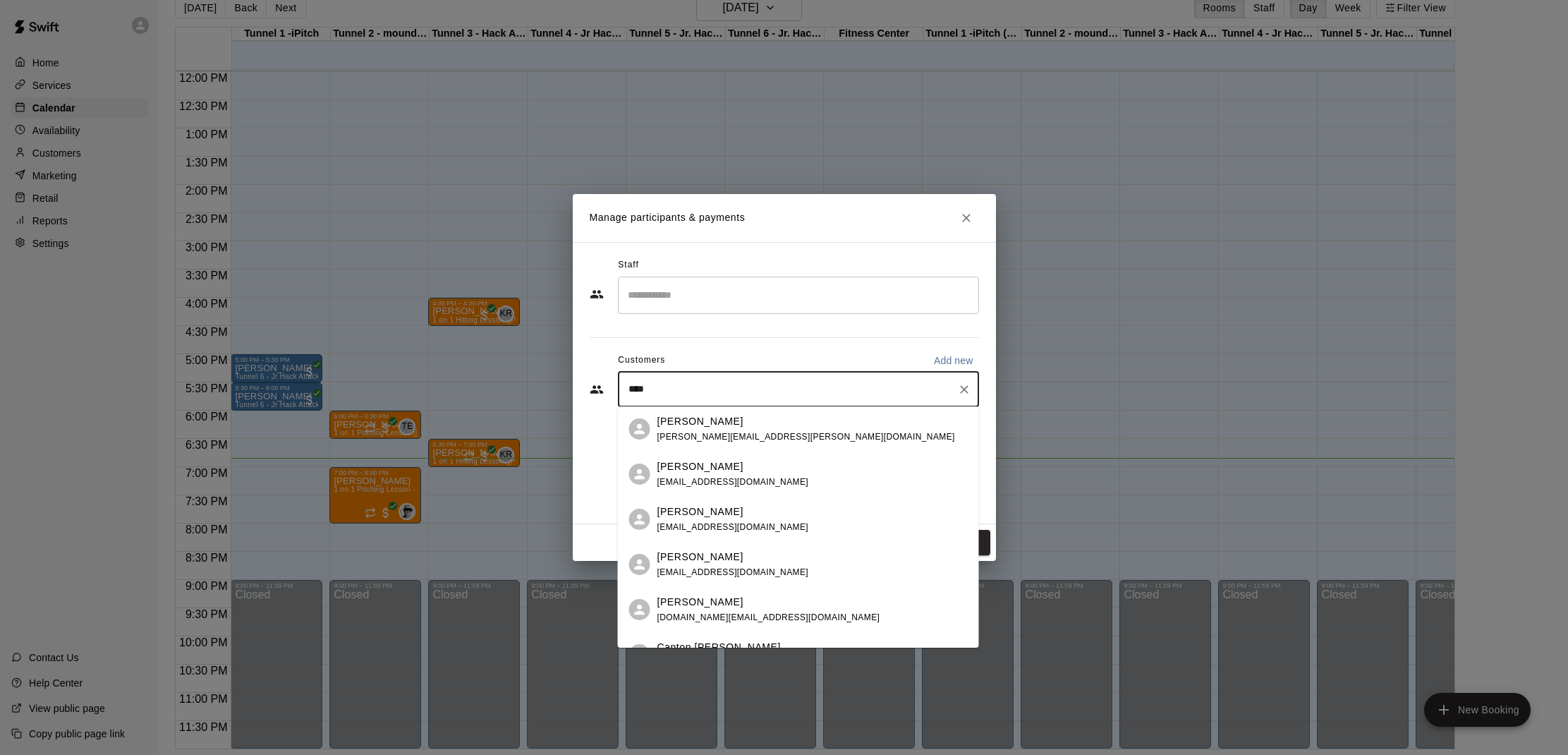
type input "*****"
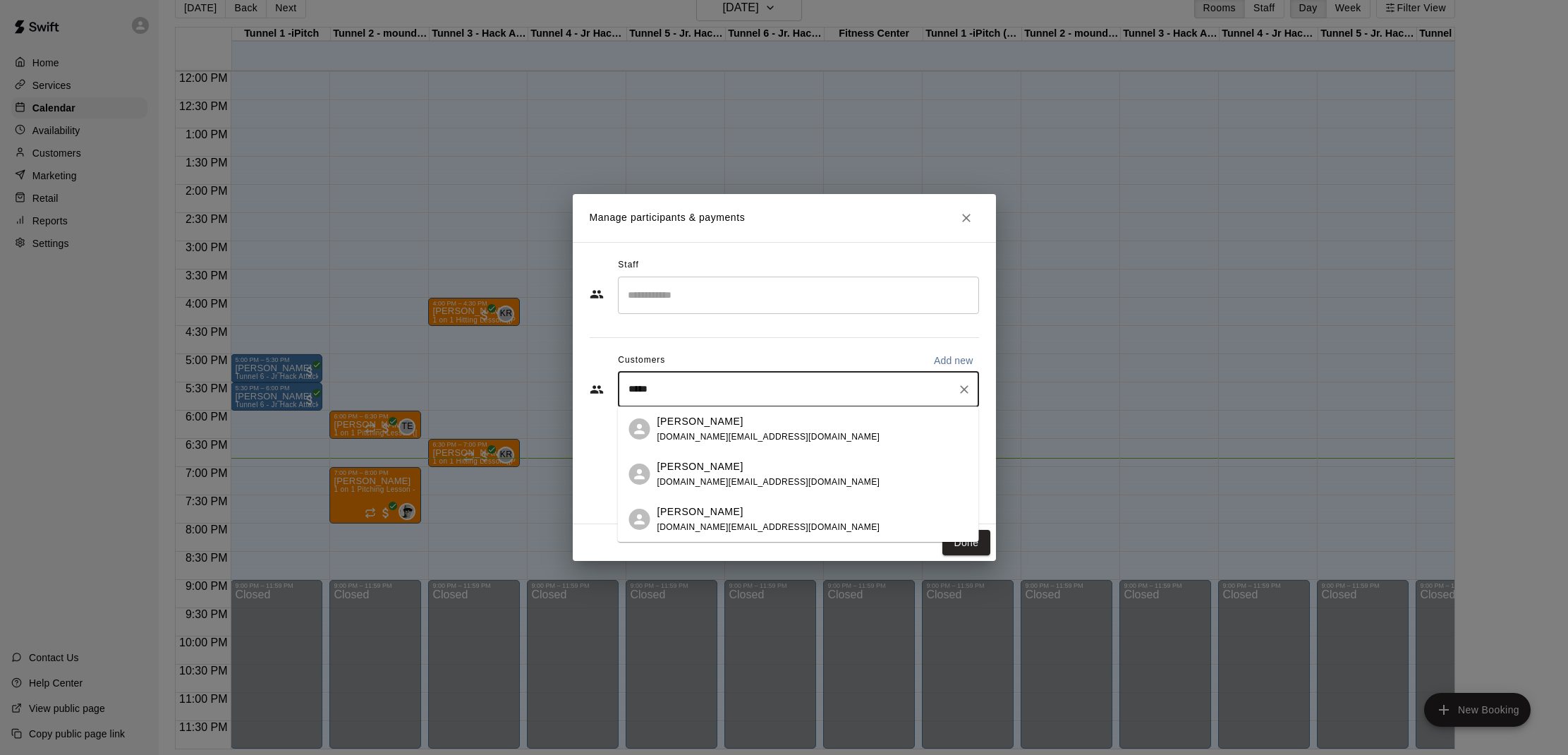
click at [703, 482] on span "[DOMAIN_NAME][EMAIL_ADDRESS][DOMAIN_NAME]" at bounding box center [769, 482] width 223 height 10
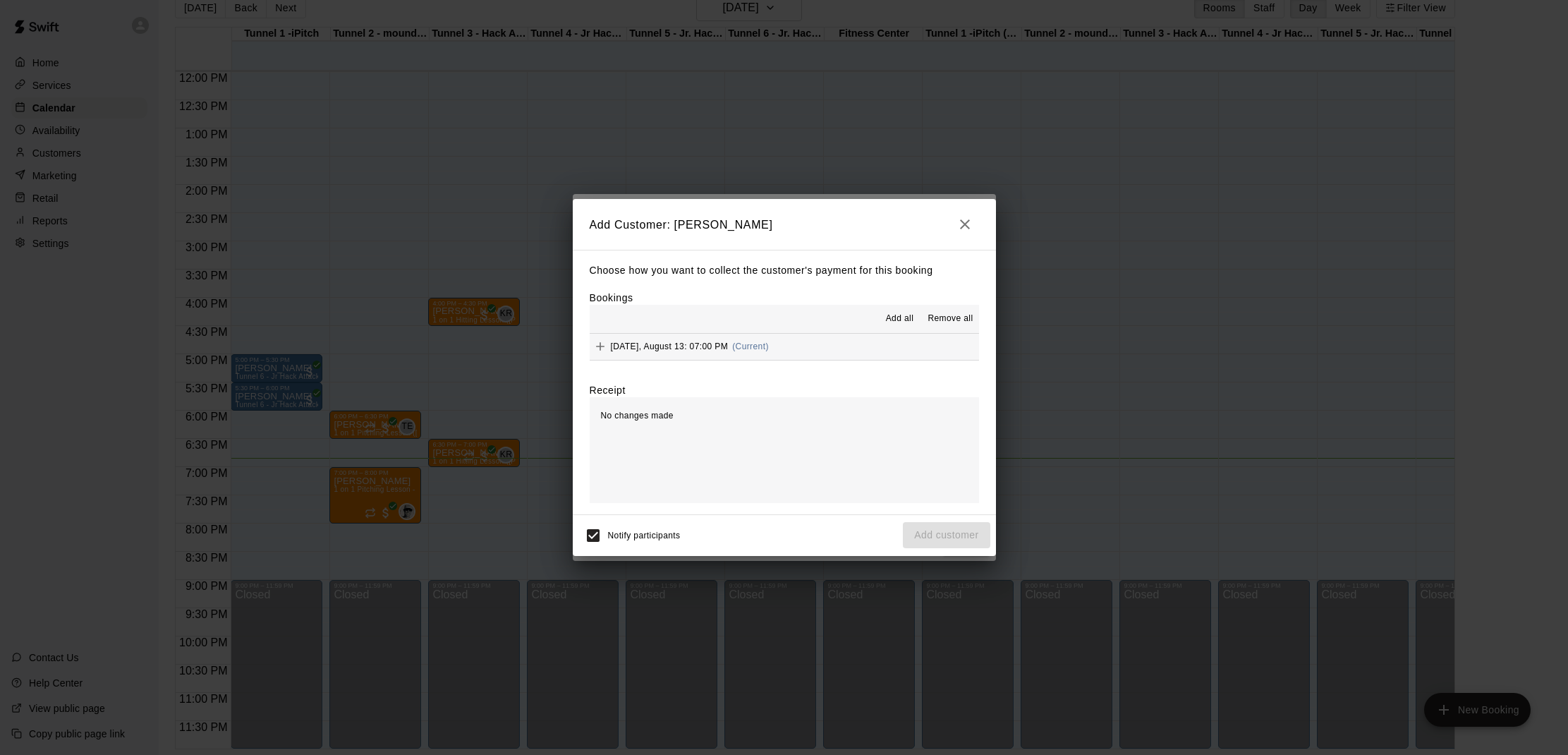
click at [898, 322] on span "Add all" at bounding box center [899, 319] width 28 height 14
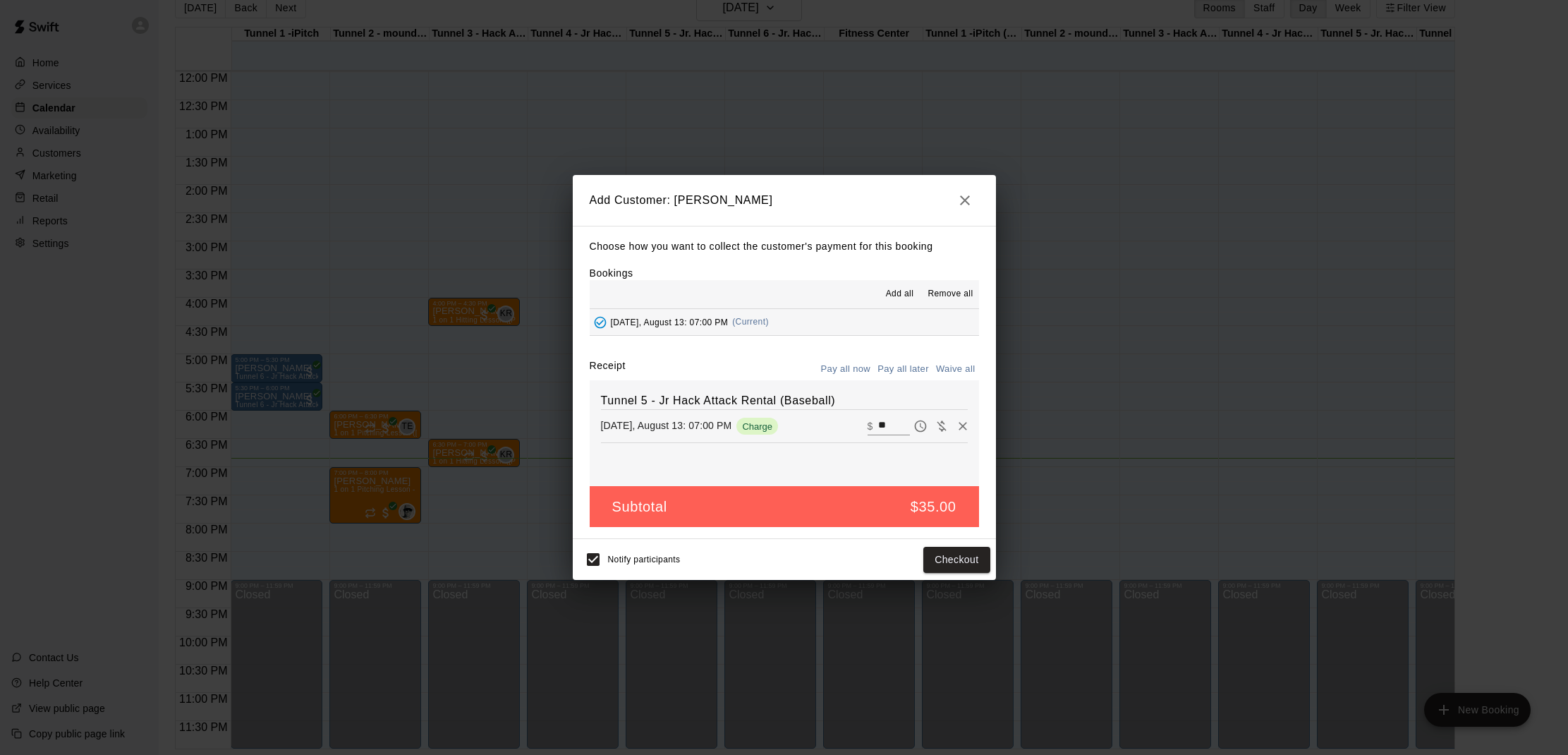
click at [948, 368] on button "Waive all" at bounding box center [955, 369] width 47 height 22
type input "*"
click at [934, 563] on button "Add customer" at bounding box center [946, 559] width 87 height 26
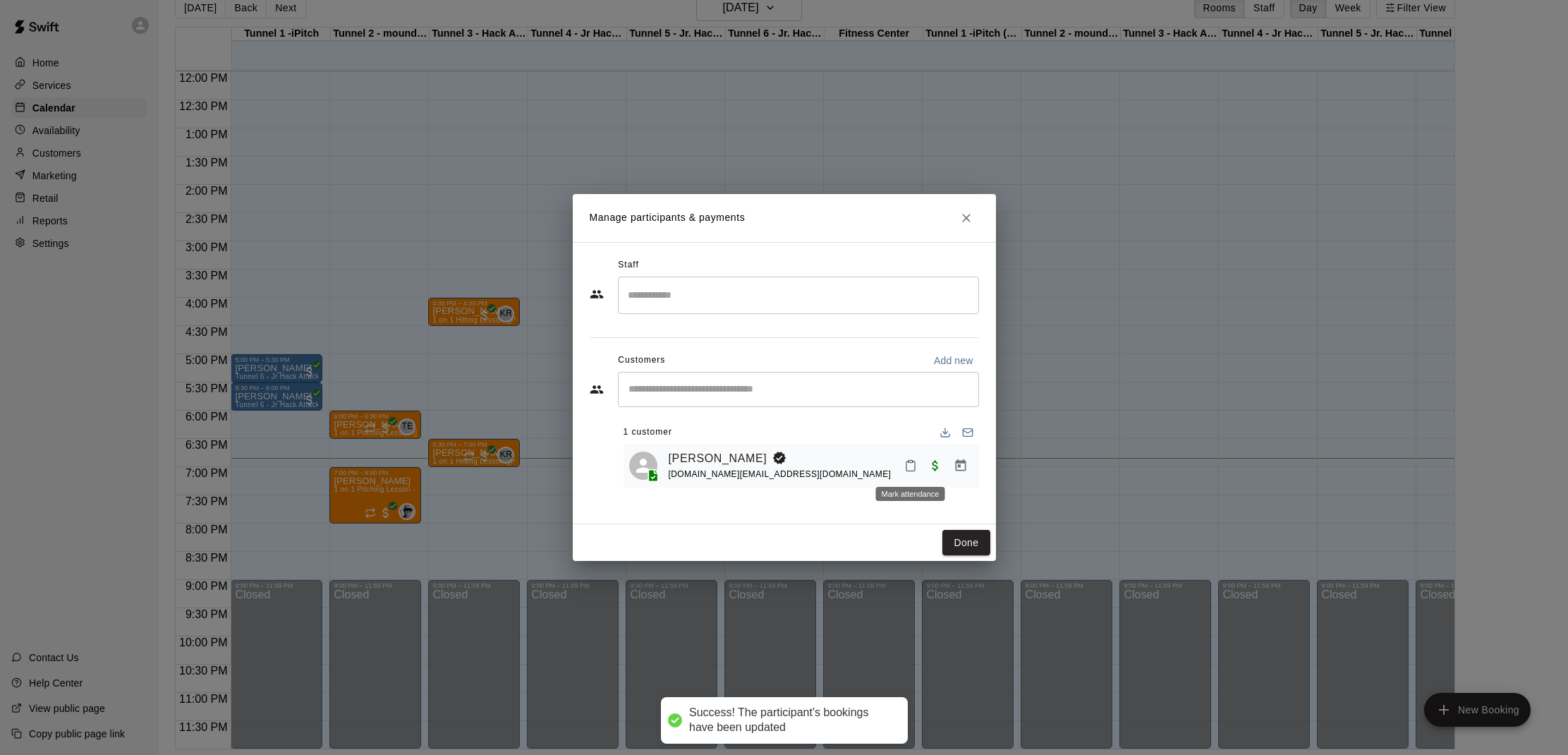
click at [911, 457] on button "Mark attendance" at bounding box center [910, 465] width 24 height 24
click at [925, 462] on icon at bounding box center [927, 465] width 13 height 13
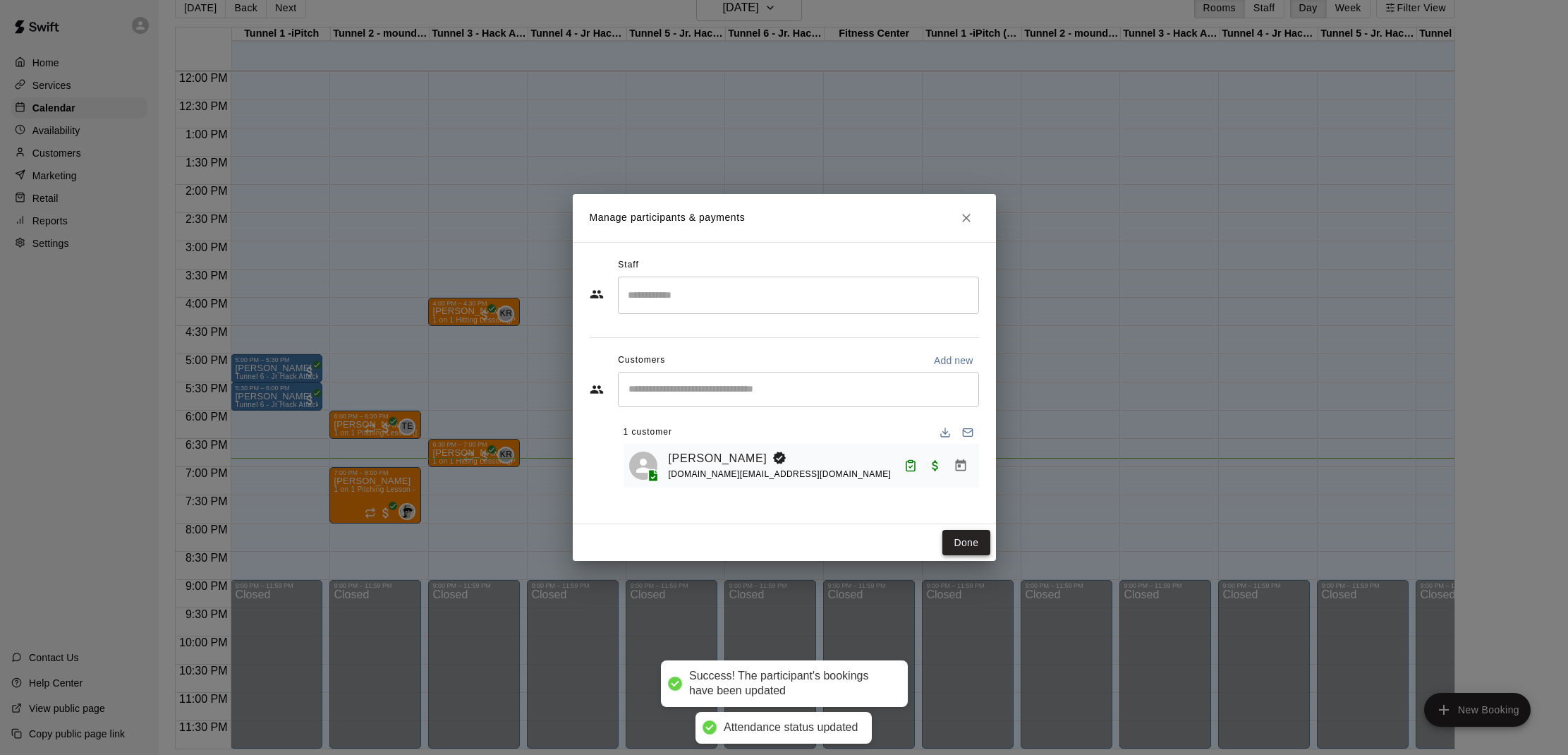
click at [966, 544] on button "Done" at bounding box center [966, 543] width 47 height 26
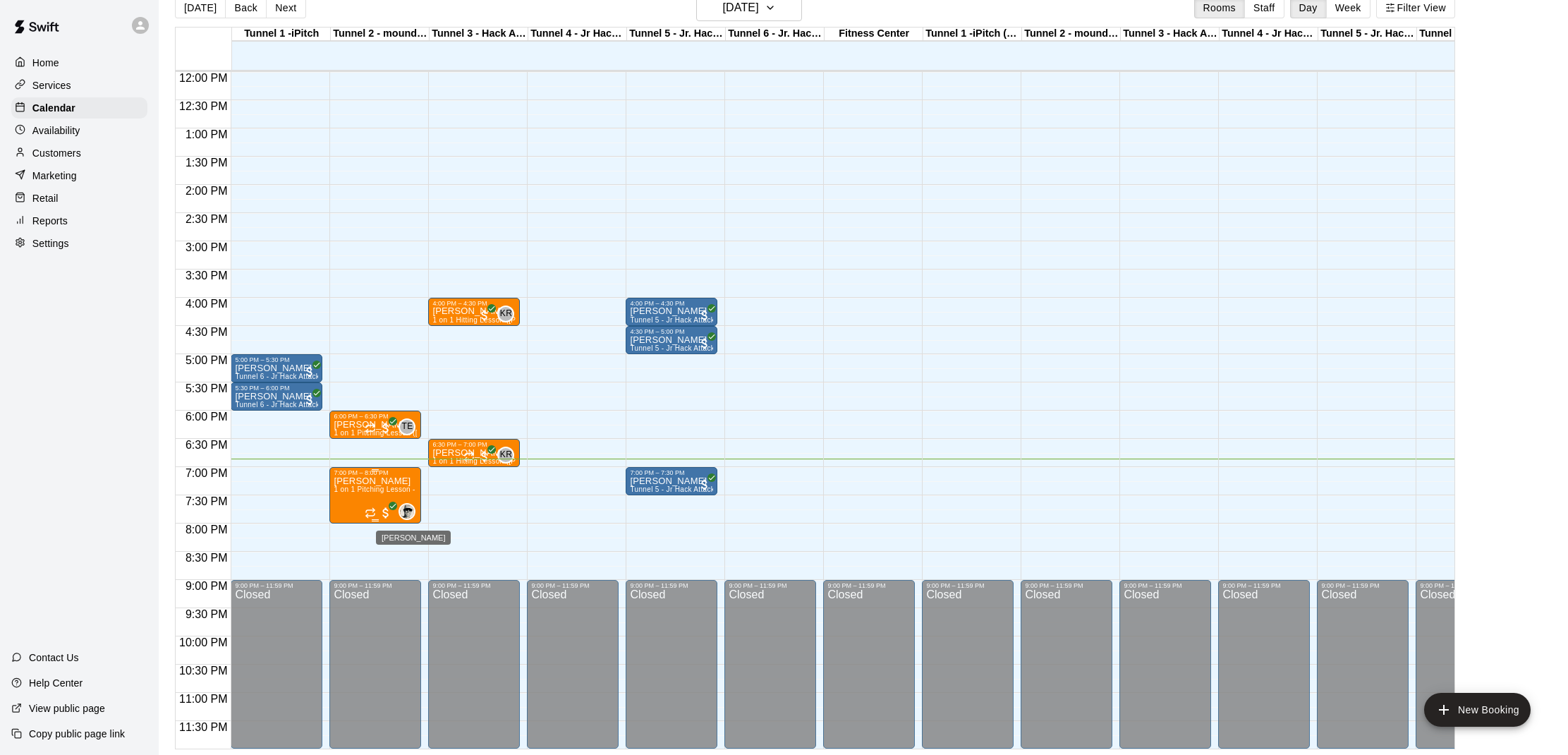
click at [405, 516] on img "Charlie Isaacson" at bounding box center [407, 512] width 14 height 14
click at [477, 542] on div at bounding box center [784, 378] width 1568 height 755
click at [361, 476] on div "7:00 PM – 8:00 PM" at bounding box center [375, 472] width 83 height 7
click at [347, 516] on img "edit" at bounding box center [349, 517] width 17 height 17
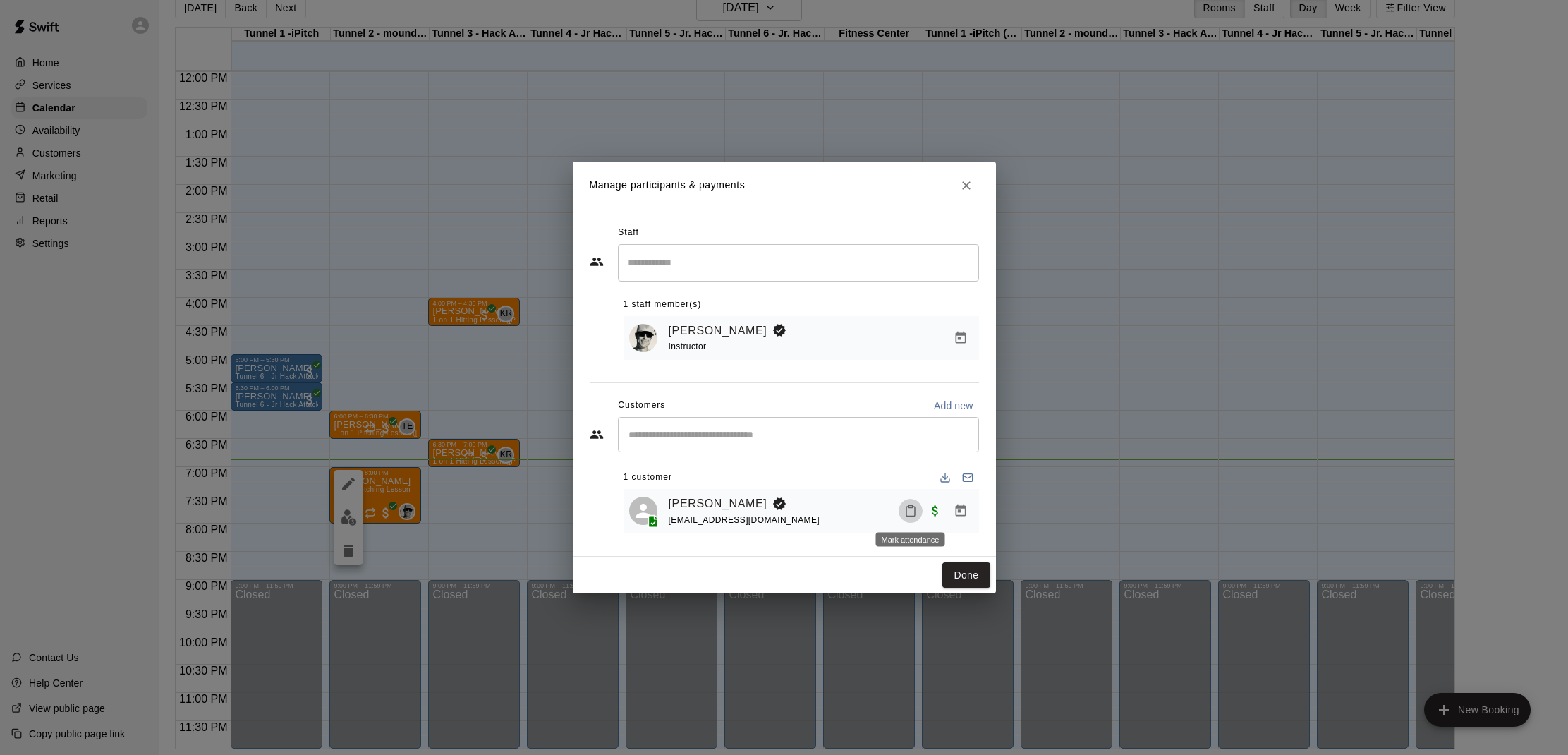
click at [909, 507] on icon "Mark attendance" at bounding box center [911, 512] width 9 height 10
click at [935, 509] on li "[PERSON_NAME] attended" at bounding box center [1001, 518] width 165 height 22
click at [959, 569] on button "Done" at bounding box center [966, 575] width 47 height 26
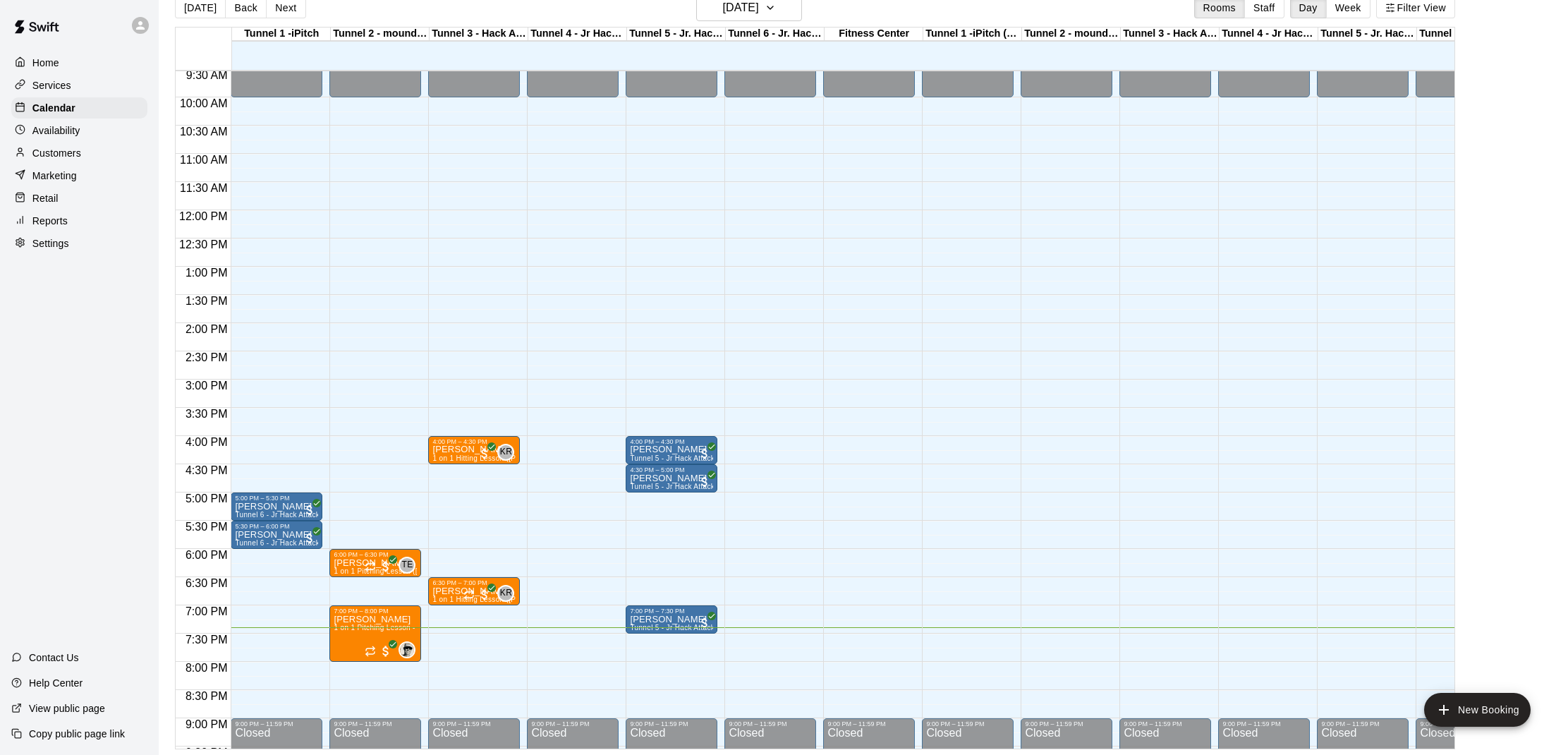
scroll to position [541, 0]
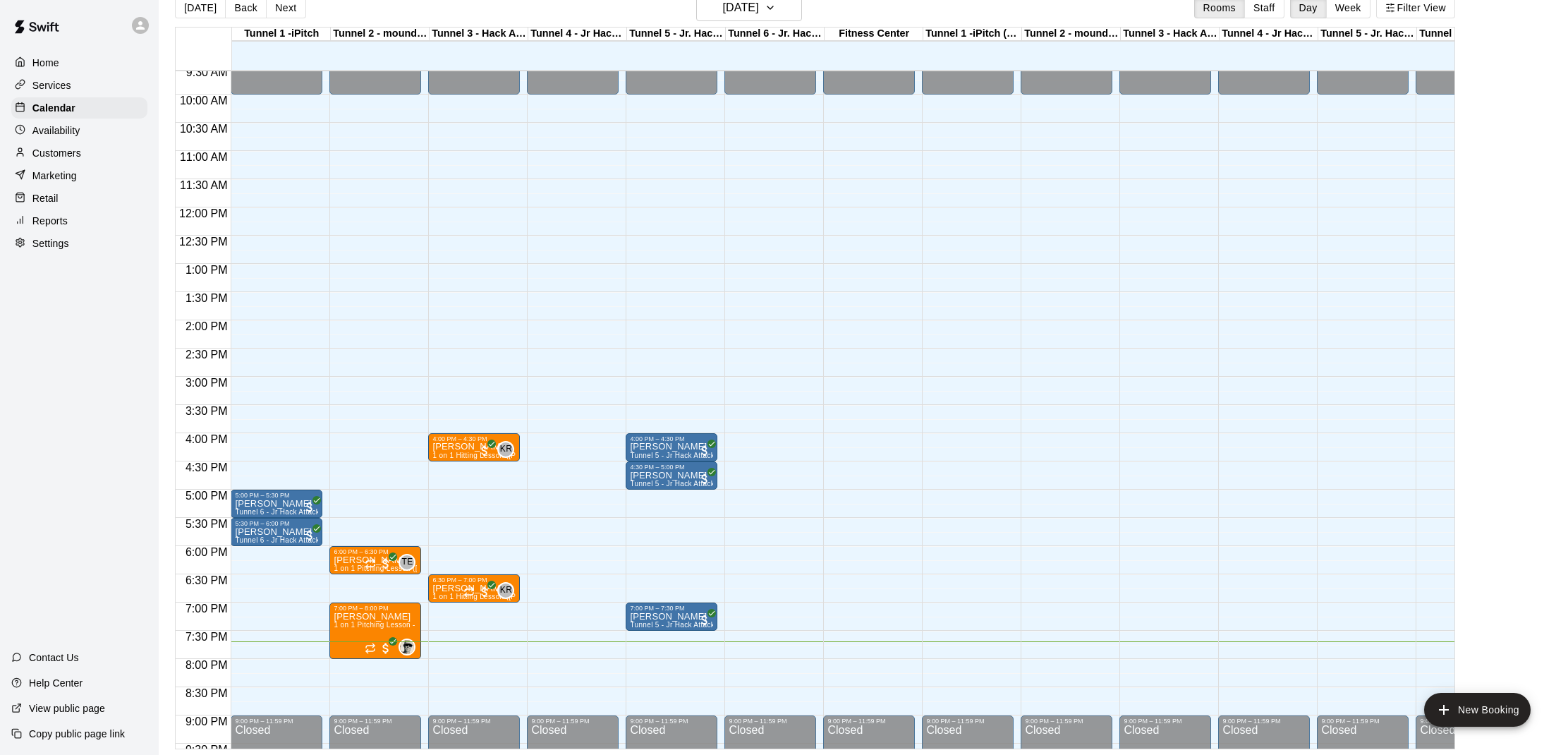
click at [63, 174] on p "Marketing" at bounding box center [55, 176] width 45 height 14
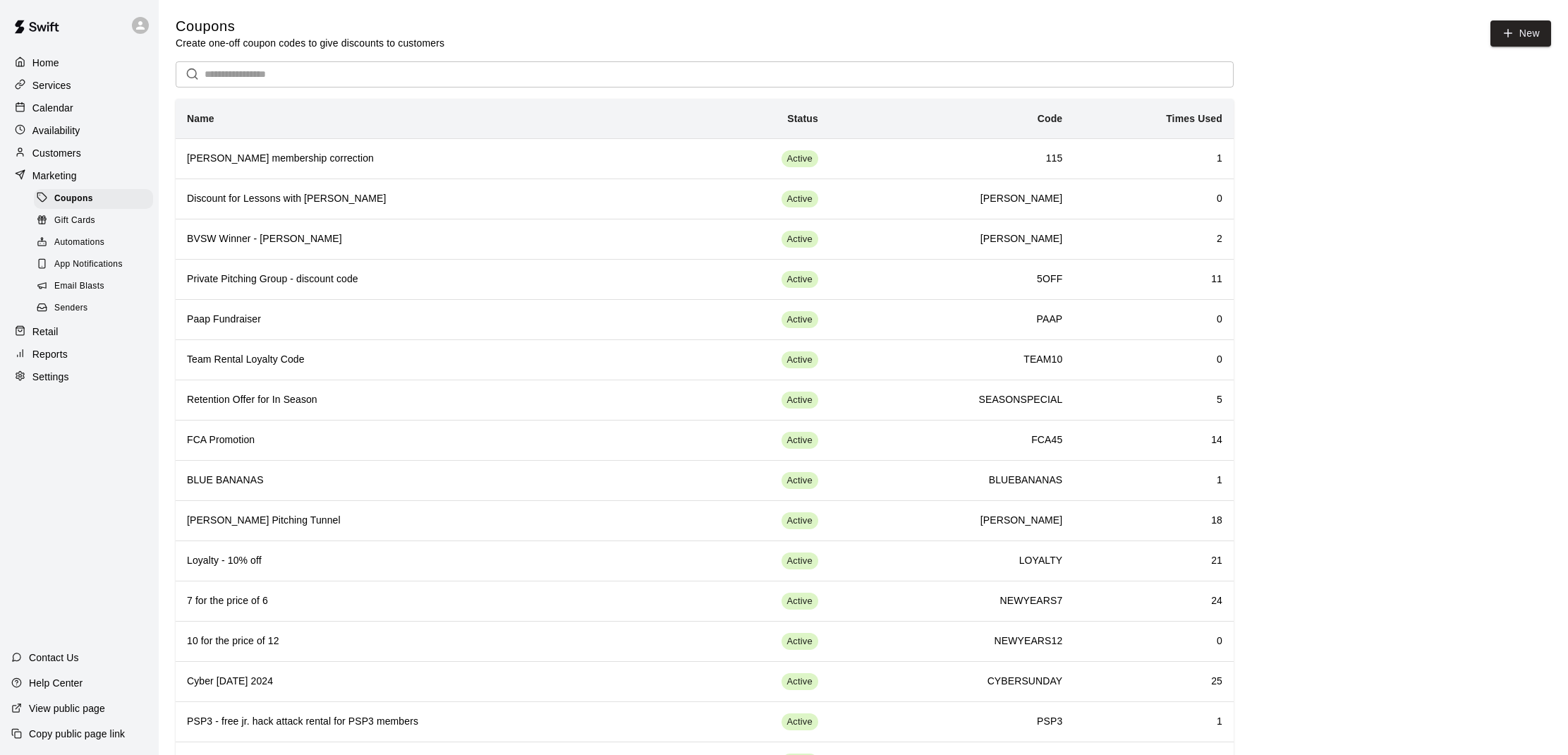
scroll to position [1, 0]
click at [62, 328] on div "Retail" at bounding box center [79, 331] width 136 height 21
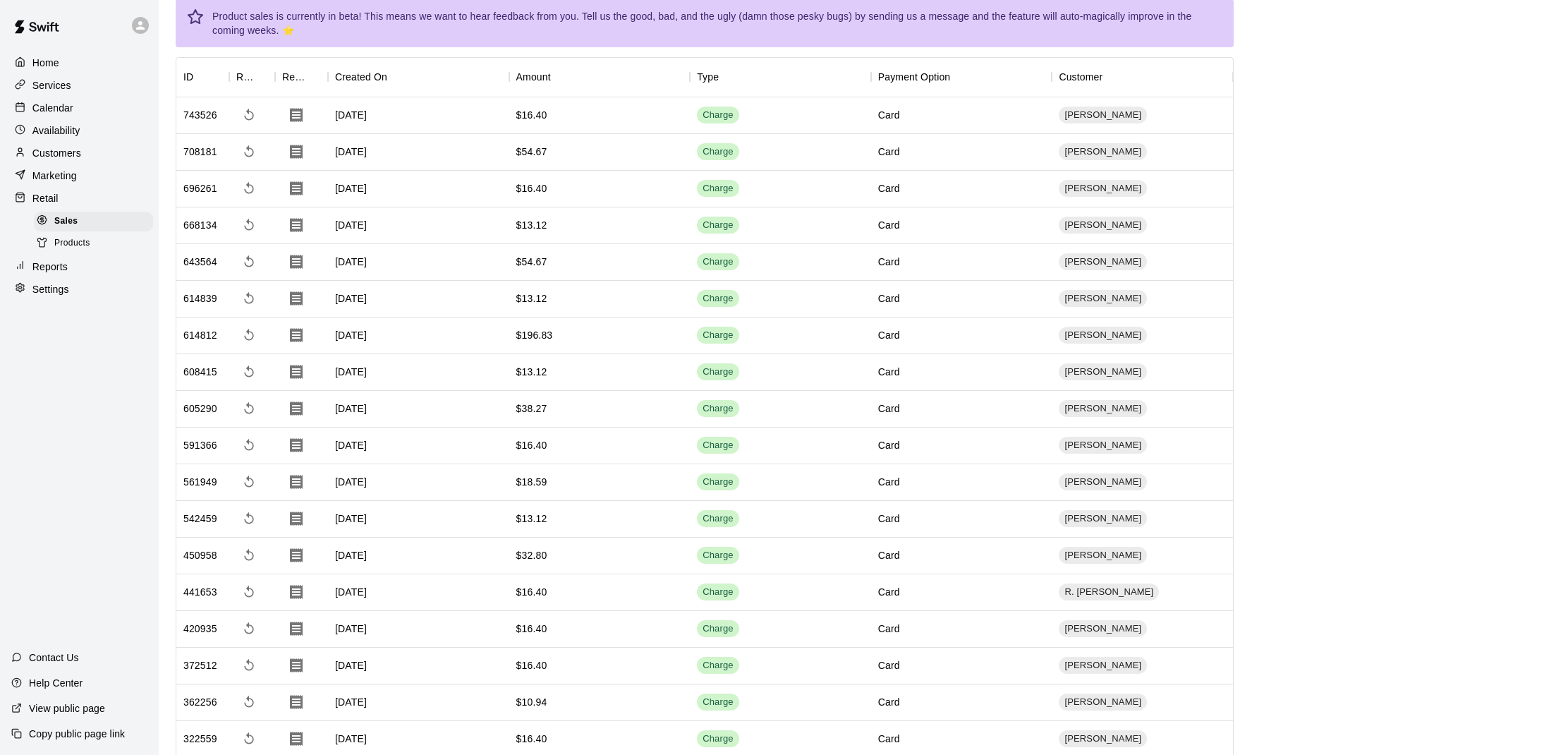
scroll to position [61, 0]
click at [119, 240] on div "Products" at bounding box center [93, 243] width 119 height 19
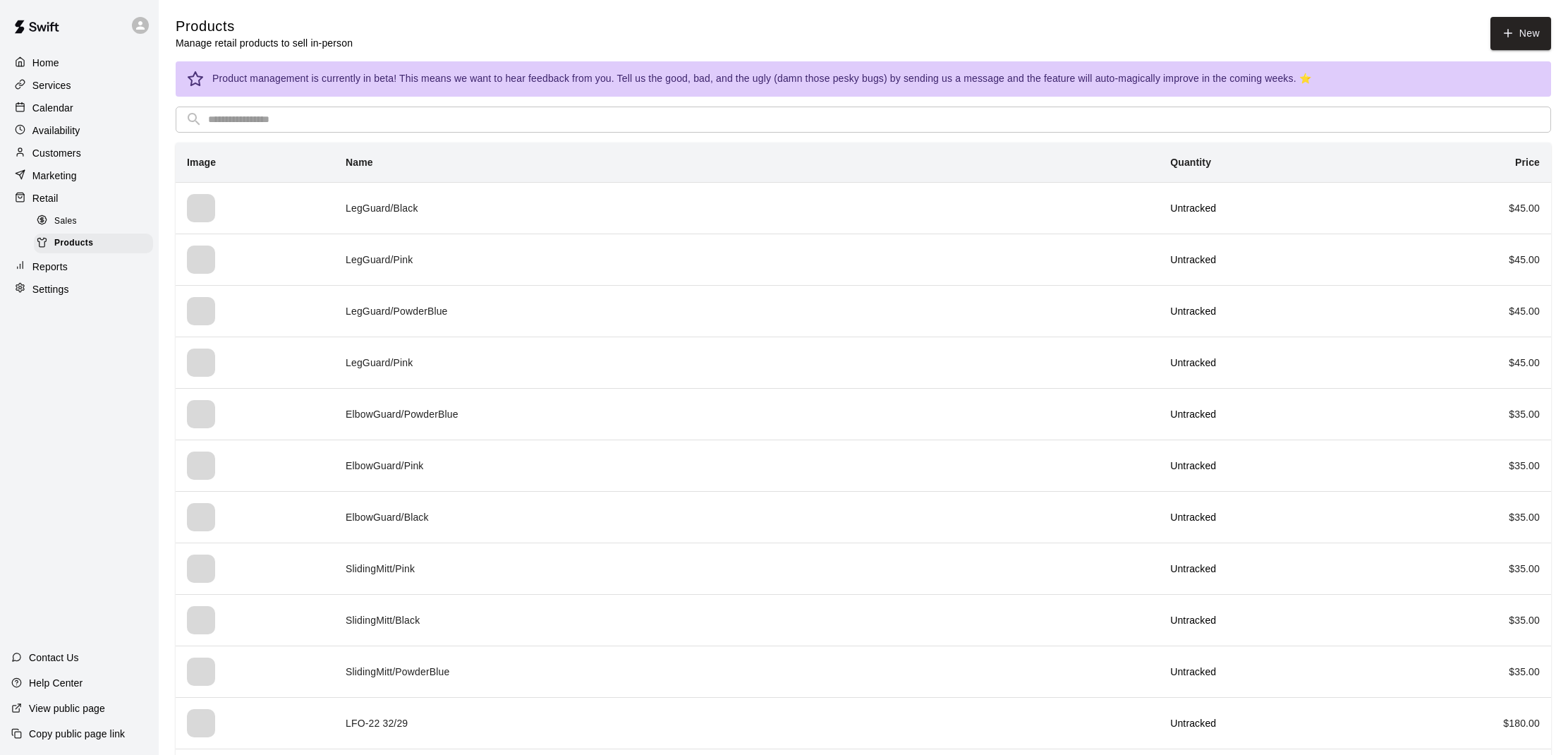
click at [52, 58] on p "Home" at bounding box center [45, 63] width 27 height 14
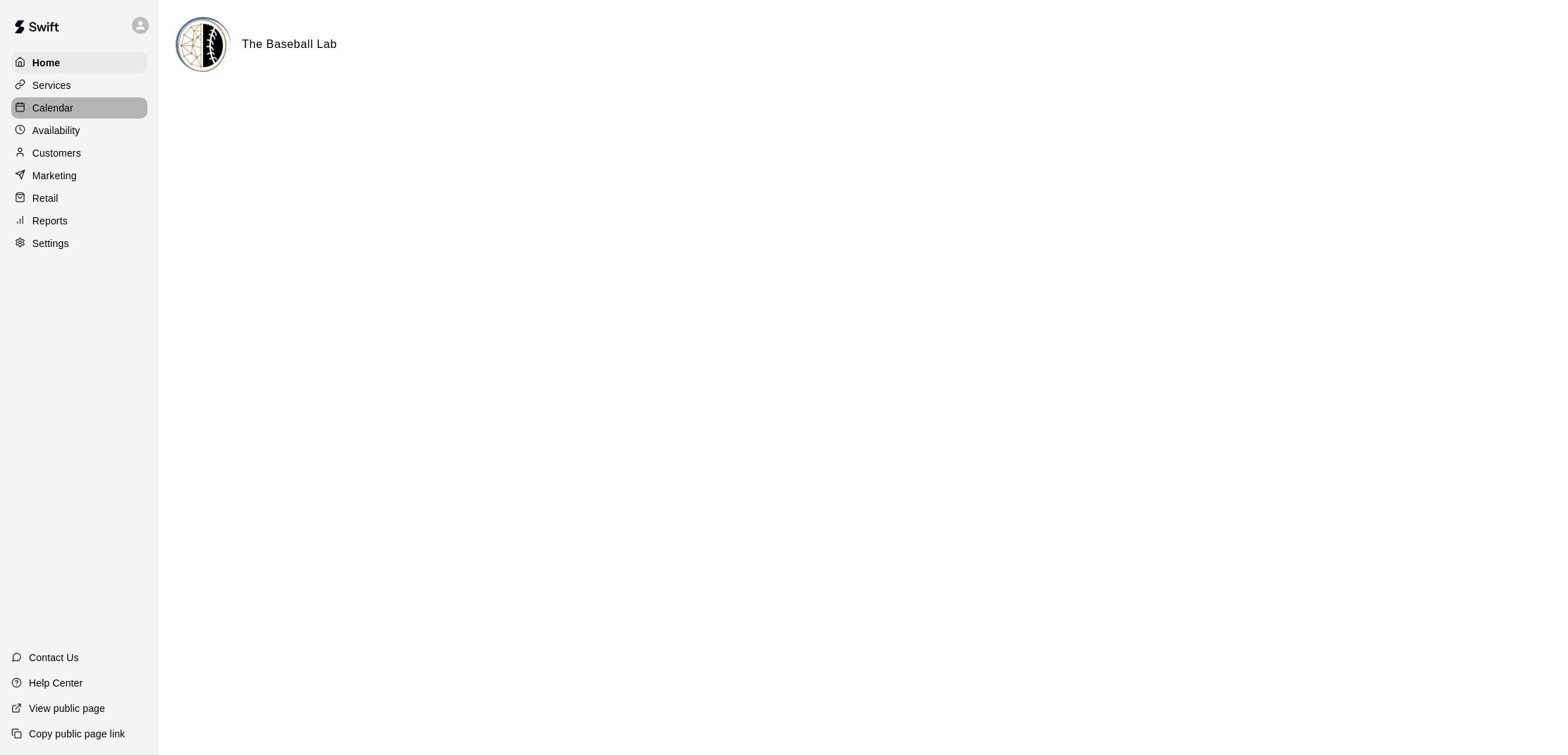
click at [63, 107] on p "Calendar" at bounding box center [52, 108] width 41 height 14
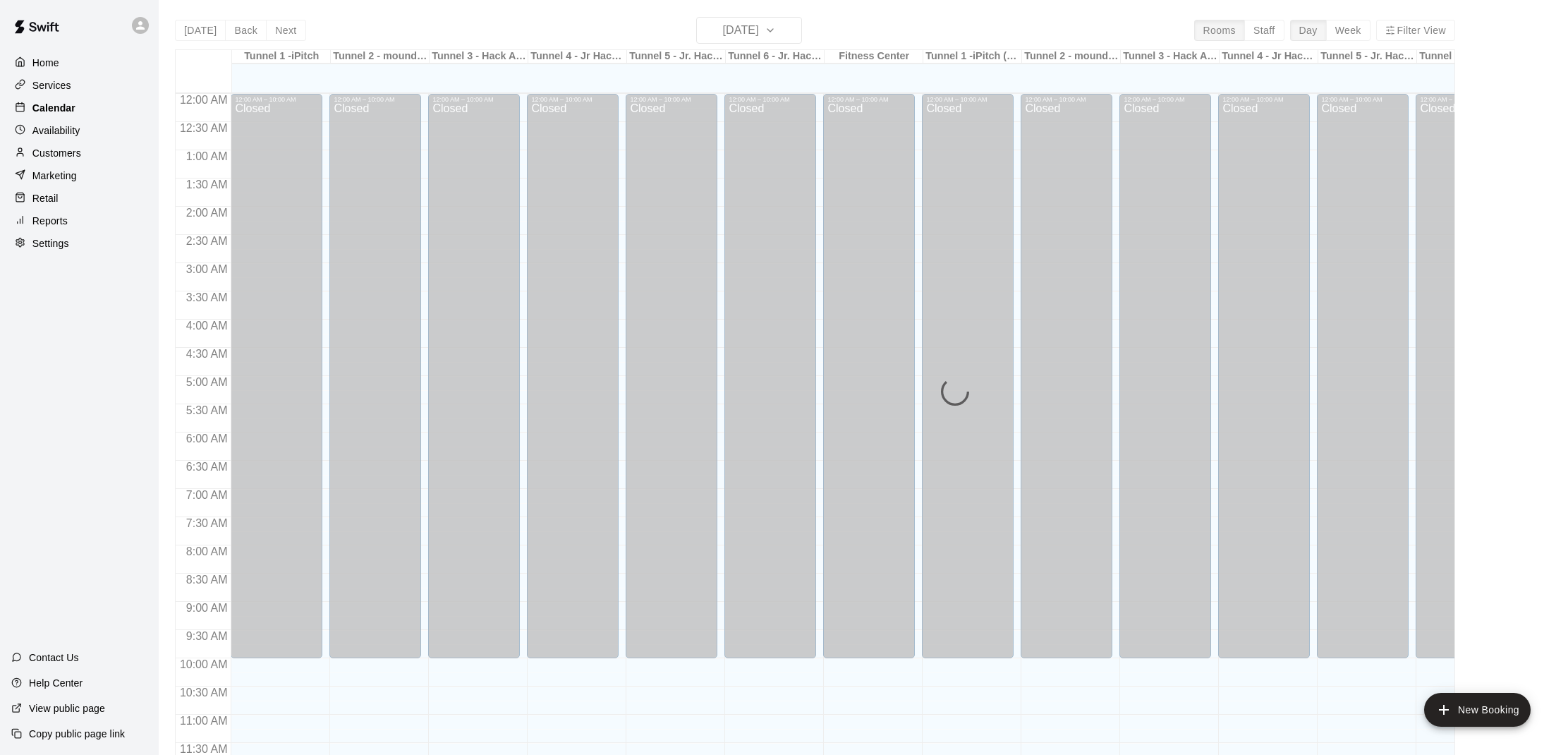
scroll to position [636, 0]
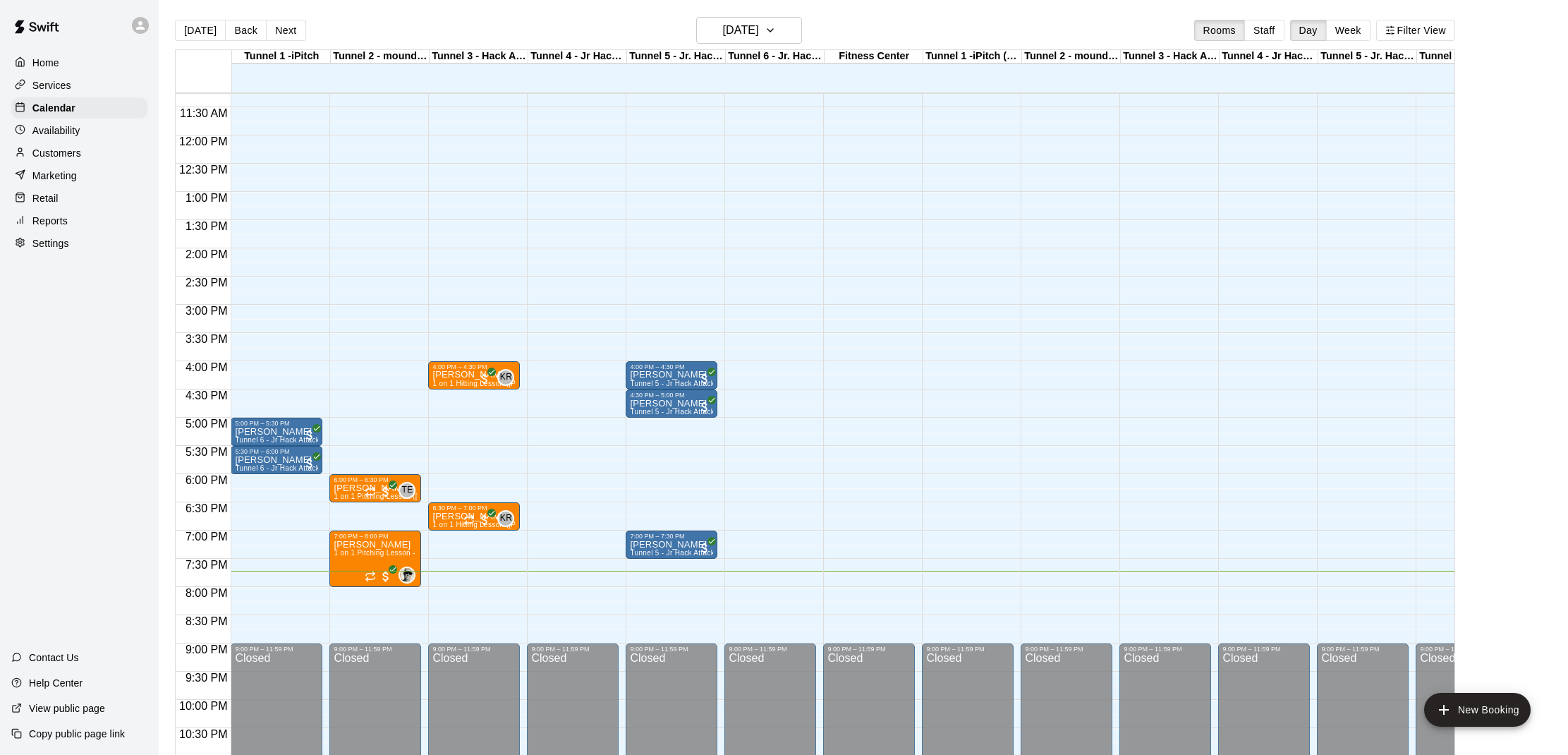
click at [68, 711] on p "View public page" at bounding box center [67, 708] width 76 height 14
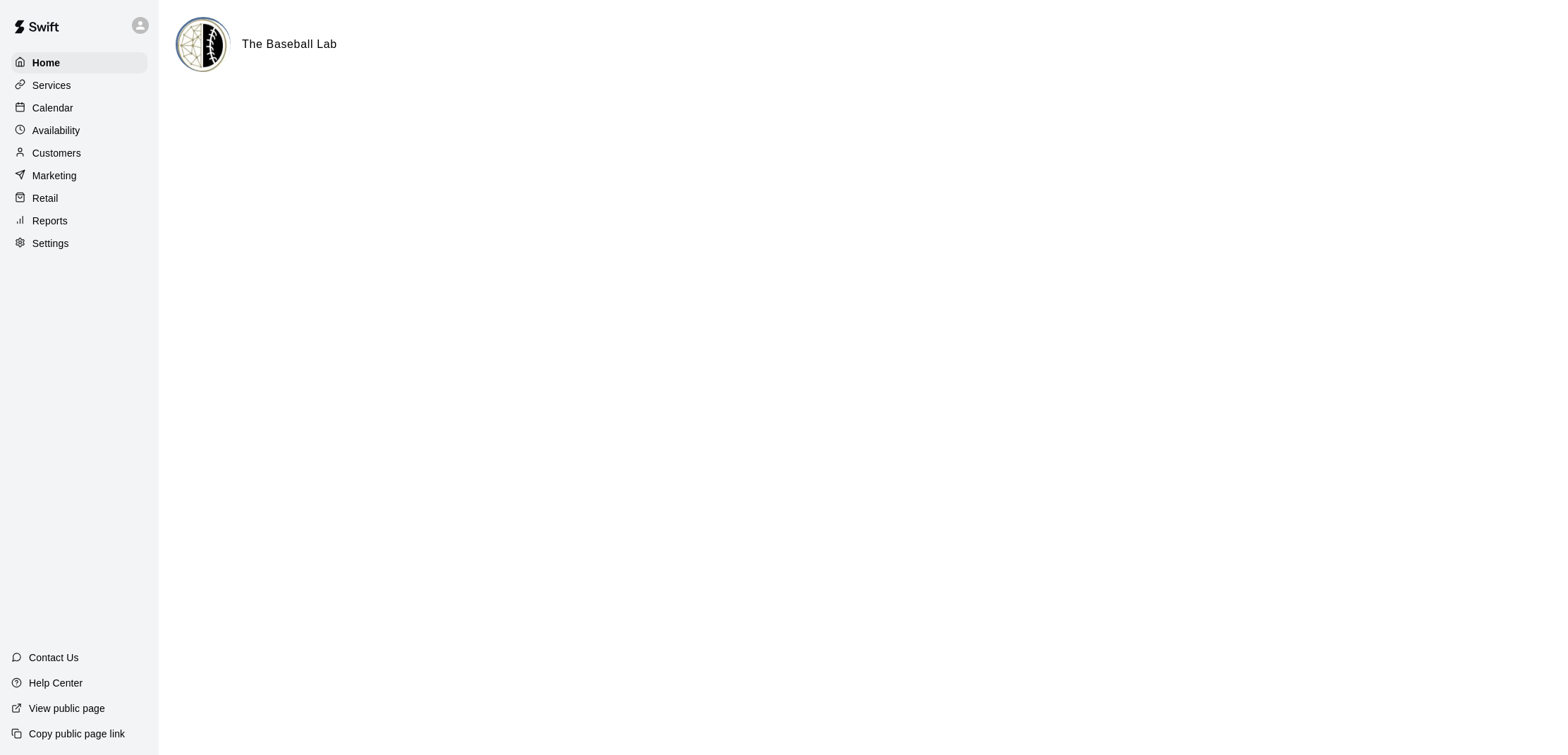
click at [32, 106] on p "Calendar" at bounding box center [52, 108] width 41 height 14
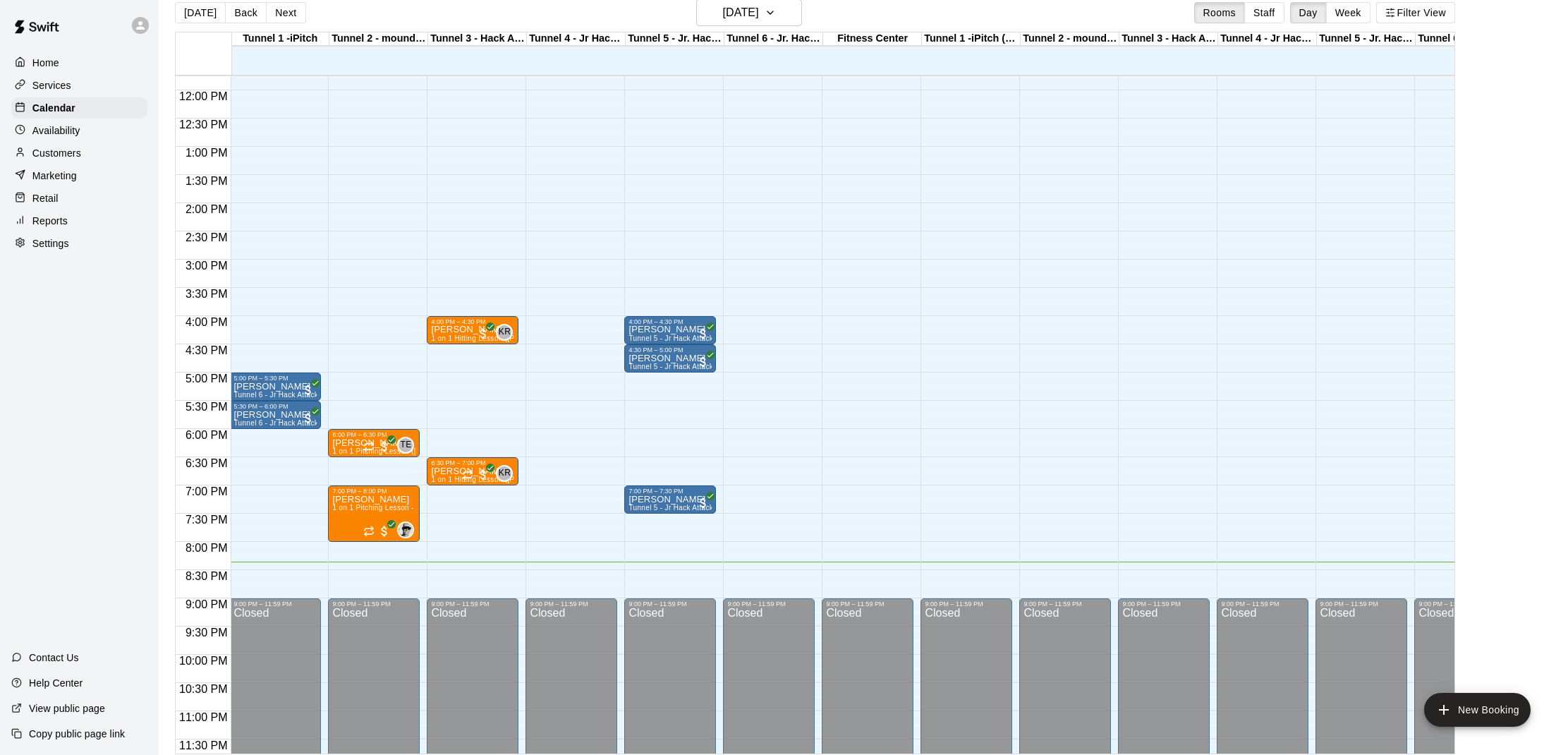
scroll to position [648, 1]
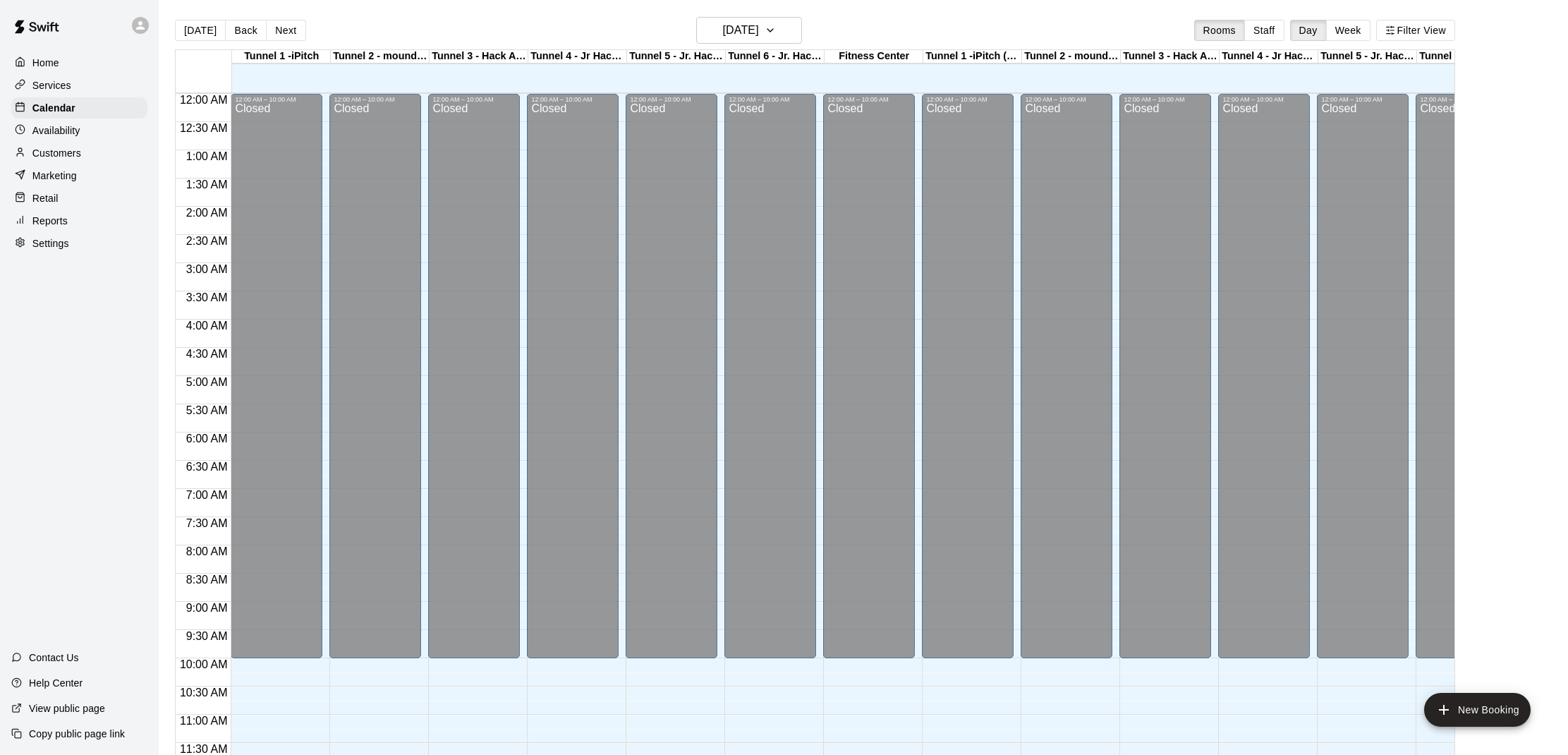
scroll to position [636, 0]
